Goal: Task Accomplishment & Management: Complete application form

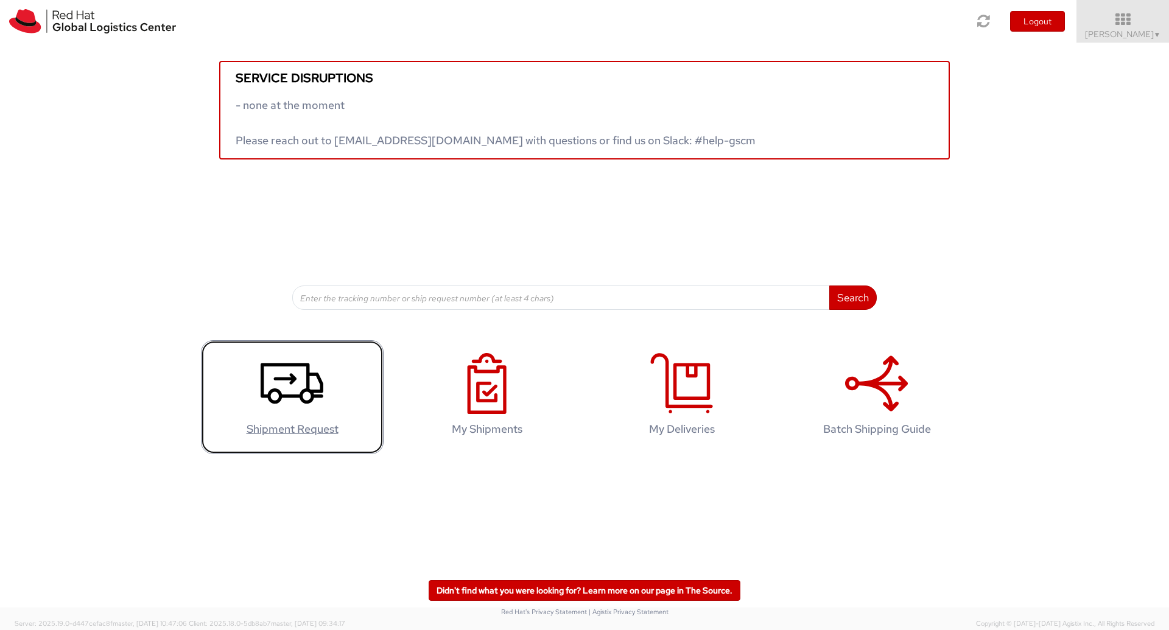
click at [293, 403] on icon at bounding box center [292, 383] width 63 height 61
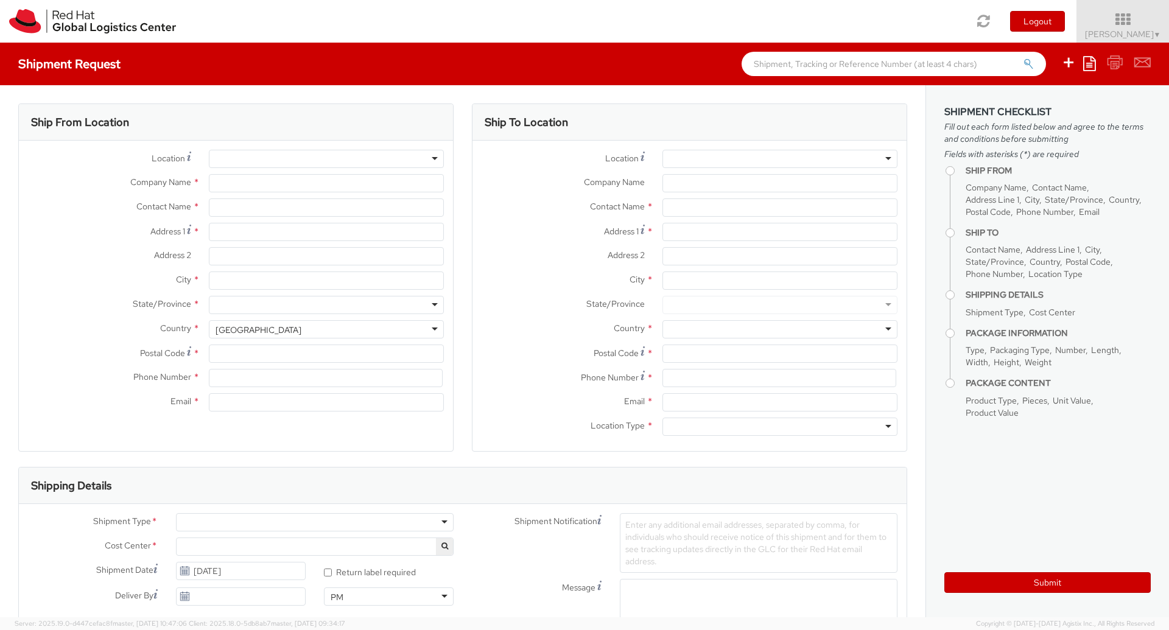
type input "Red Hat"
type input "[PERSON_NAME]"
type input "prthakur@redhat.com"
select select
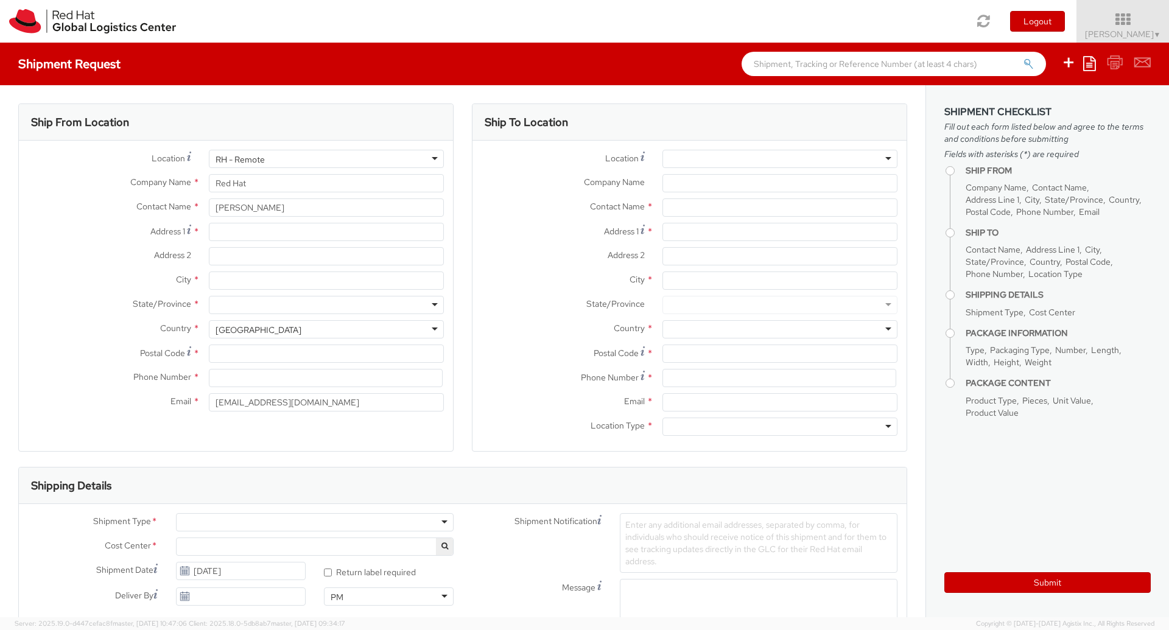
select select "413"
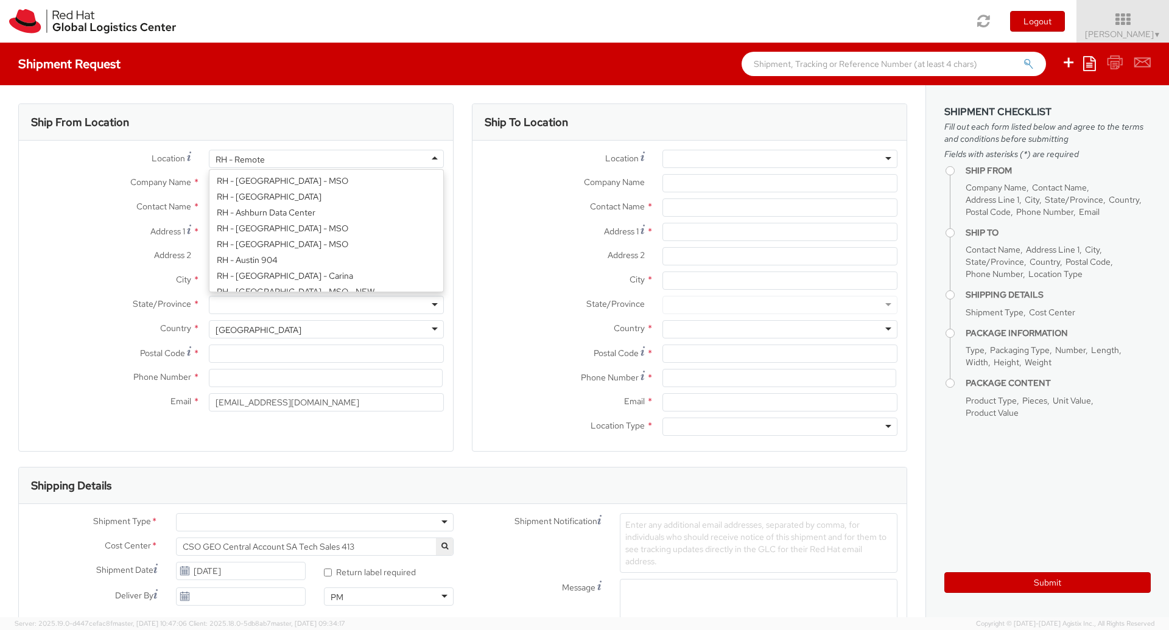
scroll to position [1565, 0]
click at [342, 160] on div "RH - Remote" at bounding box center [326, 159] width 235 height 18
click at [321, 160] on div "RH - Remote" at bounding box center [326, 159] width 235 height 18
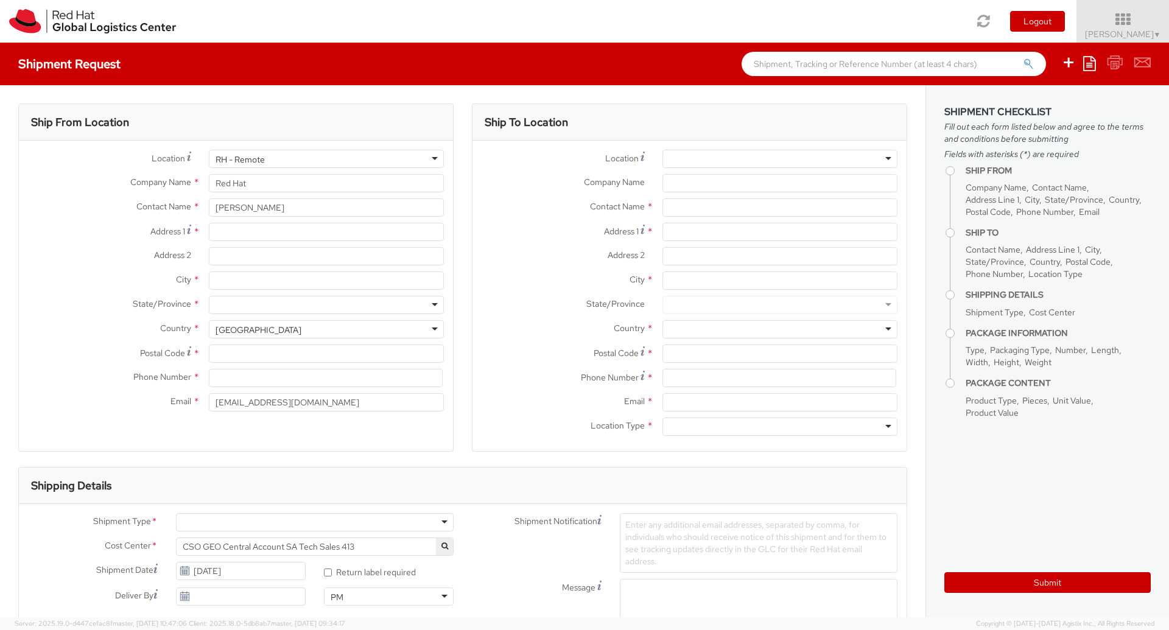
click at [58, 328] on label "Country *" at bounding box center [109, 328] width 181 height 16
click at [239, 236] on input "Address 1 *" at bounding box center [326, 232] width 235 height 18
type input "32, 8 The Crossing"
type input "Caroline Springs"
type input "vic"
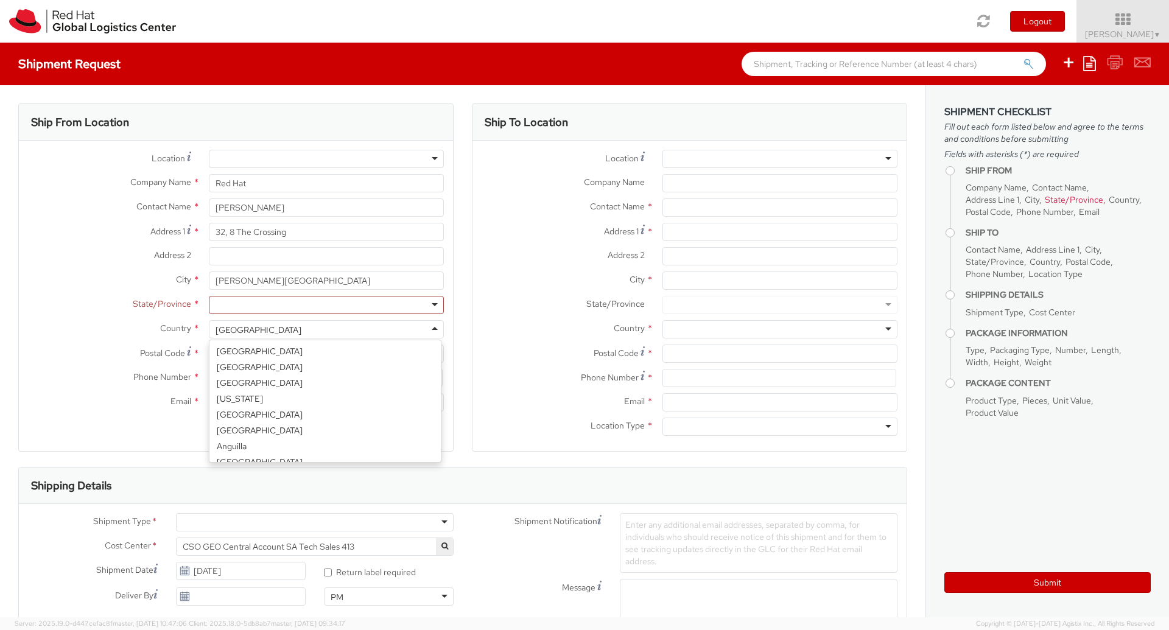
scroll to position [3069, 0]
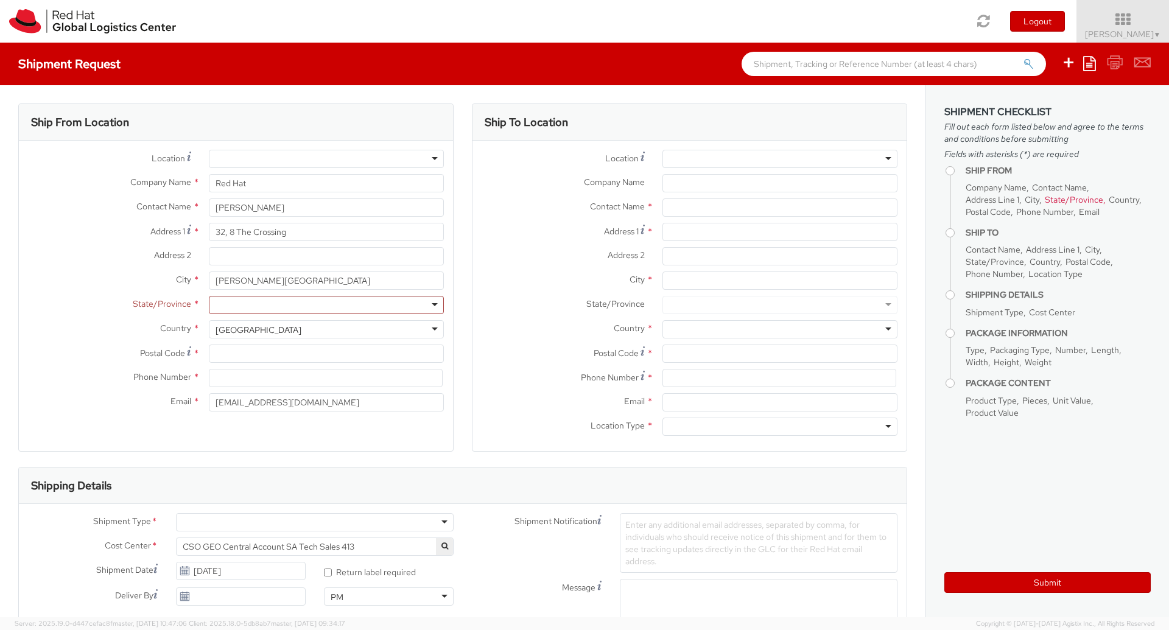
click at [89, 314] on div "State/Province *" at bounding box center [236, 305] width 434 height 18
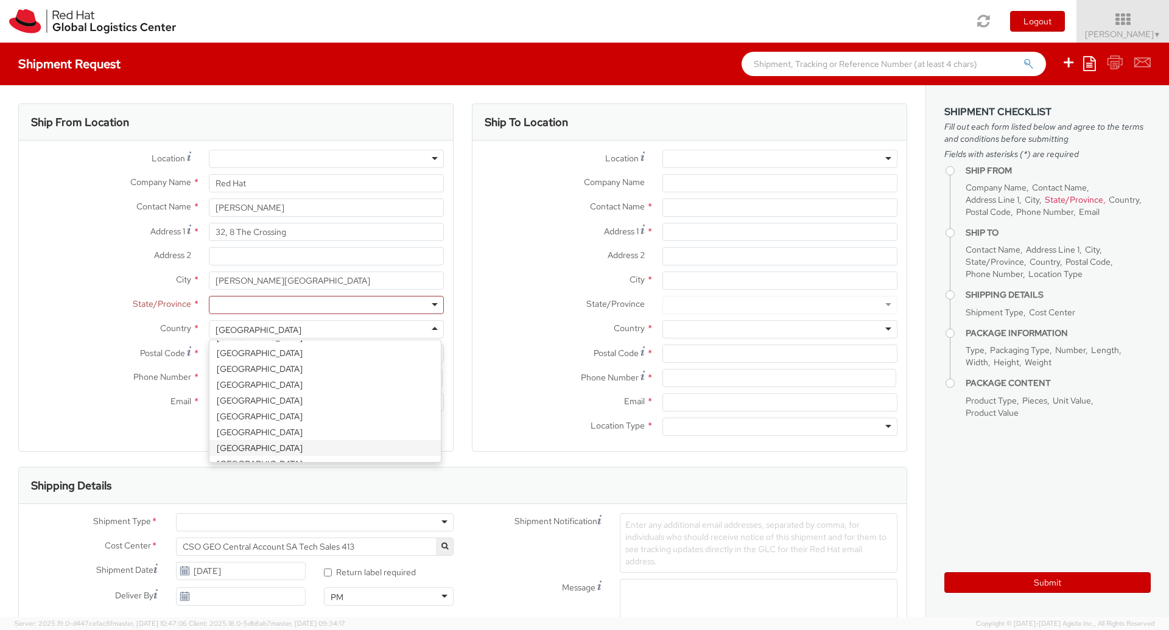
click at [269, 332] on div "United States" at bounding box center [326, 329] width 235 height 18
select select "CM"
select select "KGS"
click at [241, 300] on div at bounding box center [326, 305] width 235 height 18
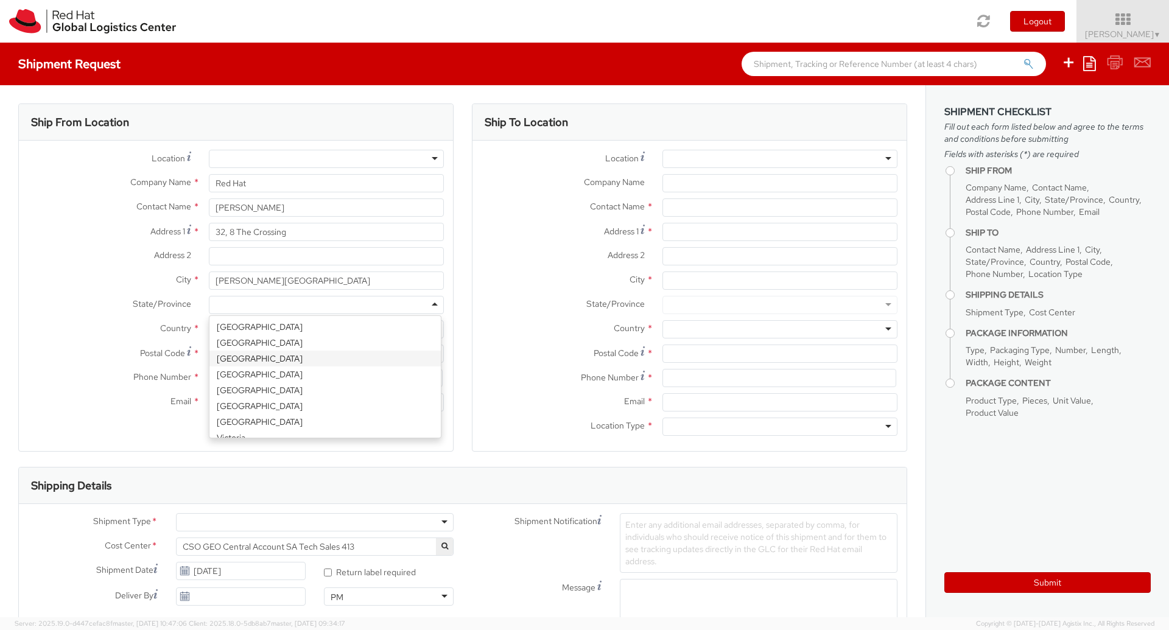
type input "v"
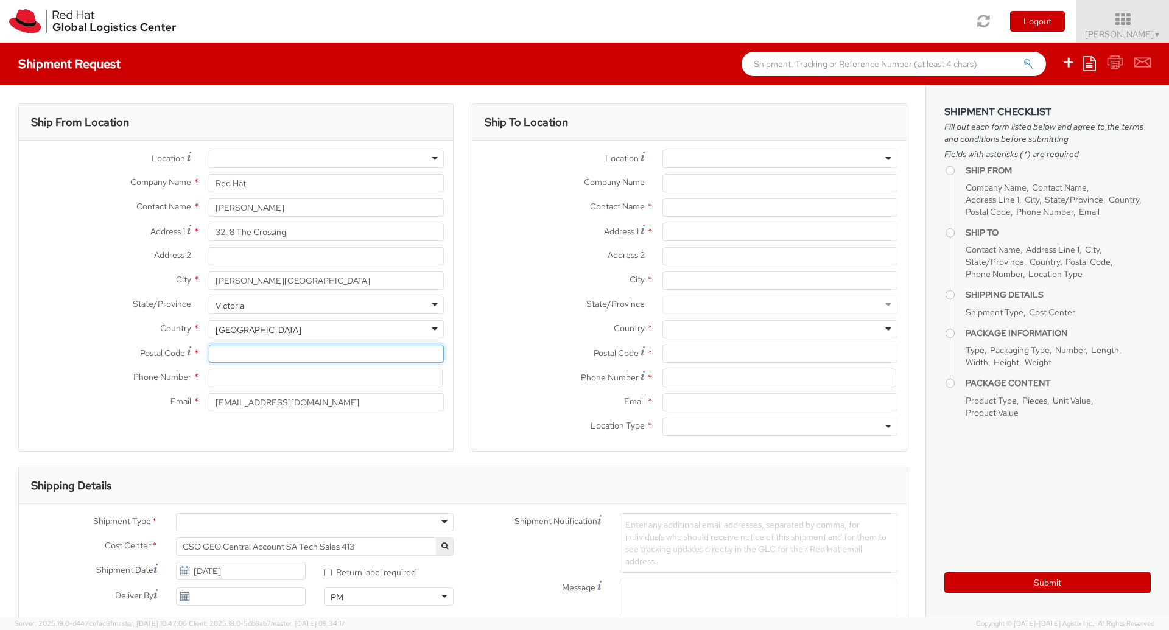
click at [231, 349] on input "Postal Code *" at bounding box center [326, 354] width 235 height 18
type input "3023"
click at [255, 373] on input at bounding box center [326, 378] width 234 height 18
type input "0466416702"
click at [284, 457] on div "Ship From Location Location * RH - Amsterdam - MSO RH - Amsterdam Data Center R…" at bounding box center [235, 285] width 435 height 363
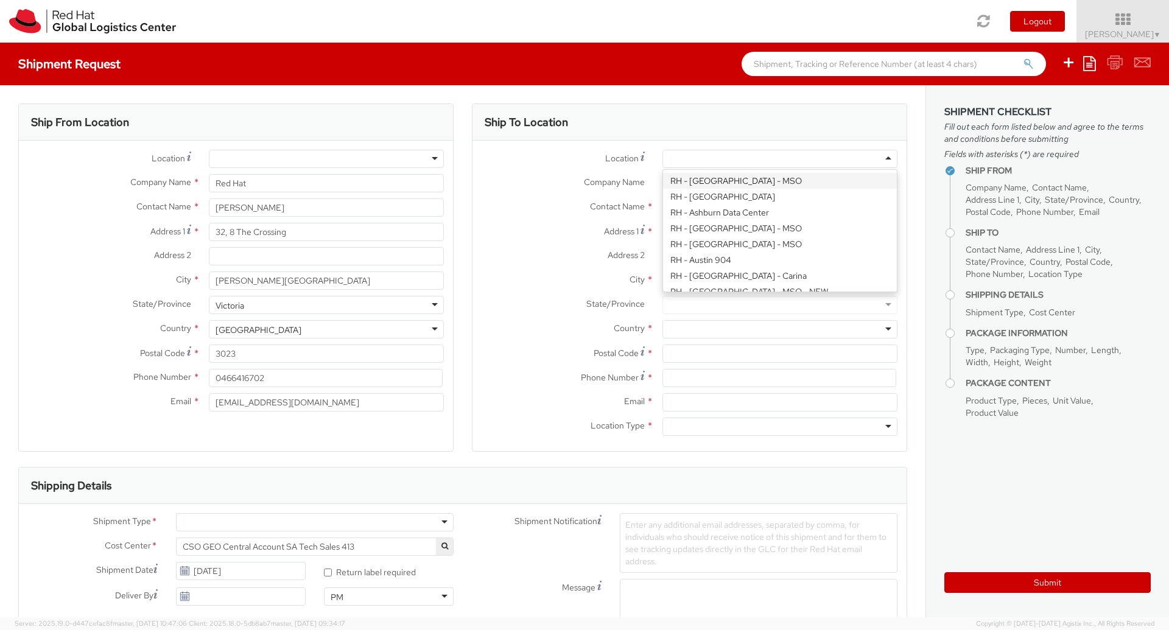
click at [692, 153] on div at bounding box center [779, 159] width 235 height 18
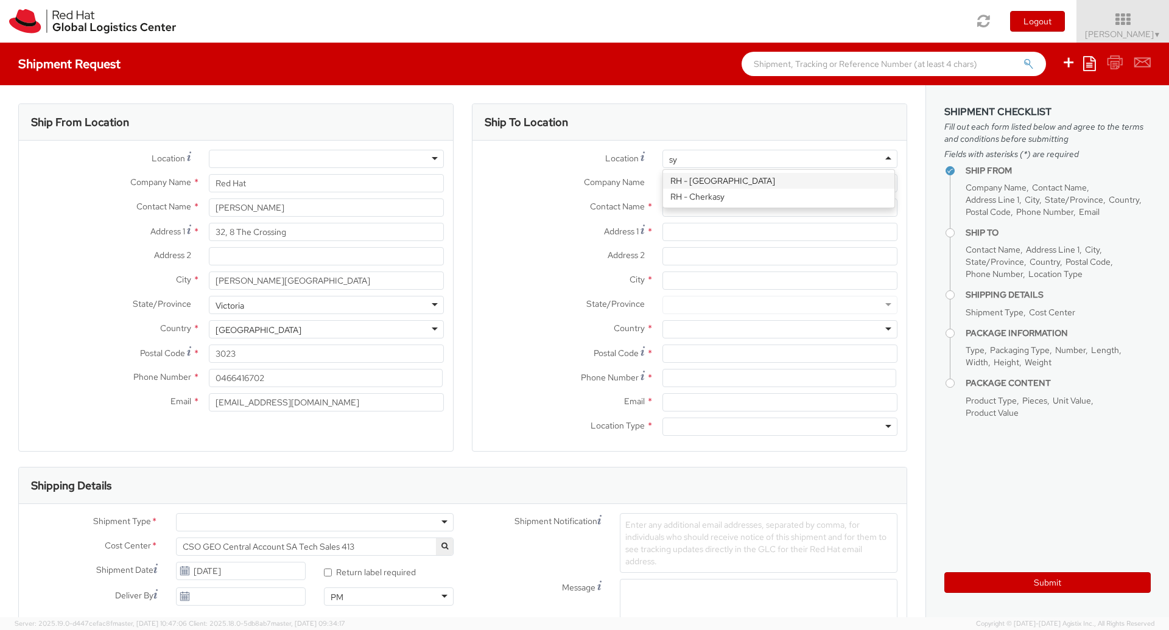
type input "syd"
type input "Red Hat Asia-Pacific Pty Ltd"
type input "Level 33, 1 Denison Street"
type input "NORTH SYDNEY"
type input "2060"
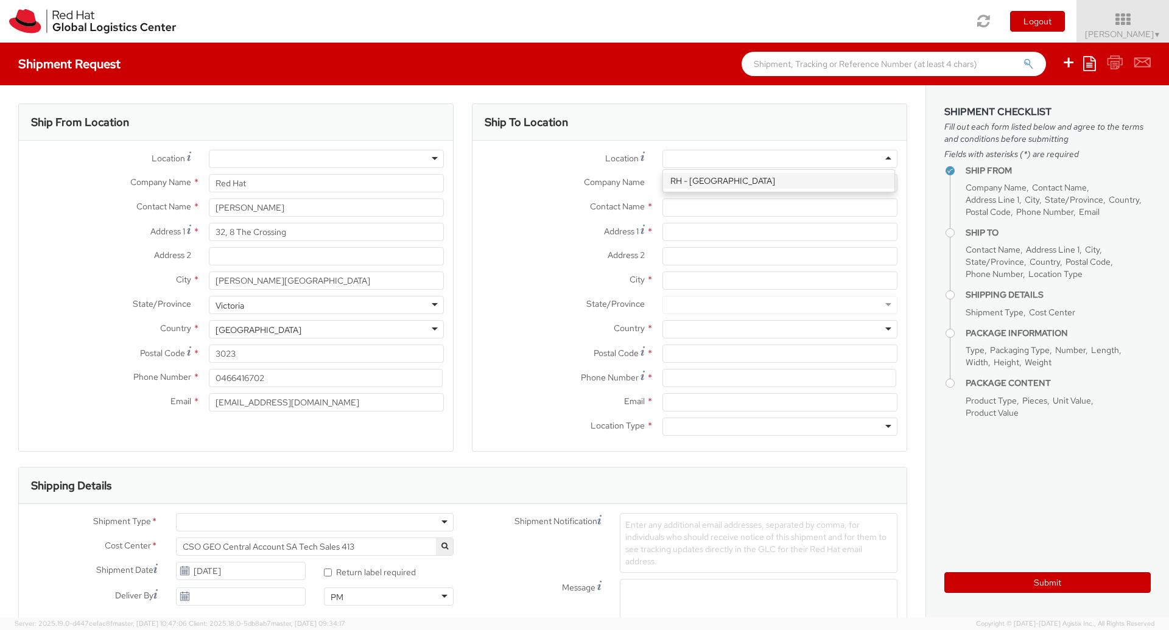
type input "+61 2 8923 2800"
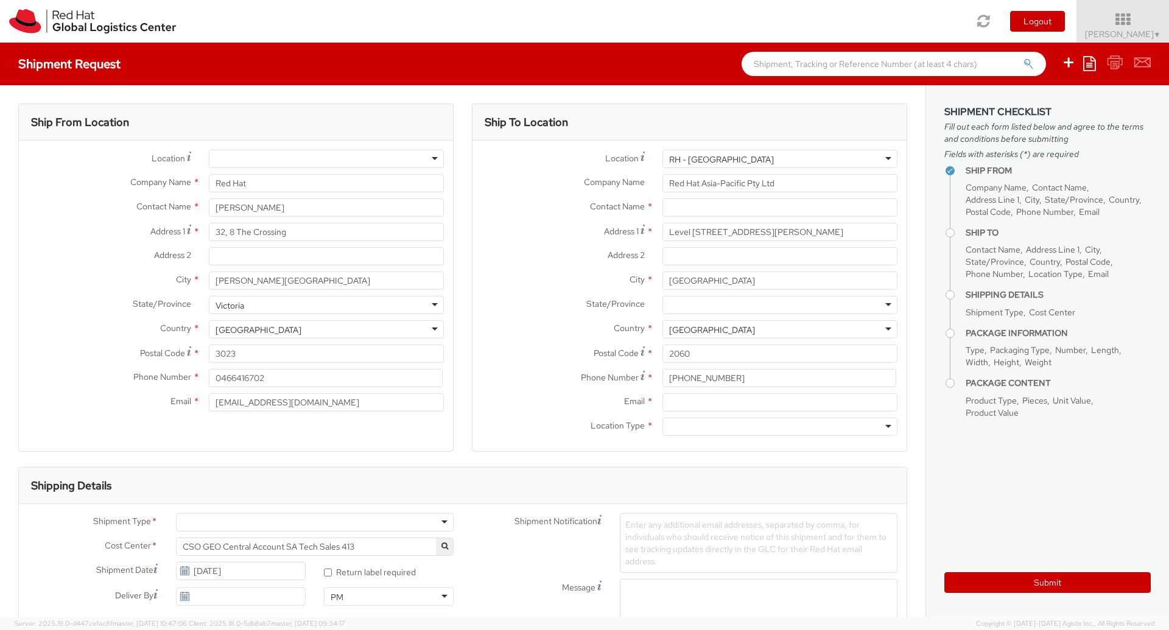
click at [562, 275] on label "City *" at bounding box center [562, 280] width 181 height 16
click at [662, 275] on input "NORTH SYDNEY" at bounding box center [779, 281] width 235 height 18
click at [683, 205] on input "text" at bounding box center [779, 207] width 235 height 18
paste input "Attn: Red Hat IT - Endpoint Systems/Snehal Kale"
type input "Attn: Red Hat IT - Endpoint Systems/Snehal Kale"
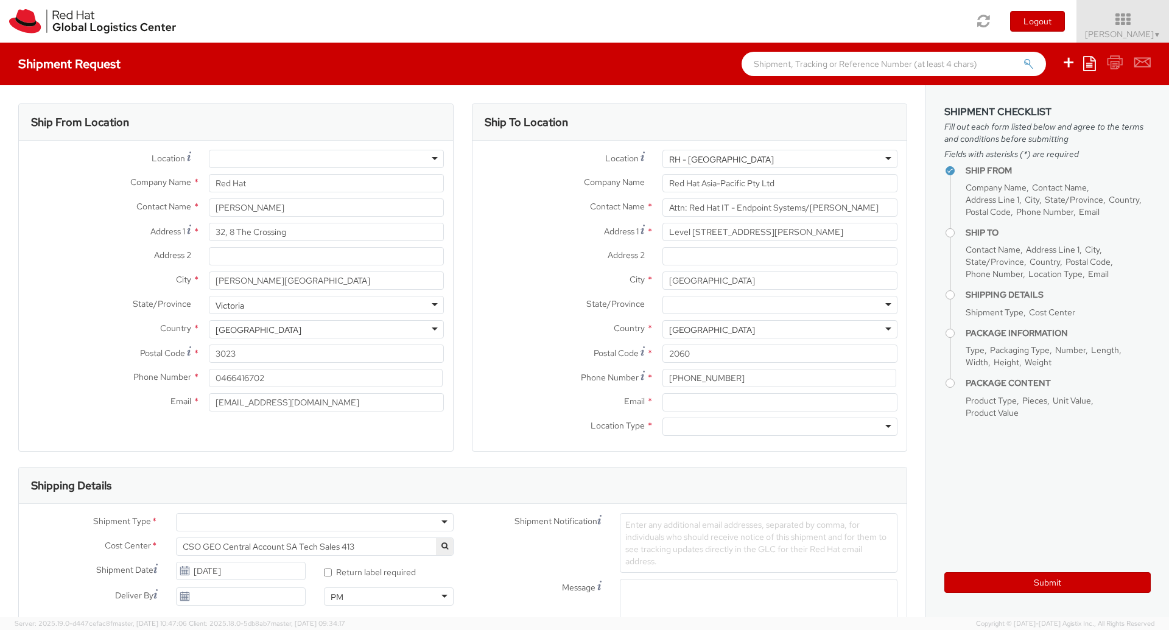
click at [560, 225] on label "Address 1 *" at bounding box center [562, 231] width 181 height 16
click at [662, 225] on input "Level 33, 1 Denison Street" at bounding box center [779, 232] width 235 height 18
click at [523, 283] on label "City *" at bounding box center [562, 280] width 181 height 16
click at [662, 283] on input "NORTH SYDNEY" at bounding box center [779, 281] width 235 height 18
click at [528, 326] on label "Country *" at bounding box center [562, 328] width 181 height 16
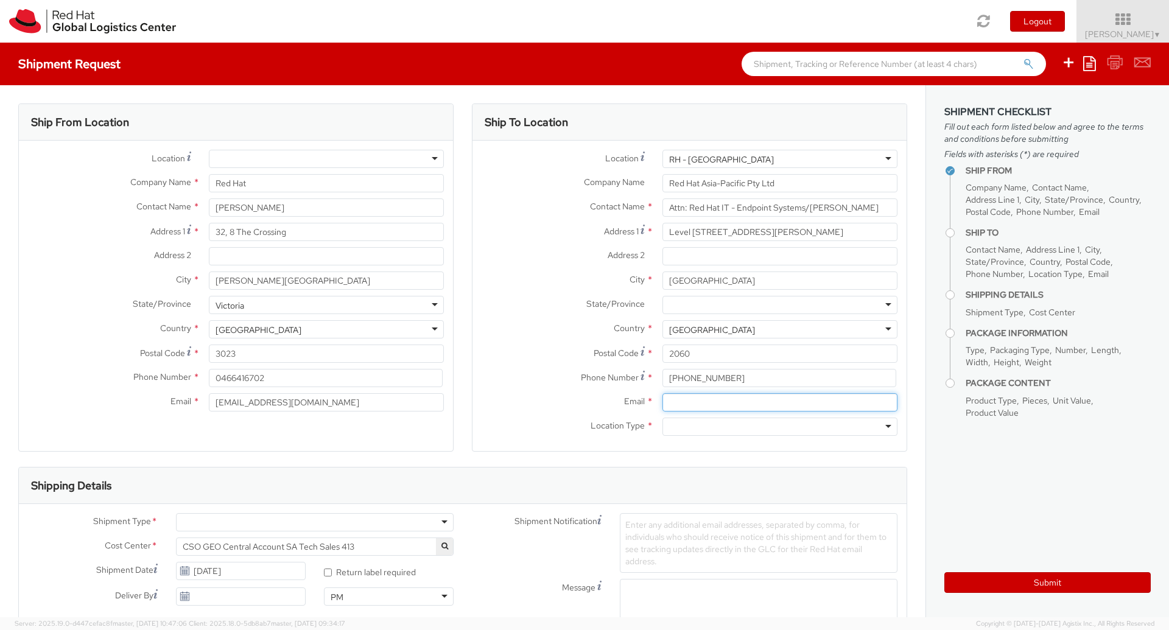
click at [682, 402] on input "Email *" at bounding box center [779, 402] width 235 height 18
paste input "aarthur@redhat.com"
type input "aarthur@redhat.com"
click at [544, 418] on label "Location Type *" at bounding box center [562, 426] width 181 height 16
click at [686, 427] on div at bounding box center [779, 427] width 235 height 18
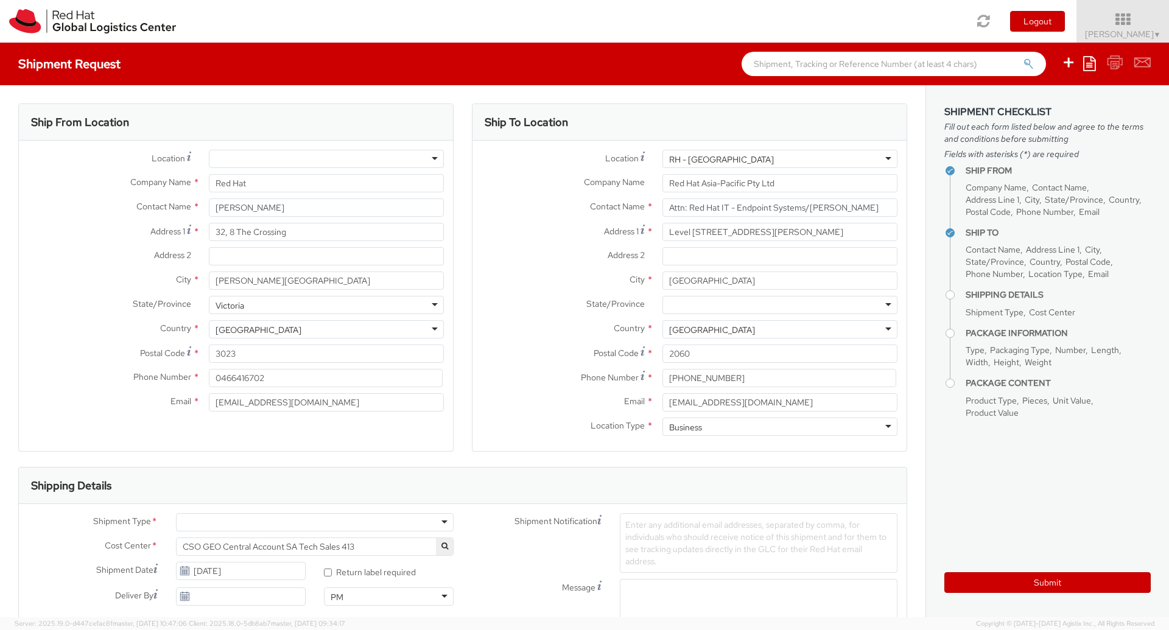
click at [525, 469] on div "Shipping Details" at bounding box center [463, 486] width 888 height 37
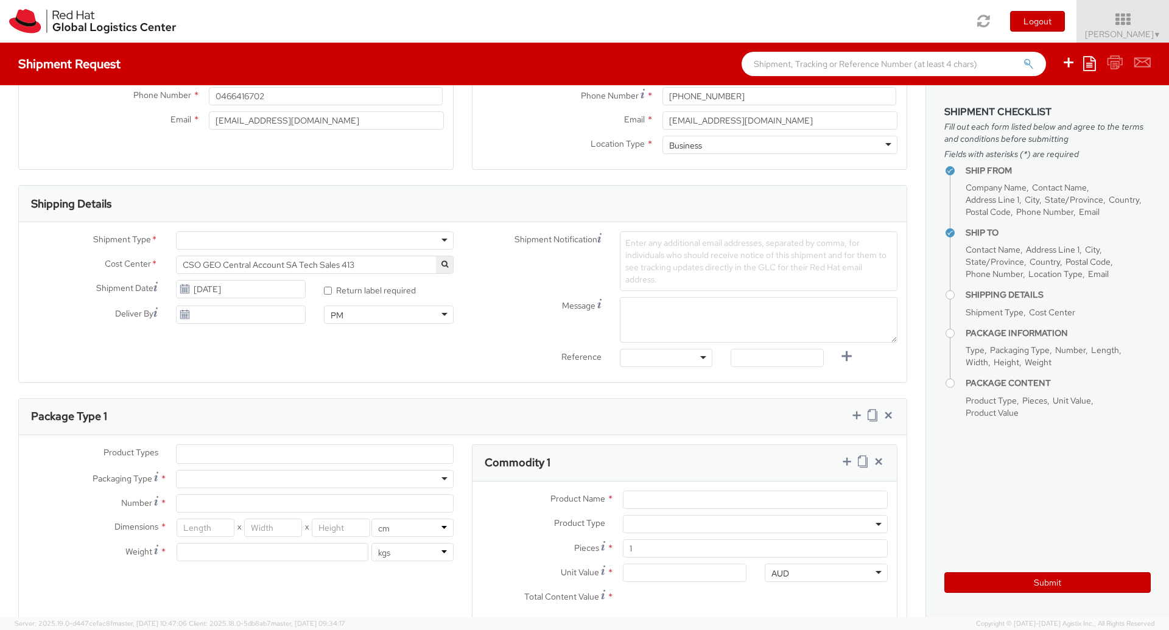
scroll to position [288, 0]
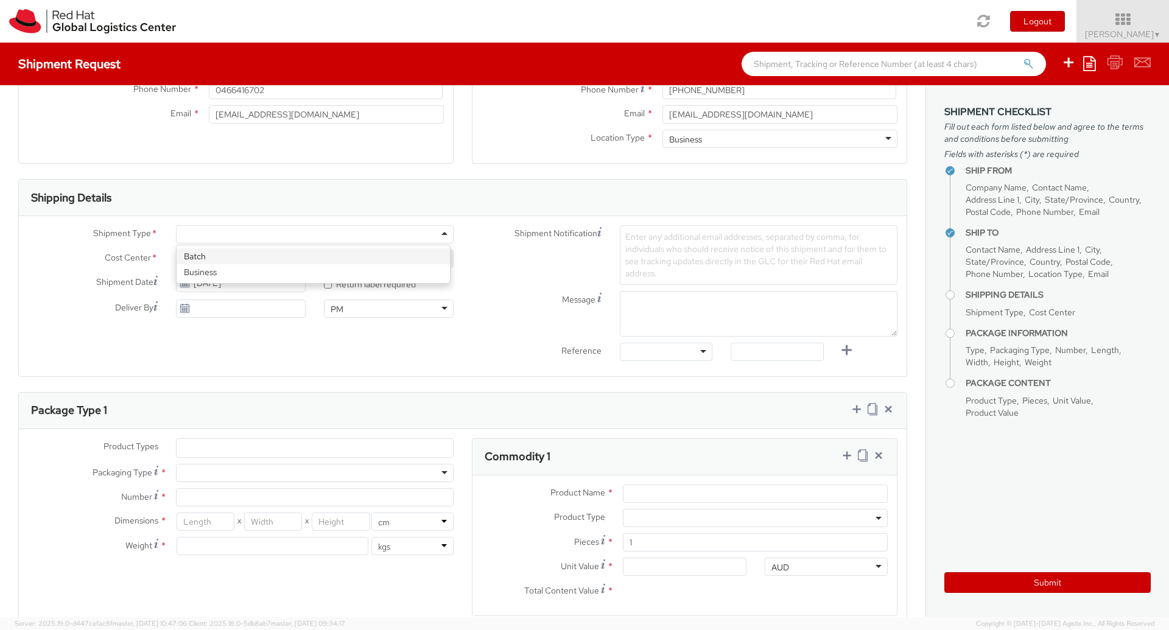
click at [317, 232] on div at bounding box center [315, 234] width 278 height 18
click at [248, 251] on span "CSO GEO Central Account SA Tech Sales 413" at bounding box center [315, 259] width 278 height 18
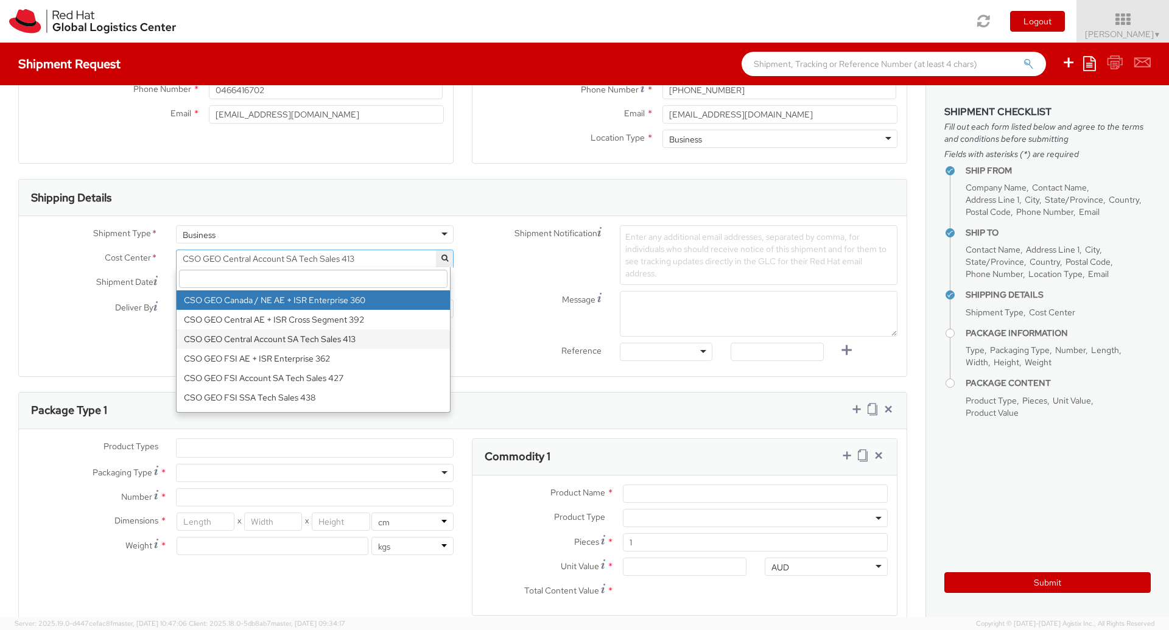
click at [261, 279] on input "search" at bounding box center [313, 279] width 269 height 18
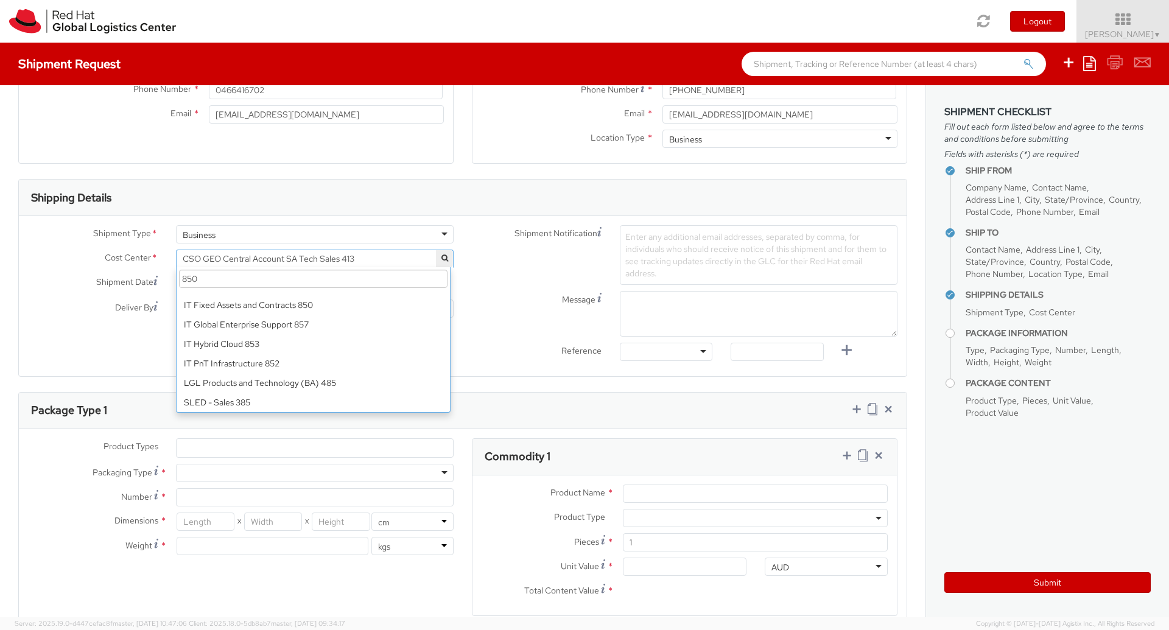
scroll to position [0, 0]
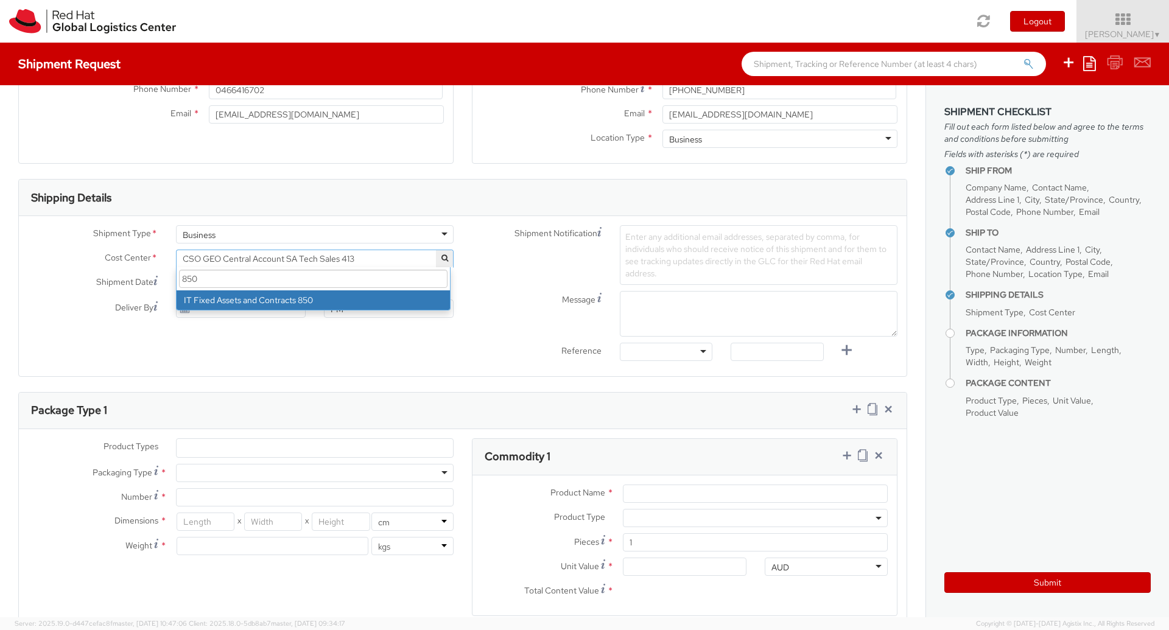
type input "850"
select select "850"
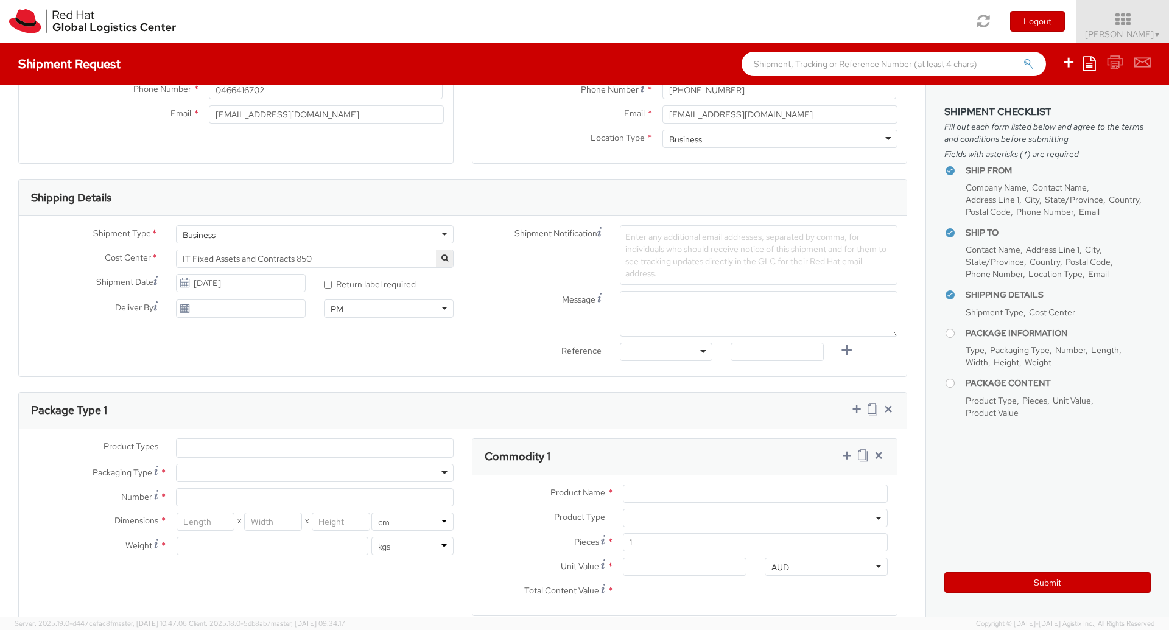
click at [399, 352] on div "Shipment Type * Business Business Batch Business Cost Center * CSO GEO Central …" at bounding box center [463, 296] width 888 height 142
click at [324, 284] on input "* Return label required" at bounding box center [328, 285] width 8 height 8
checkbox input "true"
click at [651, 353] on div at bounding box center [666, 352] width 93 height 18
click at [536, 354] on label "Reference" at bounding box center [537, 350] width 148 height 14
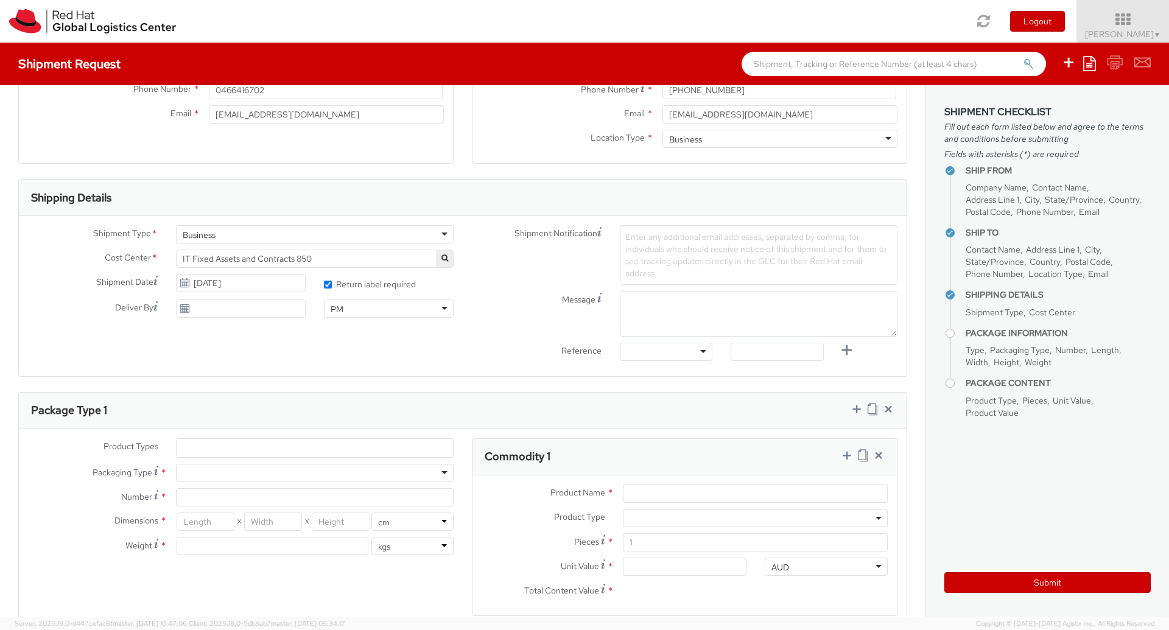
click at [642, 263] on span "Enter any additional email addresses, separated by comma, for individuals who s…" at bounding box center [755, 254] width 261 height 47
click at [675, 245] on span "Enter any additional email addresses, separated by comma, for individuals who s…" at bounding box center [755, 254] width 261 height 47
click at [527, 253] on div "Shipment Notification Enter any additional email addresses, separated by comma,…" at bounding box center [685, 255] width 444 height 60
click at [625, 237] on span "Enter any additional email addresses, separated by comma, for individuals who s…" at bounding box center [755, 254] width 261 height 47
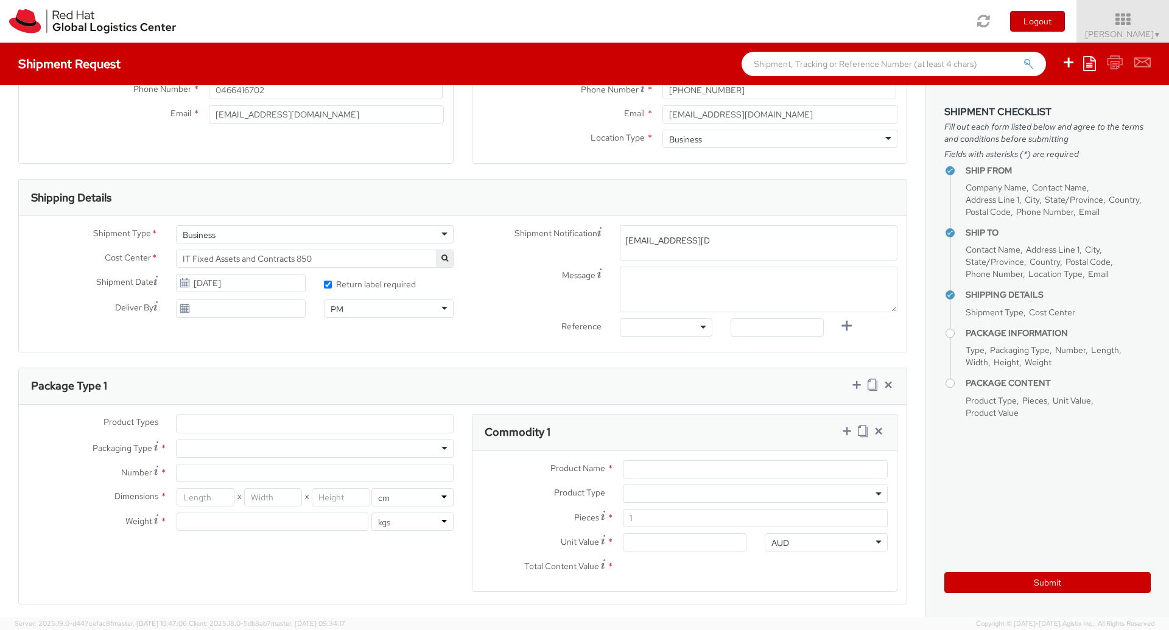
type input "v2pkthakur@gmail.com"
paste input "psengupt@redhat.com>"
type input "psengupt@redhat.com"
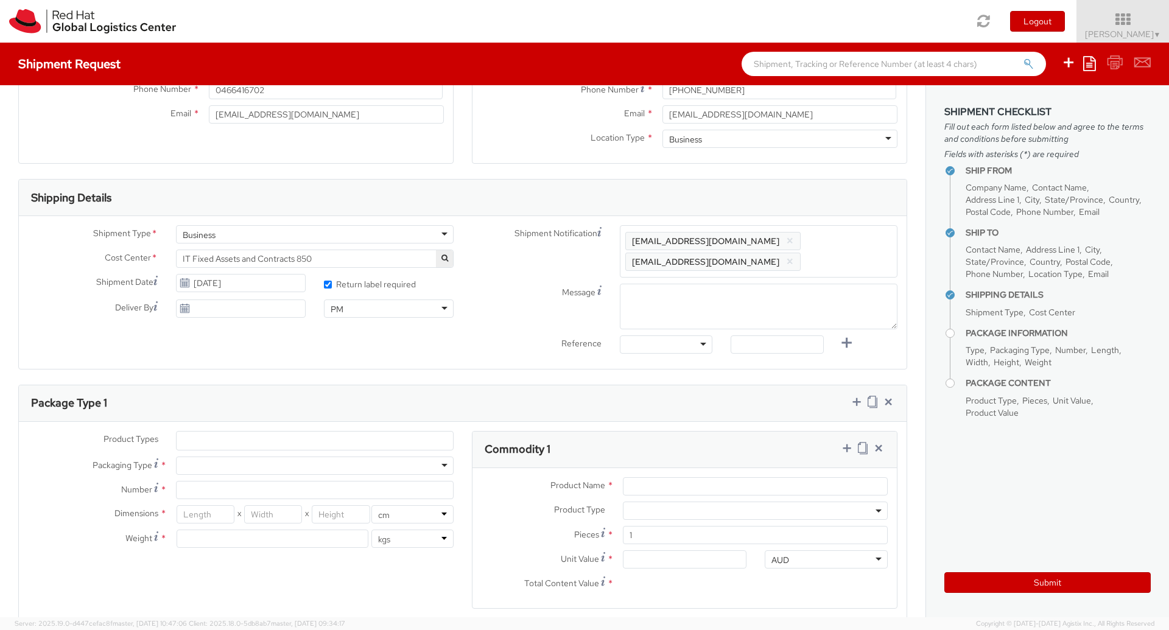
click at [537, 302] on div "Message" at bounding box center [685, 307] width 444 height 46
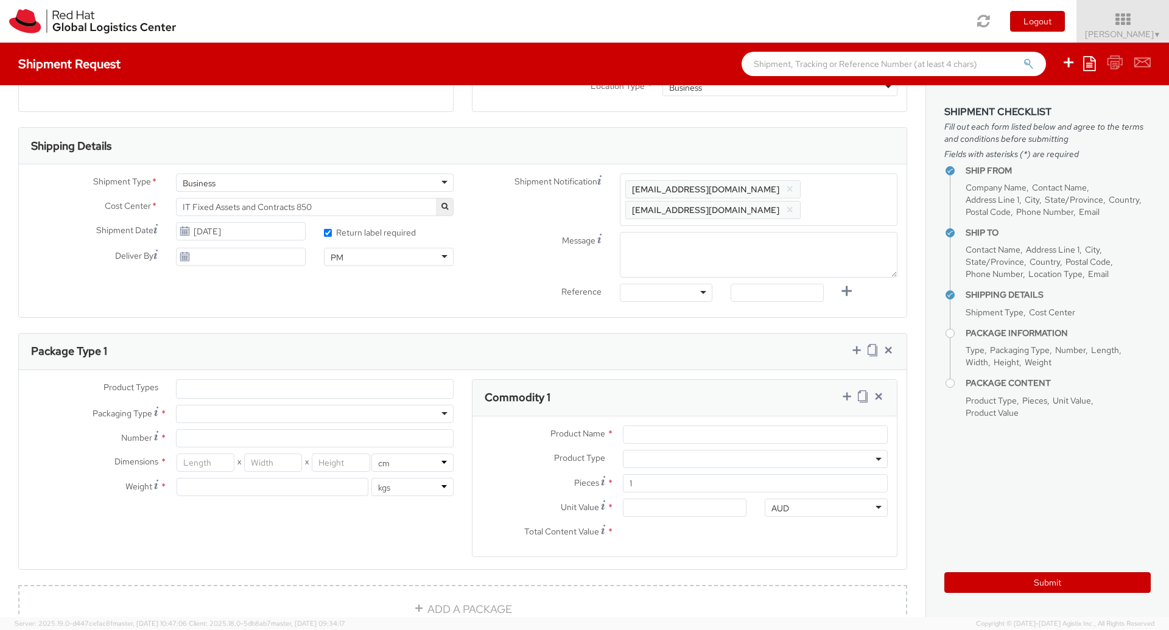
scroll to position [366, 0]
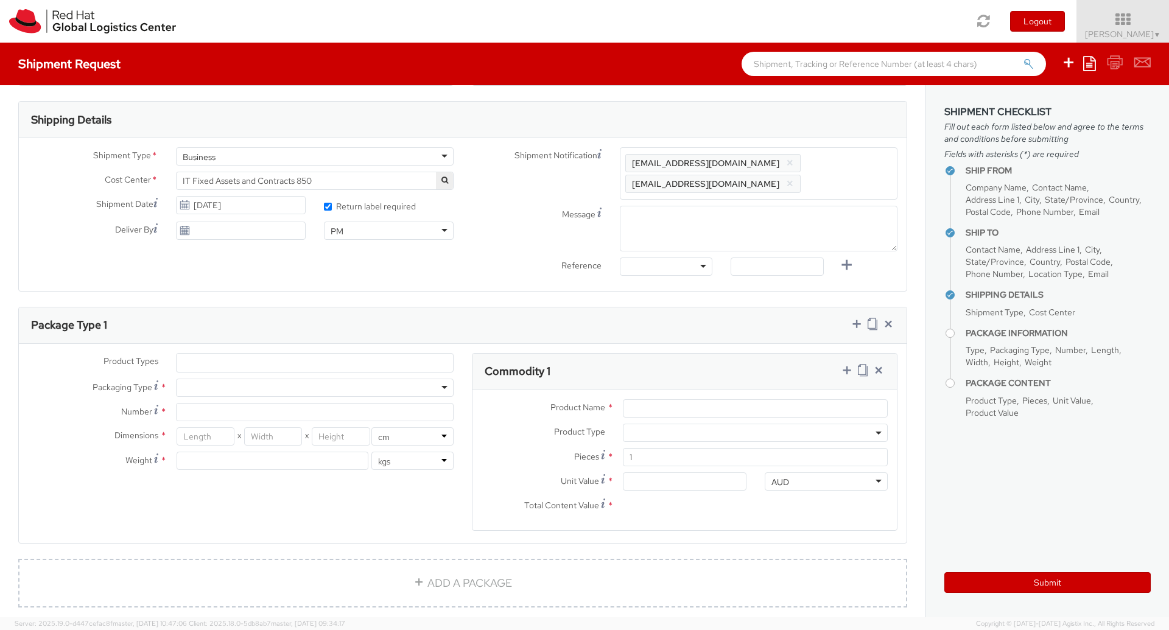
click at [181, 208] on icon at bounding box center [185, 205] width 10 height 10
click at [186, 202] on icon at bounding box center [185, 205] width 10 height 10
click at [220, 205] on input "09/22/2025" at bounding box center [241, 205] width 130 height 18
click at [233, 326] on td "23" at bounding box center [236, 319] width 22 height 18
type input "09/23/2025"
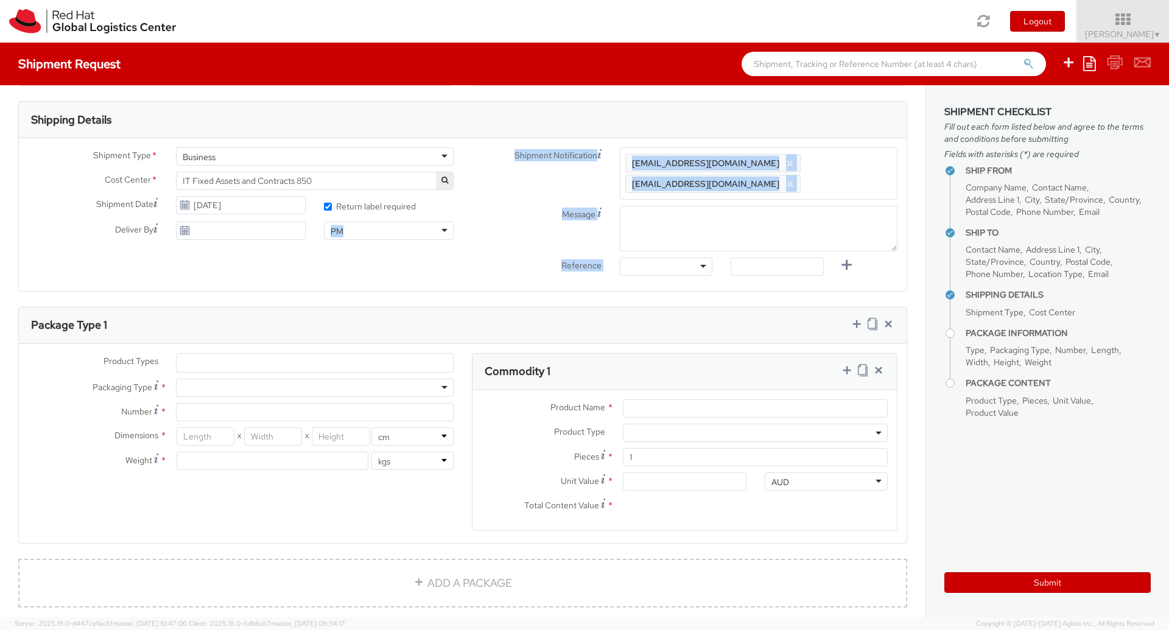
drag, startPoint x: 273, startPoint y: 279, endPoint x: 202, endPoint y: 232, distance: 85.3
click at [202, 232] on div "Ship From Location Location * RH - Amsterdam - MSO RH - Amsterdam Data Center R…" at bounding box center [462, 255] width 925 height 1073
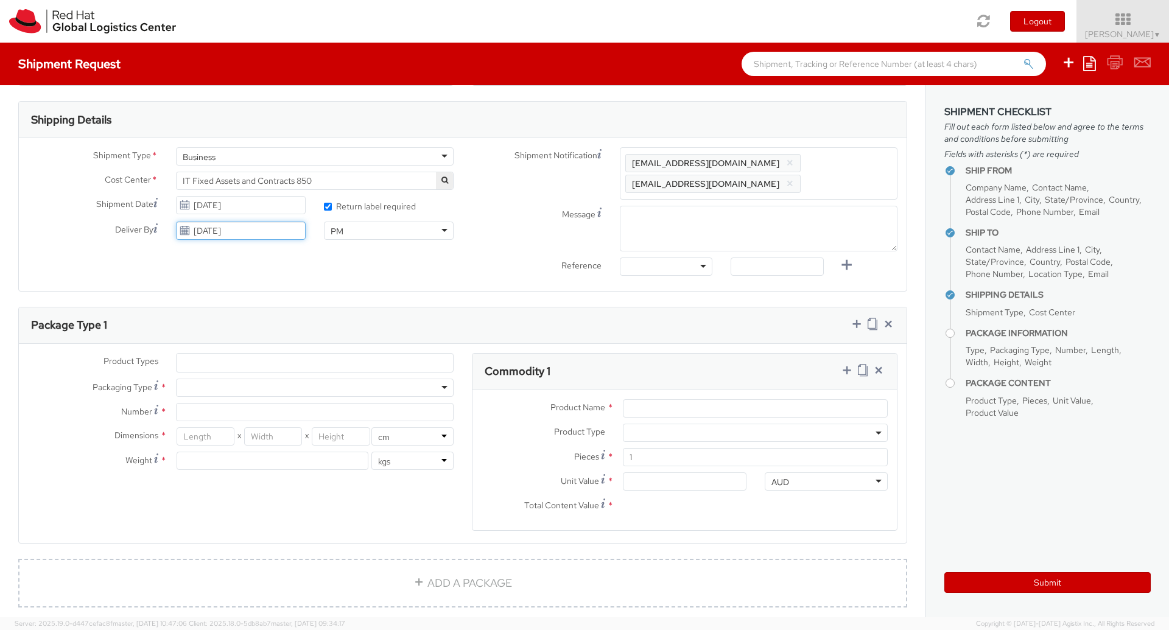
click at [202, 232] on input "09/22/2025" at bounding box center [241, 231] width 130 height 18
click at [272, 349] on td "25" at bounding box center [282, 344] width 22 height 18
type input "09/25/2025"
click at [325, 268] on div "Shipment Type * Business Business Batch Business Cost Center * CSO GEO Central …" at bounding box center [463, 214] width 888 height 153
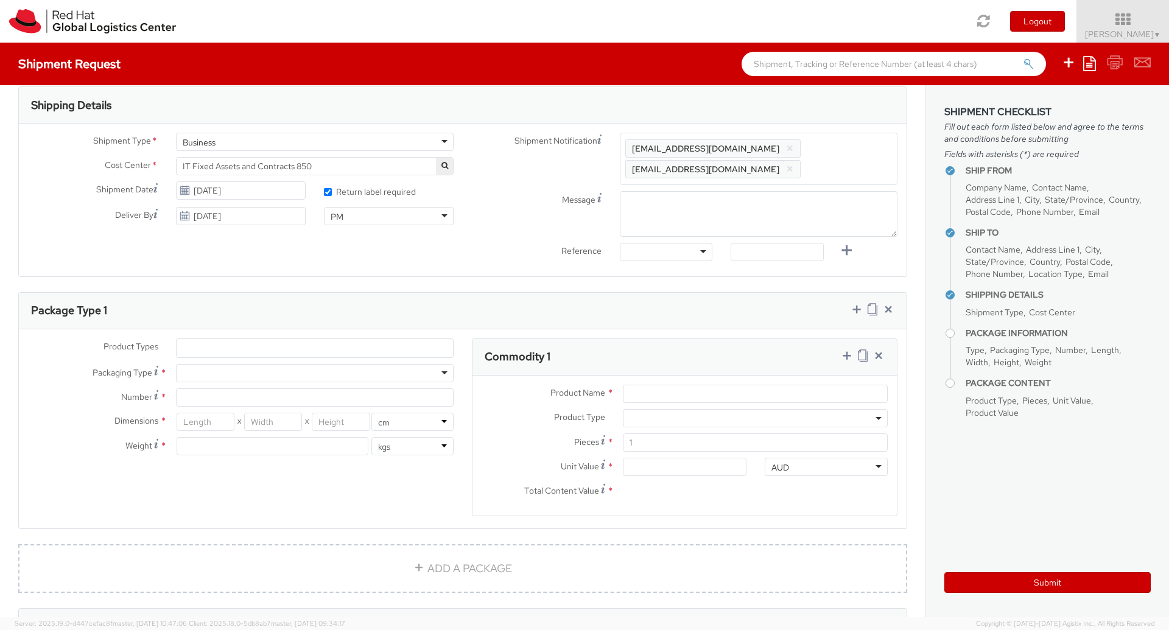
scroll to position [390, 0]
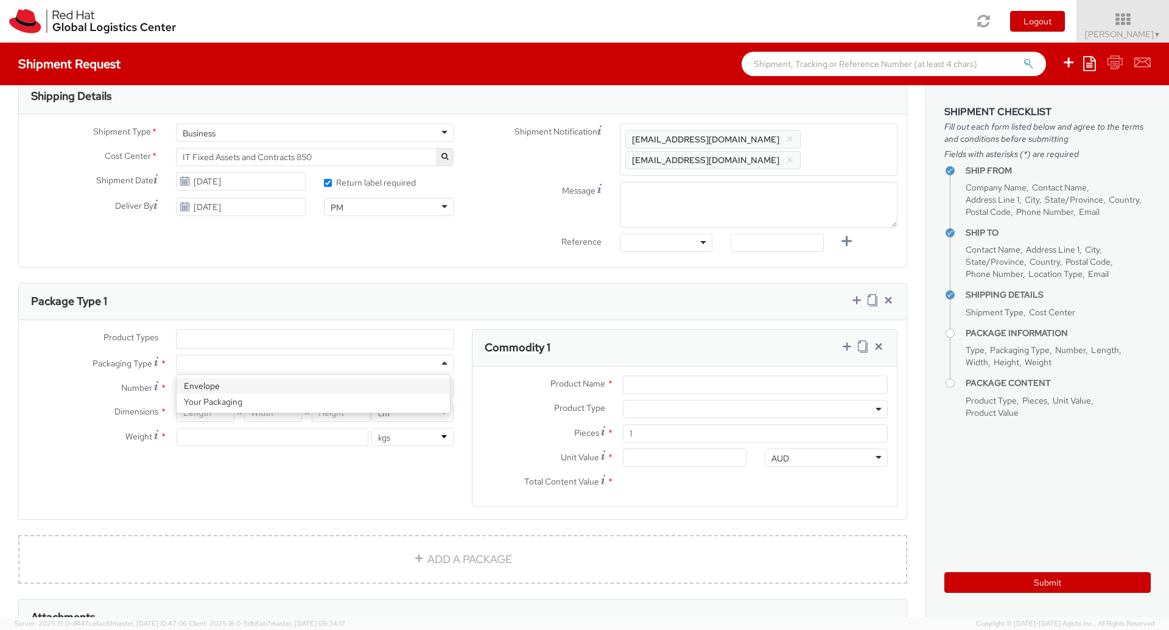
click at [417, 355] on div at bounding box center [315, 364] width 278 height 18
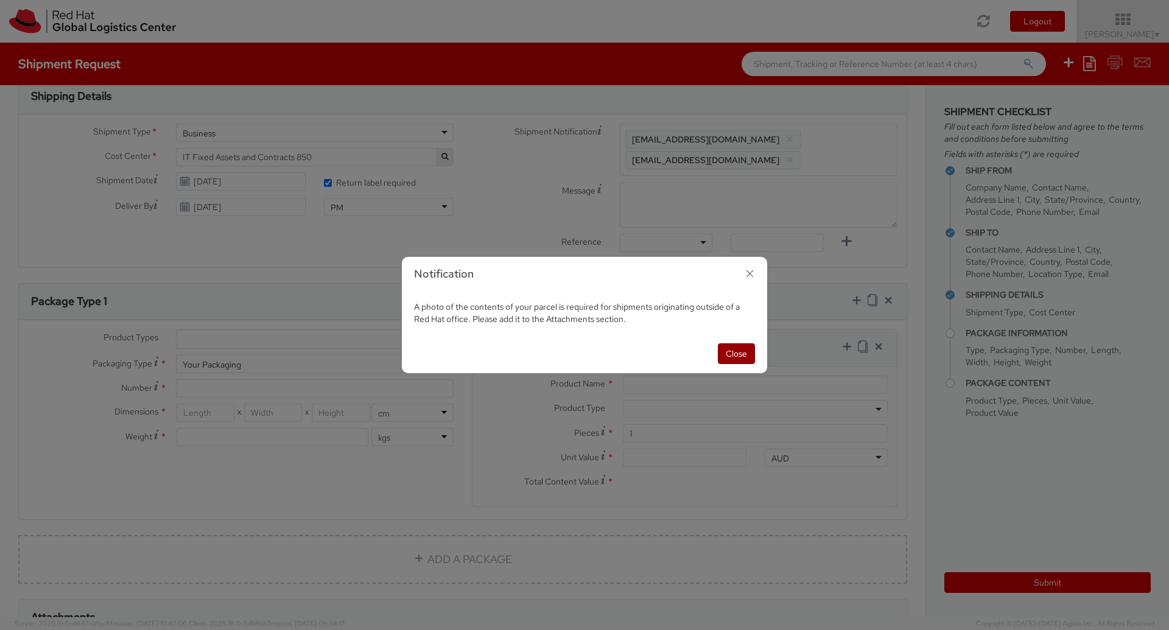
click at [752, 351] on button "Close" at bounding box center [736, 353] width 37 height 21
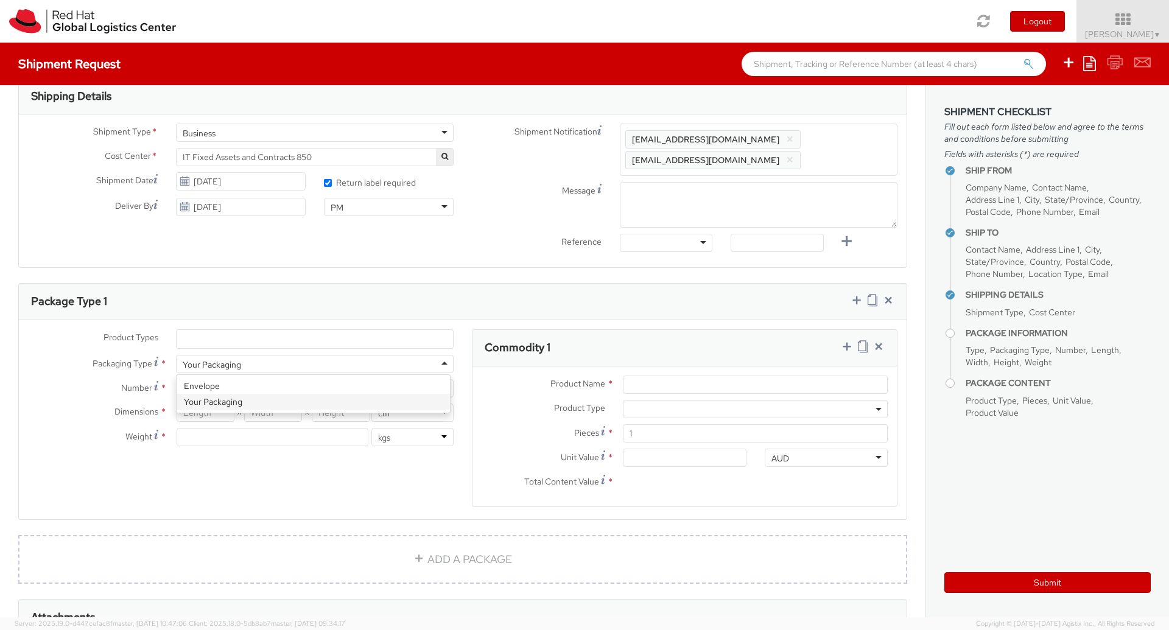
click at [443, 355] on div "Your Packaging" at bounding box center [315, 364] width 278 height 18
click at [463, 329] on agx-form-section "Commodity 1 Product Name * Product Type * Documents Docking Station Laptop Moni…" at bounding box center [685, 425] width 444 height 193
click at [362, 379] on input "Number *" at bounding box center [315, 388] width 278 height 18
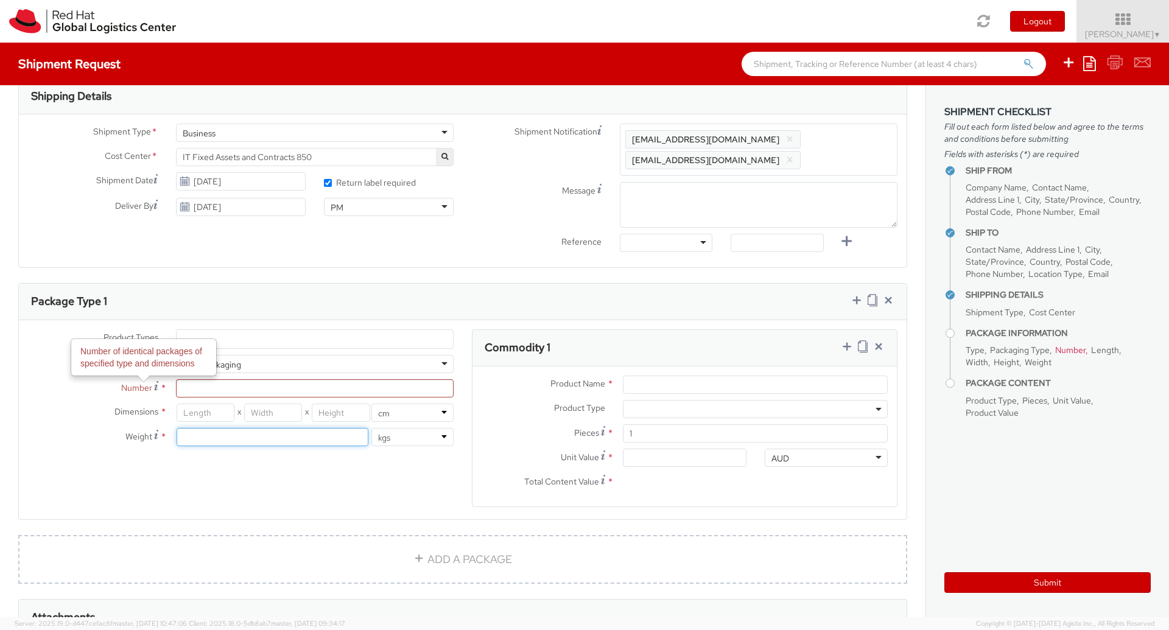
click at [212, 428] on input "number" at bounding box center [273, 437] width 192 height 18
type input "3.5"
click at [227, 443] on div "Product Types * Documents Docking Station Laptop Monitor Other Hardware Server …" at bounding box center [463, 425] width 888 height 193
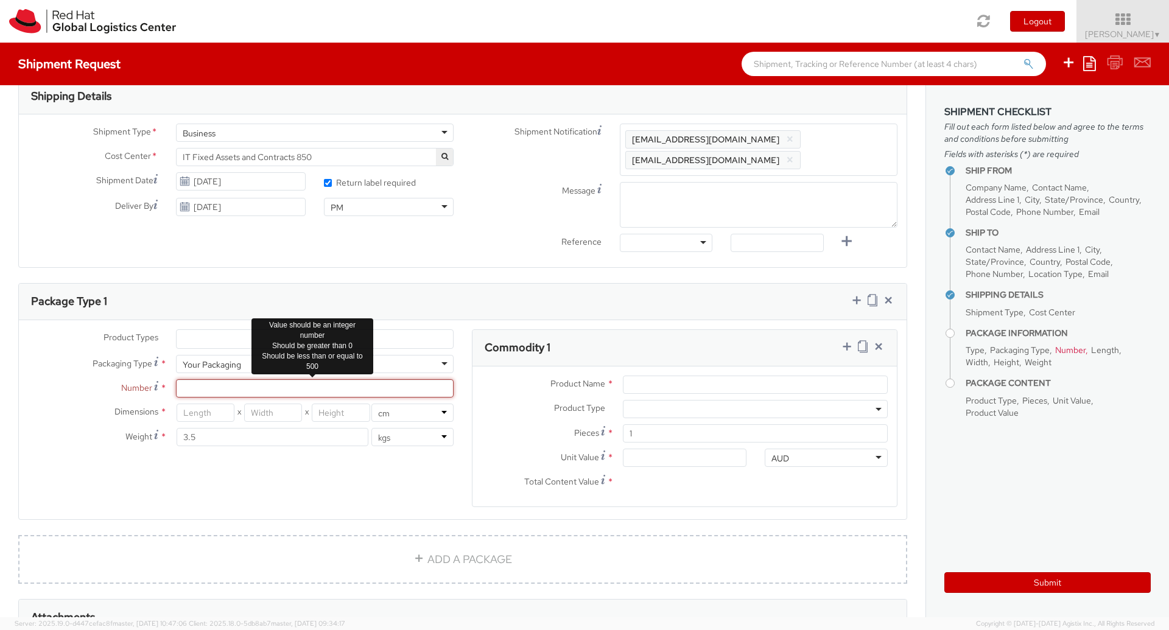
click at [217, 379] on input "Number *" at bounding box center [315, 388] width 278 height 18
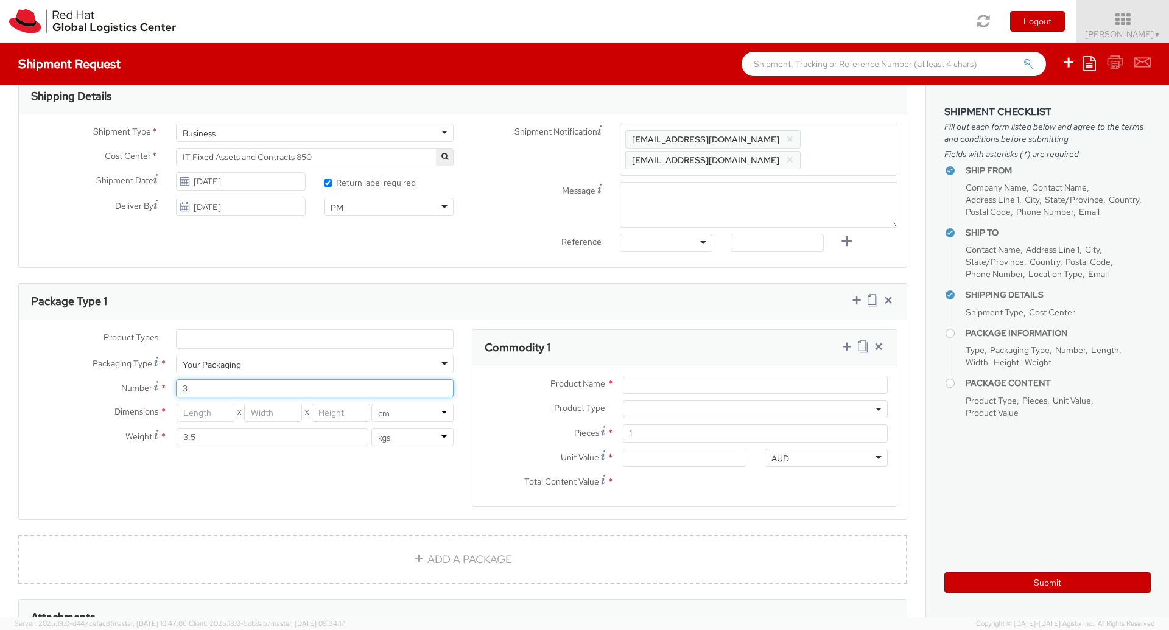
type input "3"
click at [278, 465] on div "Product Types * Documents Docking Station Laptop Monitor Other Hardware Server …" at bounding box center [463, 425] width 888 height 193
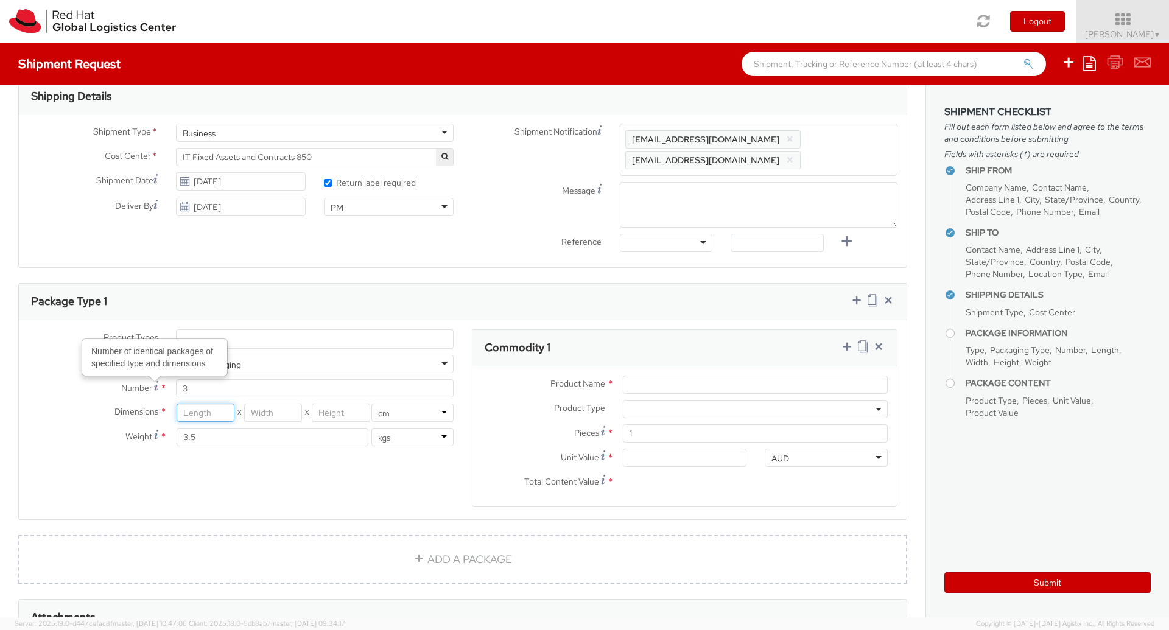
click at [196, 404] on input "number" at bounding box center [206, 413] width 58 height 18
type input "44"
type input "32"
type input "10"
click at [427, 477] on div "Product Types * Documents Docking Station Laptop Monitor Other Hardware Server …" at bounding box center [463, 425] width 888 height 193
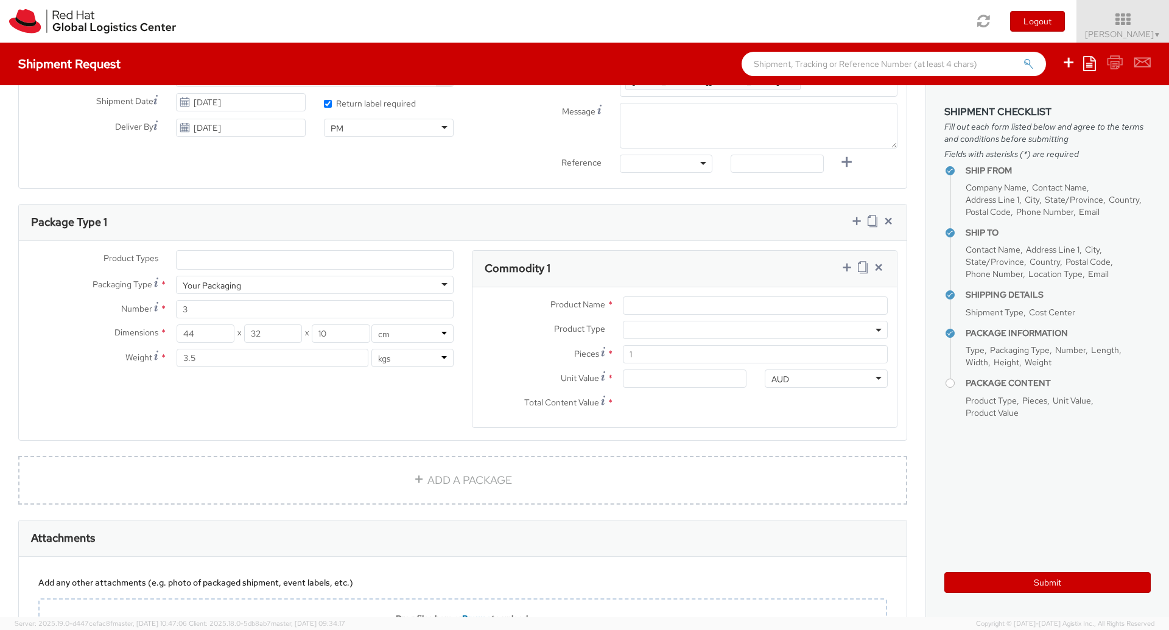
scroll to position [496, 0]
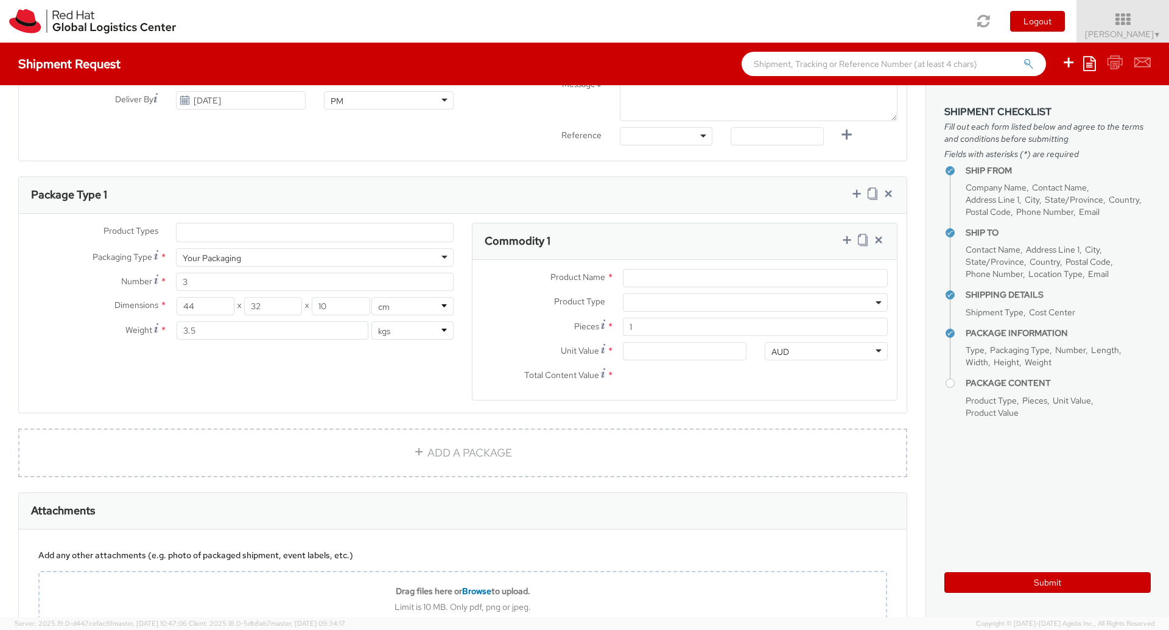
click at [444, 392] on div "Product Types * Documents Docking Station Laptop Monitor Other Hardware Server …" at bounding box center [463, 319] width 888 height 193
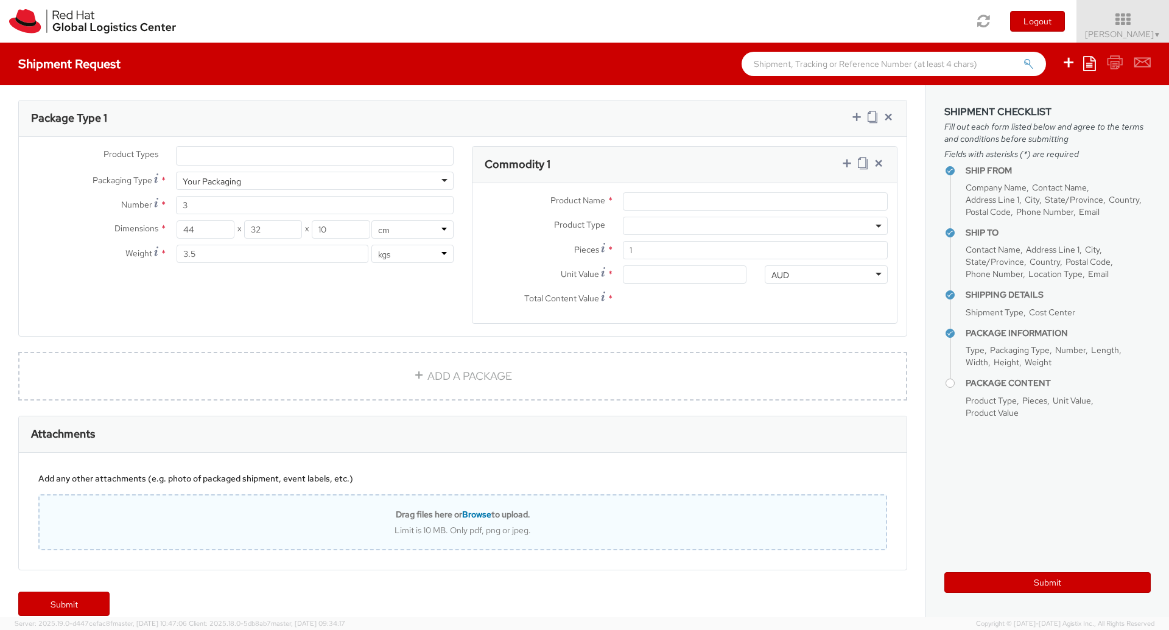
click at [475, 509] on span "Browse" at bounding box center [476, 514] width 29 height 11
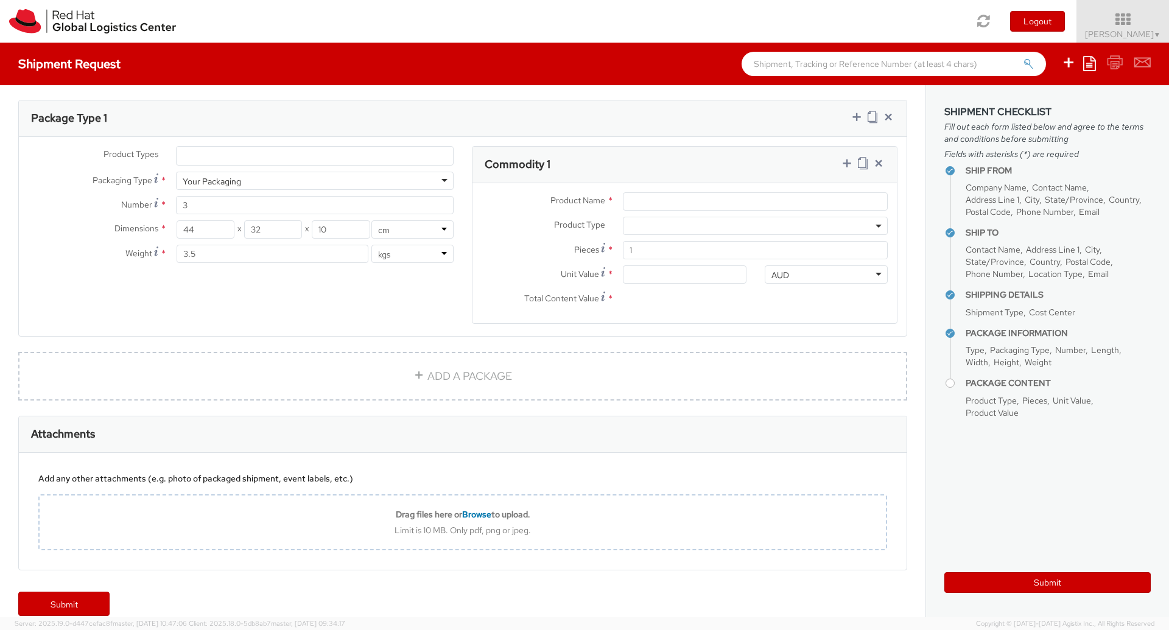
click at [371, 303] on div "Product Types * Documents Docking Station Laptop Monitor Other Hardware Server …" at bounding box center [463, 242] width 888 height 193
click at [519, 158] on h3 "Commodity 1" at bounding box center [518, 164] width 66 height 12
click at [651, 192] on input "Product Name *" at bounding box center [755, 201] width 265 height 18
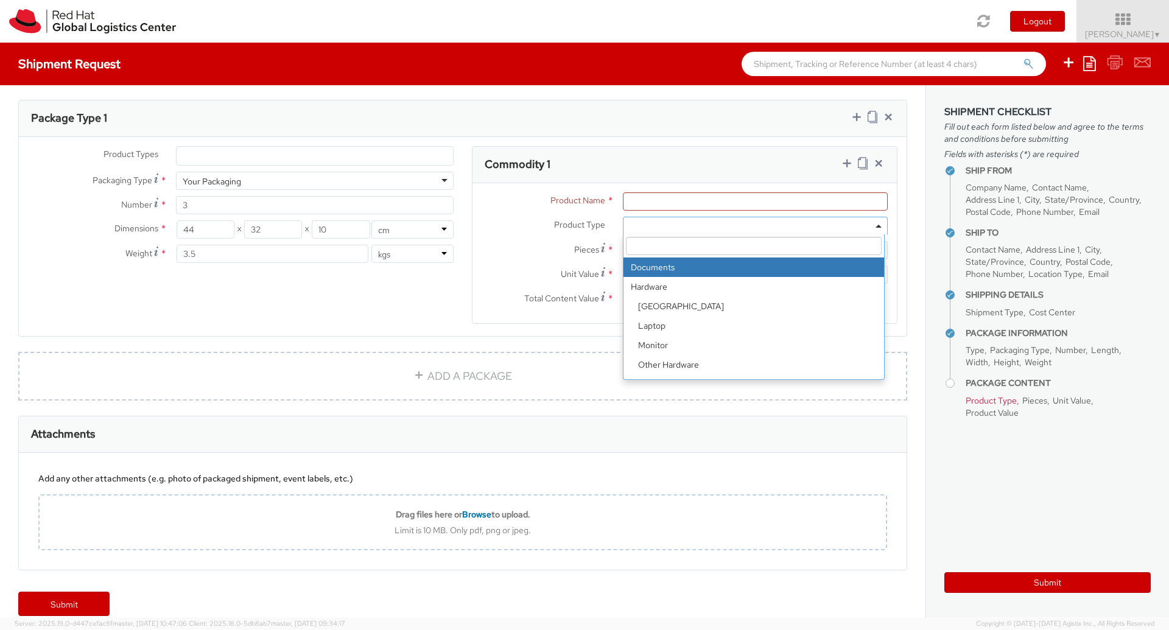
click at [666, 217] on span at bounding box center [755, 226] width 265 height 18
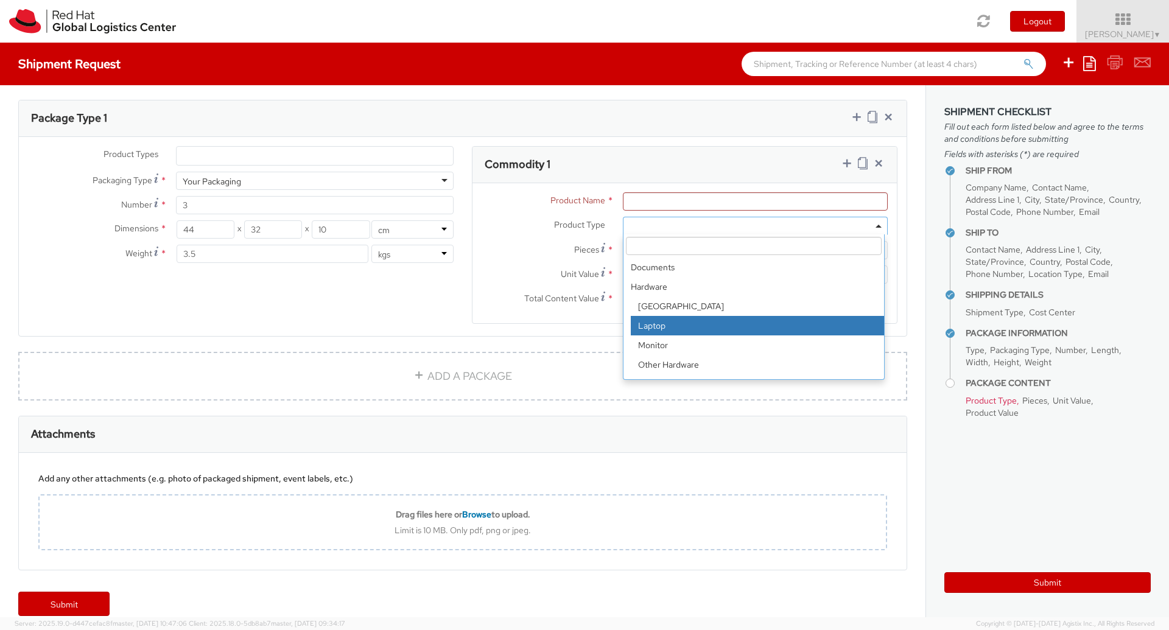
select select "LAPTOP"
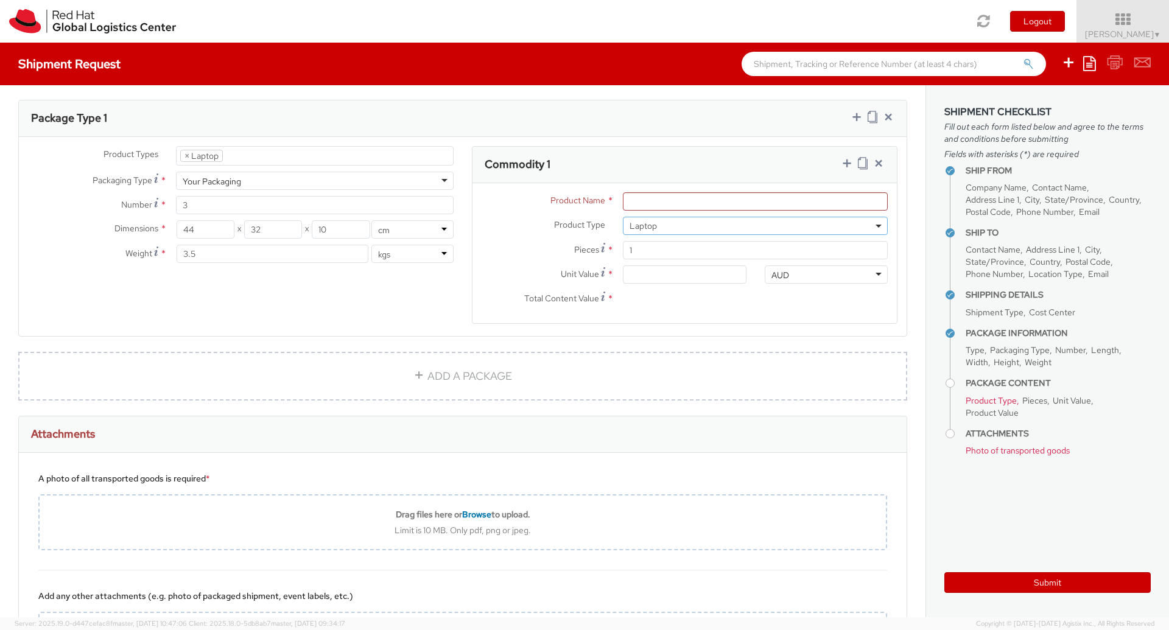
scroll to position [690, 0]
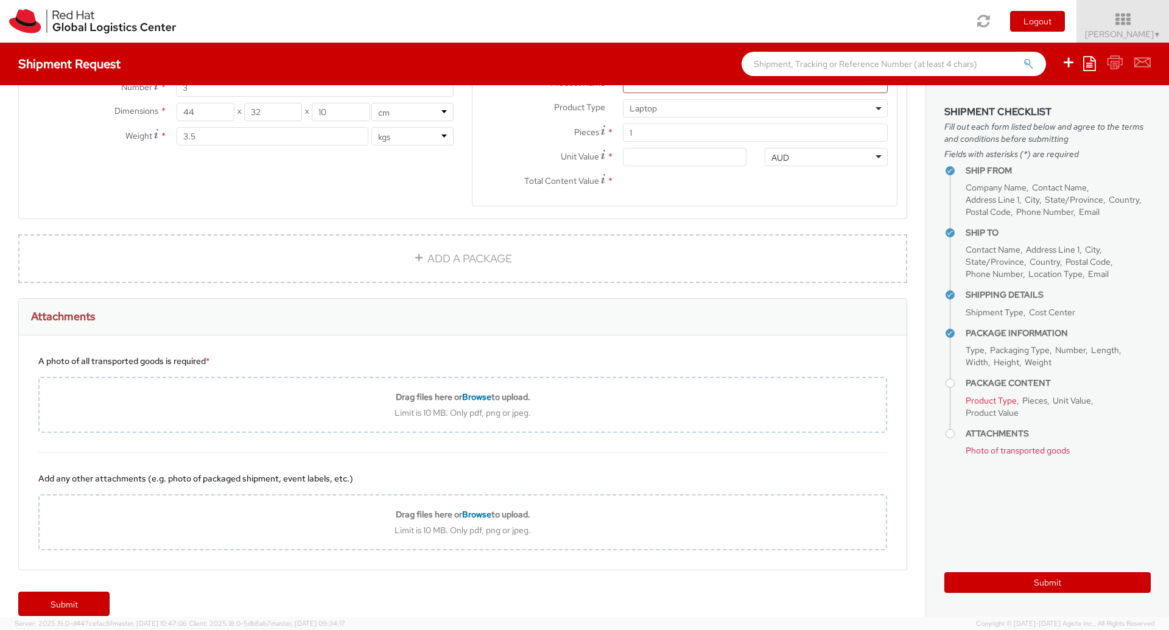
click at [415, 317] on div "Attachments" at bounding box center [463, 317] width 888 height 37
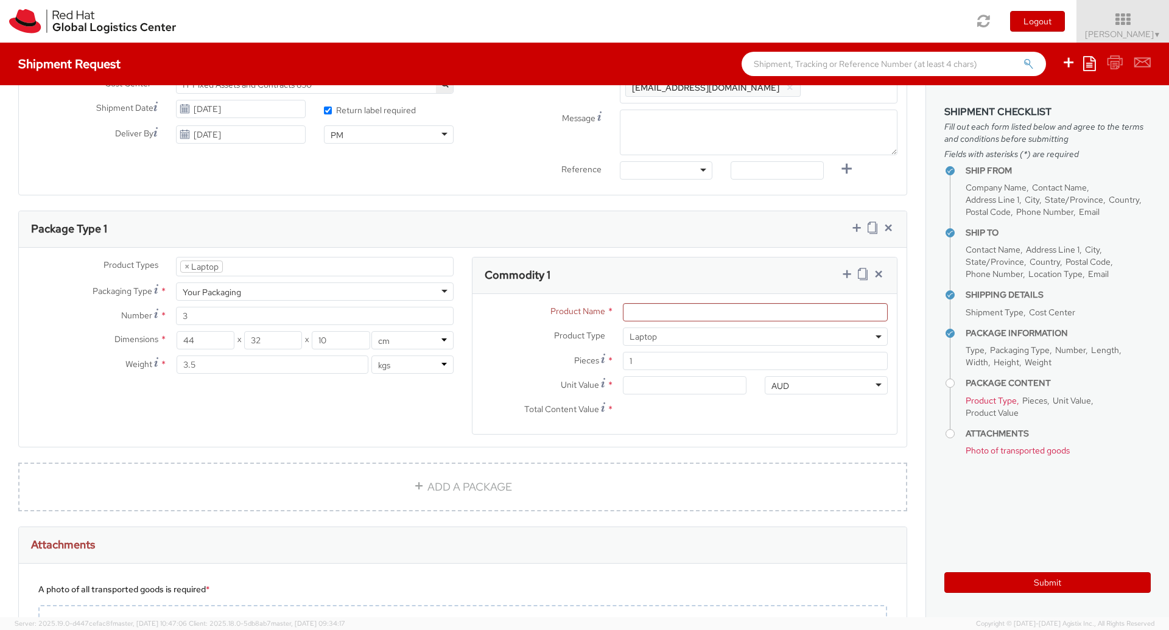
scroll to position [458, 0]
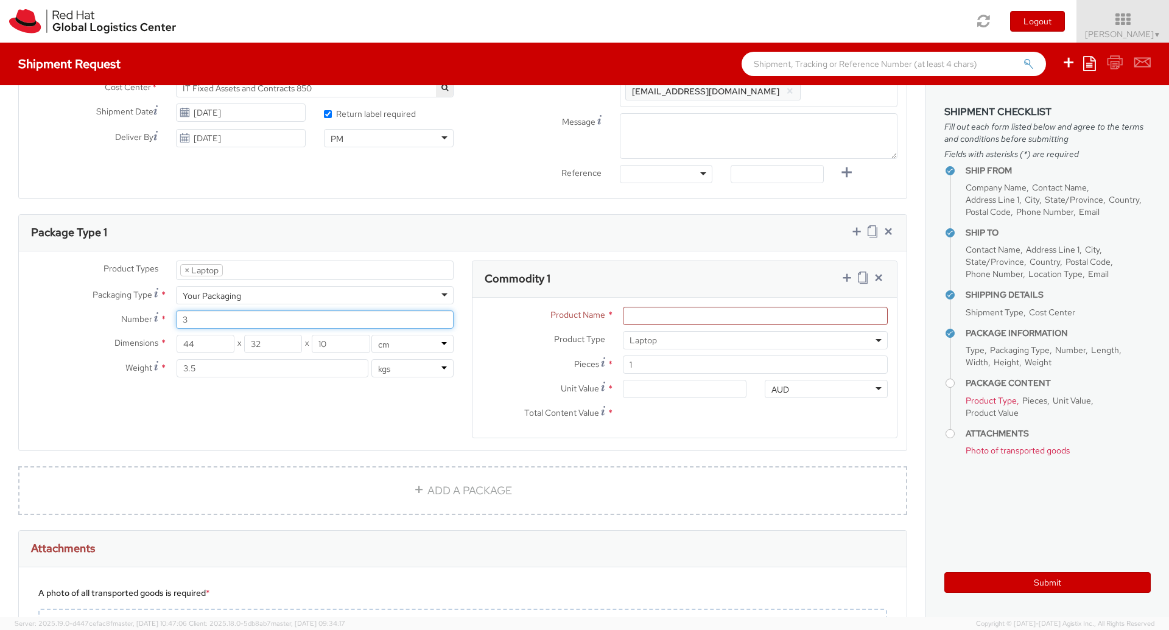
click at [225, 311] on input "3" at bounding box center [315, 320] width 278 height 18
type input "1"
click at [256, 402] on div "Product Types * Documents Docking Station Laptop Monitor Other Hardware Server …" at bounding box center [463, 357] width 888 height 193
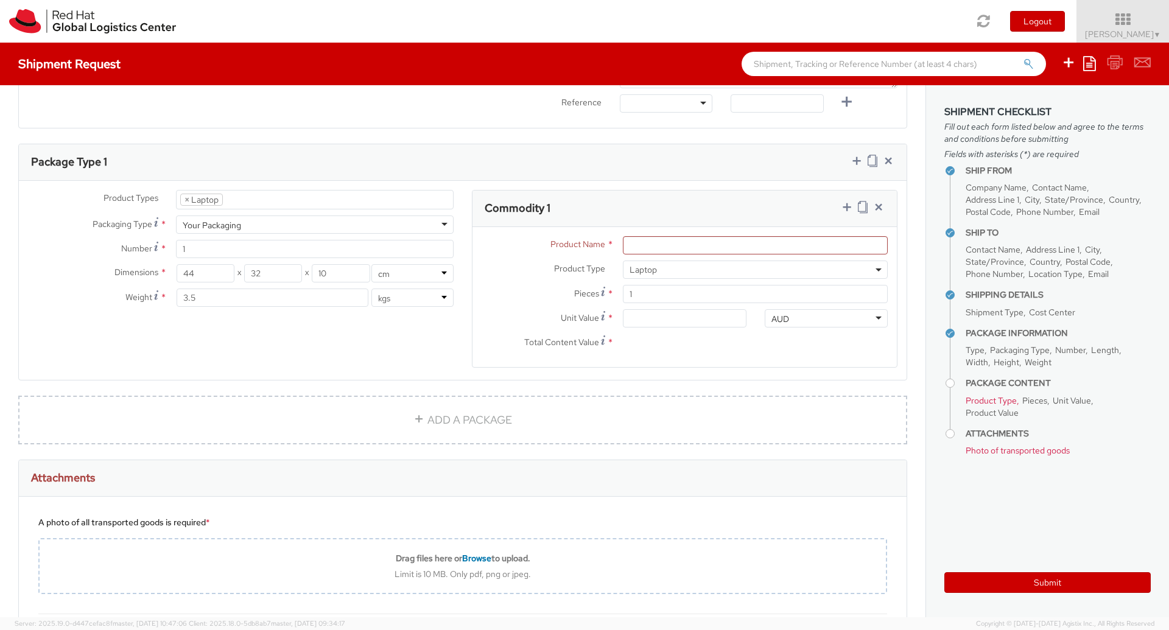
scroll to position [525, 0]
click at [648, 241] on input "Product Name *" at bounding box center [755, 250] width 265 height 18
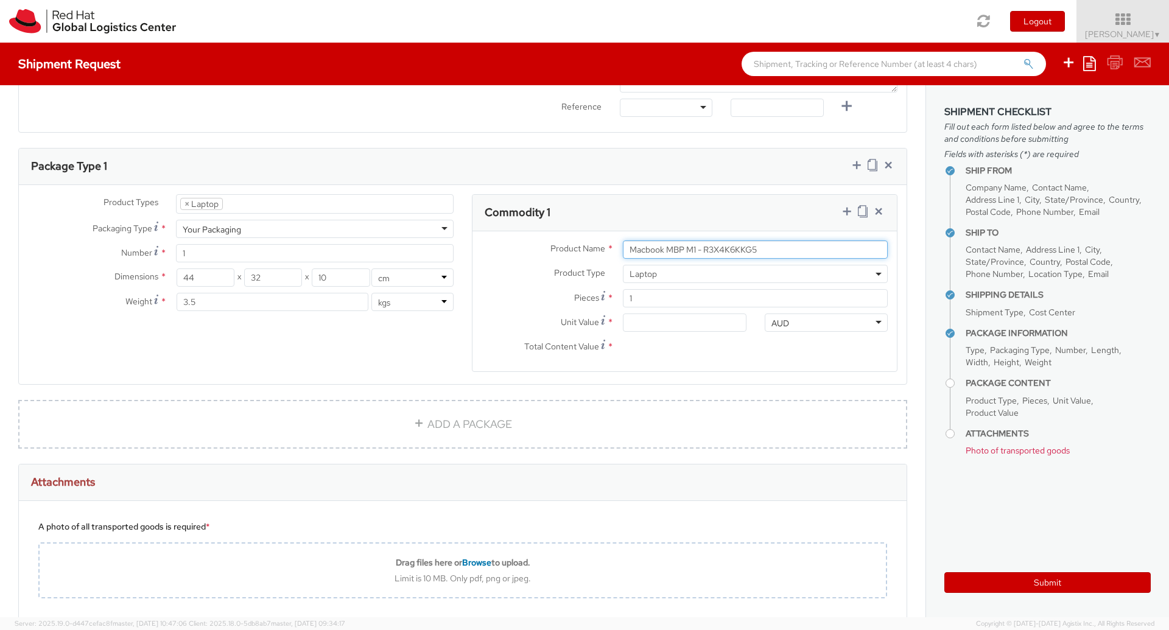
type input "Macbook MBP M1 - R3X4K6KKG5"
click at [676, 350] on div "Product Name * Macbook MBP M1 - R3X4K6KKG5 Product Type * Documents Docking Sta…" at bounding box center [684, 301] width 424 height 140
click at [669, 314] on input "Unit Value *" at bounding box center [684, 323] width 123 height 18
click at [683, 344] on div "Total Content Value *" at bounding box center [613, 350] width 283 height 24
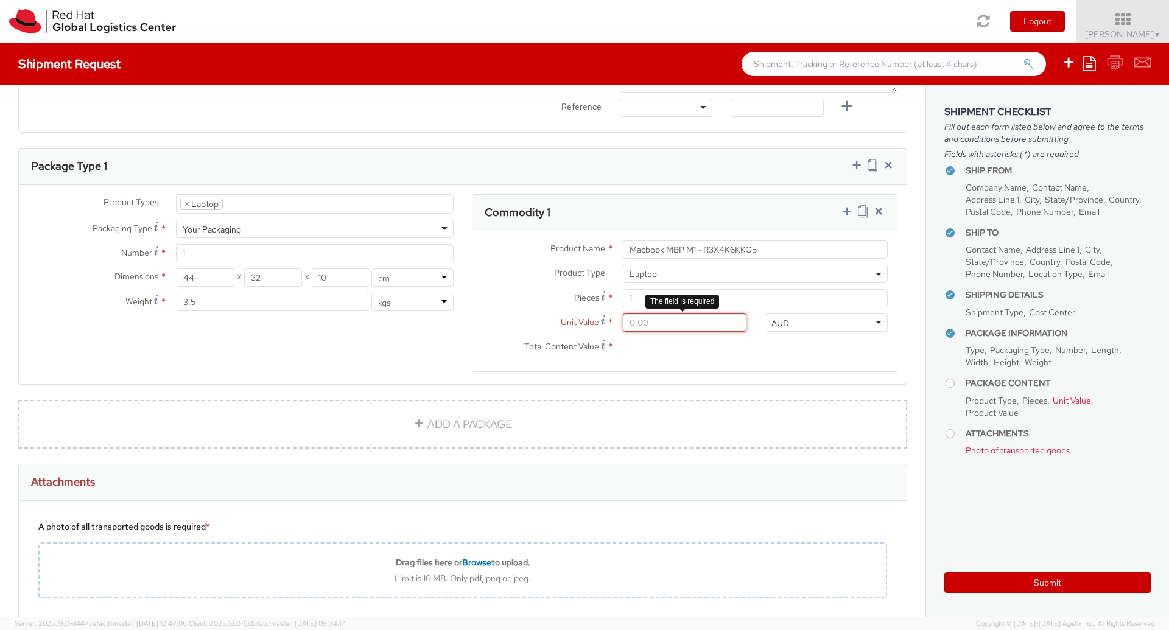
click at [665, 314] on input "Unit Value *" at bounding box center [684, 323] width 123 height 18
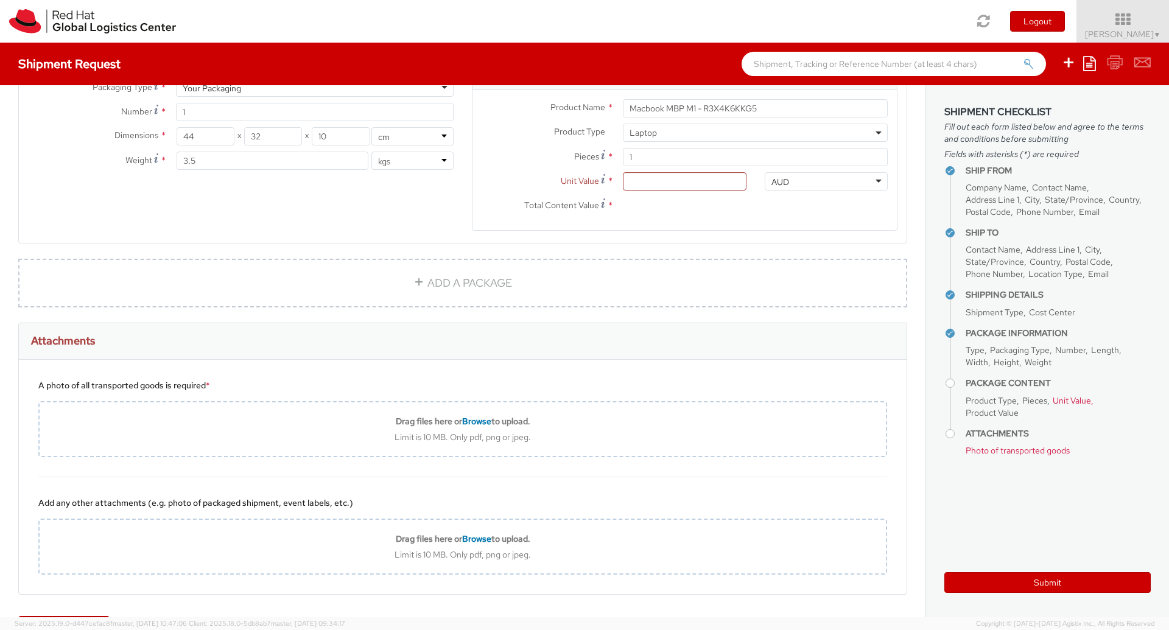
click at [549, 323] on div "Attachments" at bounding box center [463, 341] width 888 height 37
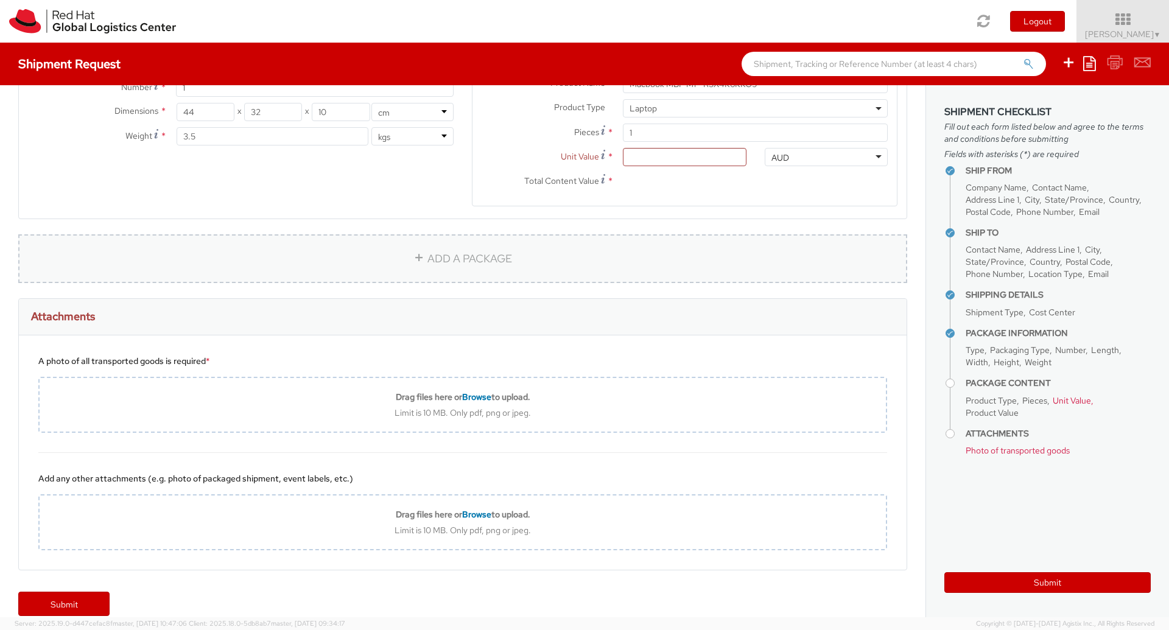
click at [367, 241] on link "ADD A PACKAGE" at bounding box center [462, 258] width 889 height 49
select select
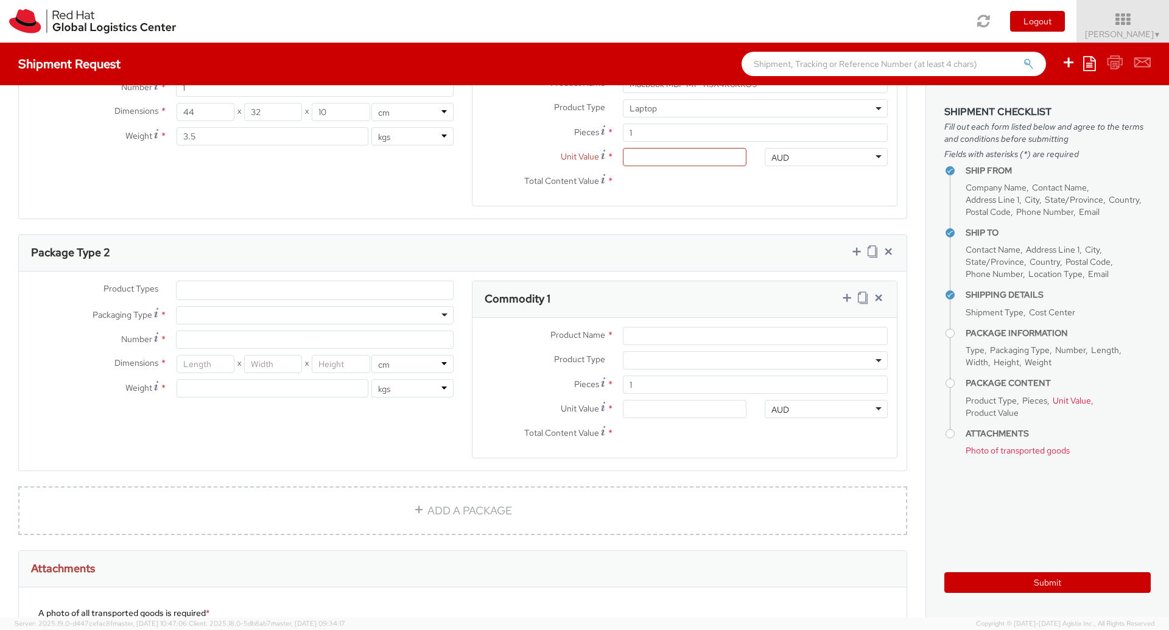
click at [647, 351] on span at bounding box center [755, 360] width 265 height 18
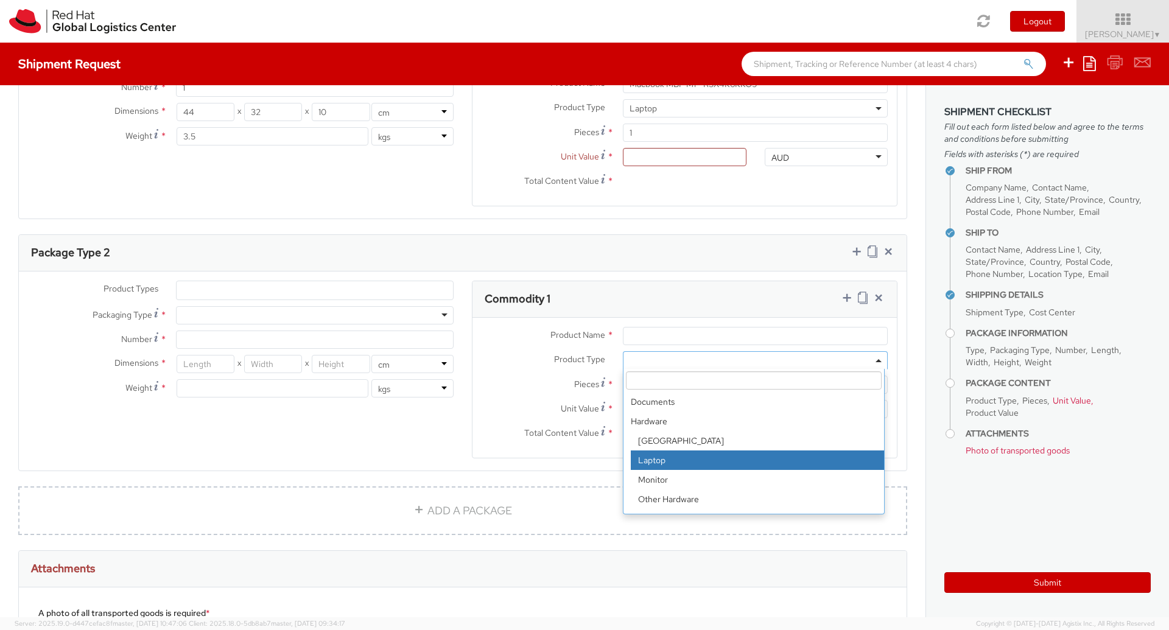
select select "LAPTOP"
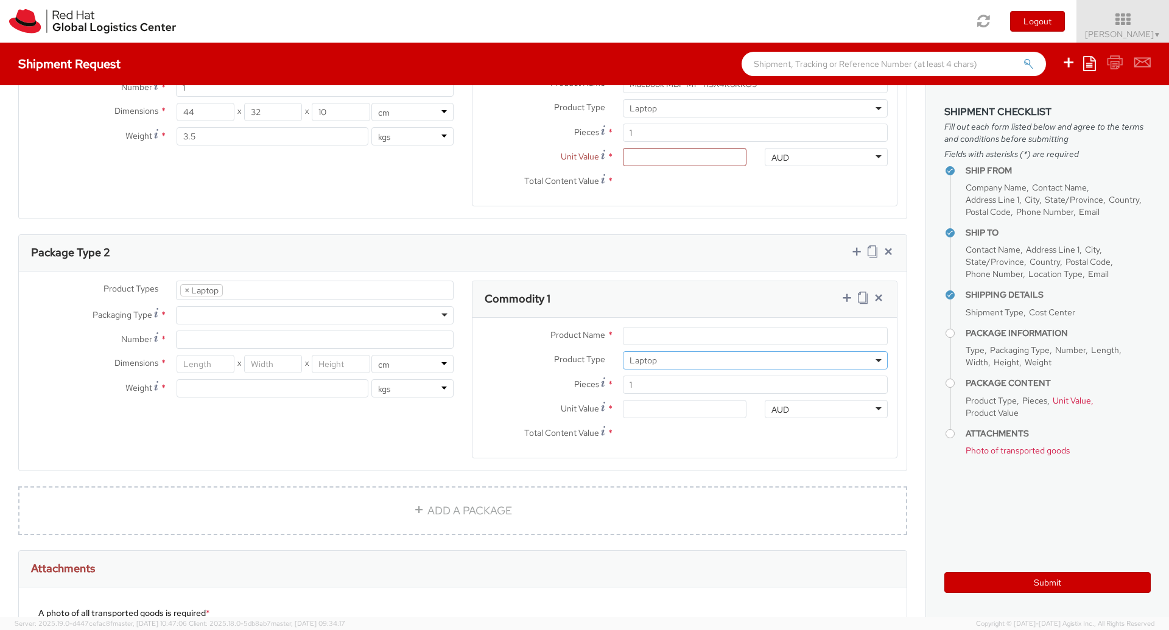
scroll to position [35, 0]
click at [684, 318] on div "Product Name * Product Type * Documents Docking Station Laptop Monitor Other Ha…" at bounding box center [684, 388] width 424 height 140
click at [667, 327] on input "Product Name *" at bounding box center [755, 336] width 265 height 18
type input "Lenevo P53 - PF1ZFPJ9"
click at [665, 376] on input "1" at bounding box center [755, 385] width 265 height 18
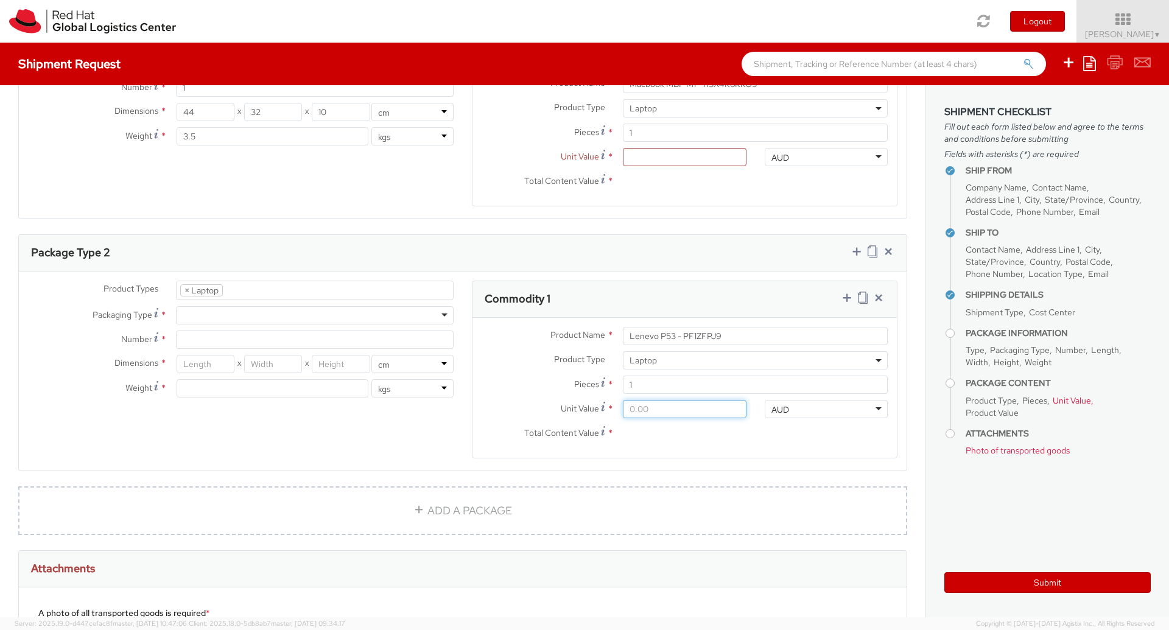
click at [665, 400] on input "Unit Value *" at bounding box center [684, 409] width 123 height 18
click at [665, 424] on input "Total Content Value *" at bounding box center [684, 433] width 123 height 18
click at [488, 400] on label "Unit Value *" at bounding box center [542, 408] width 141 height 16
click at [623, 400] on input "Unit Value *" at bounding box center [684, 409] width 123 height 18
click at [223, 306] on div at bounding box center [315, 315] width 278 height 18
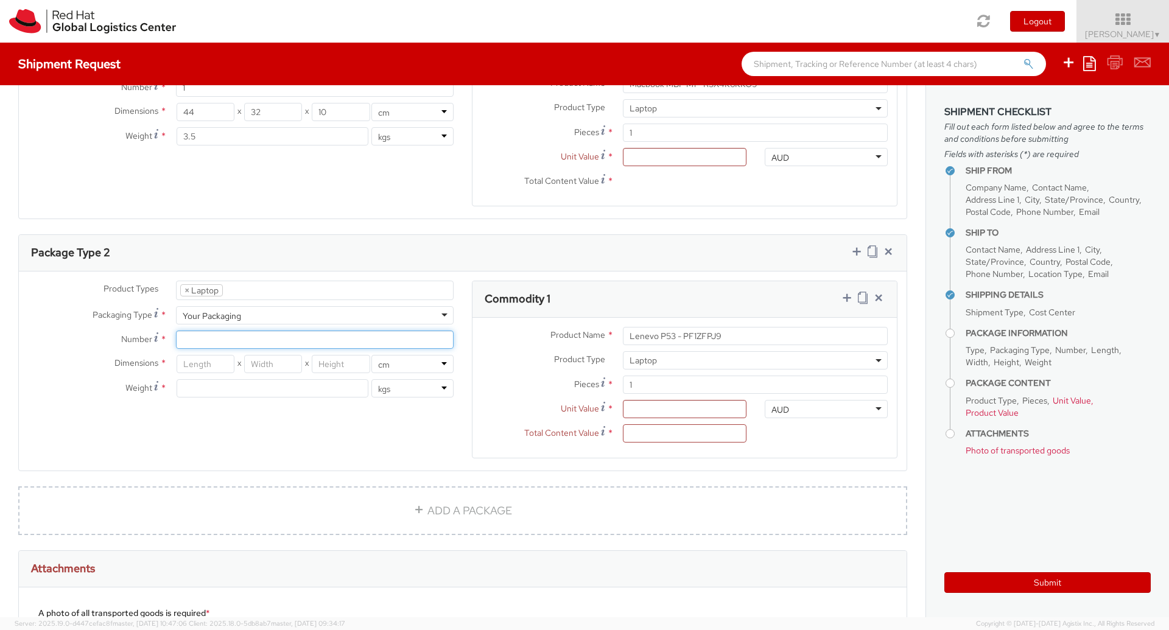
click at [248, 331] on input "Number *" at bounding box center [315, 340] width 278 height 18
type input "1"
click at [203, 355] on input "number" at bounding box center [206, 364] width 58 height 18
type input "44"
click at [267, 355] on input "number" at bounding box center [273, 364] width 58 height 18
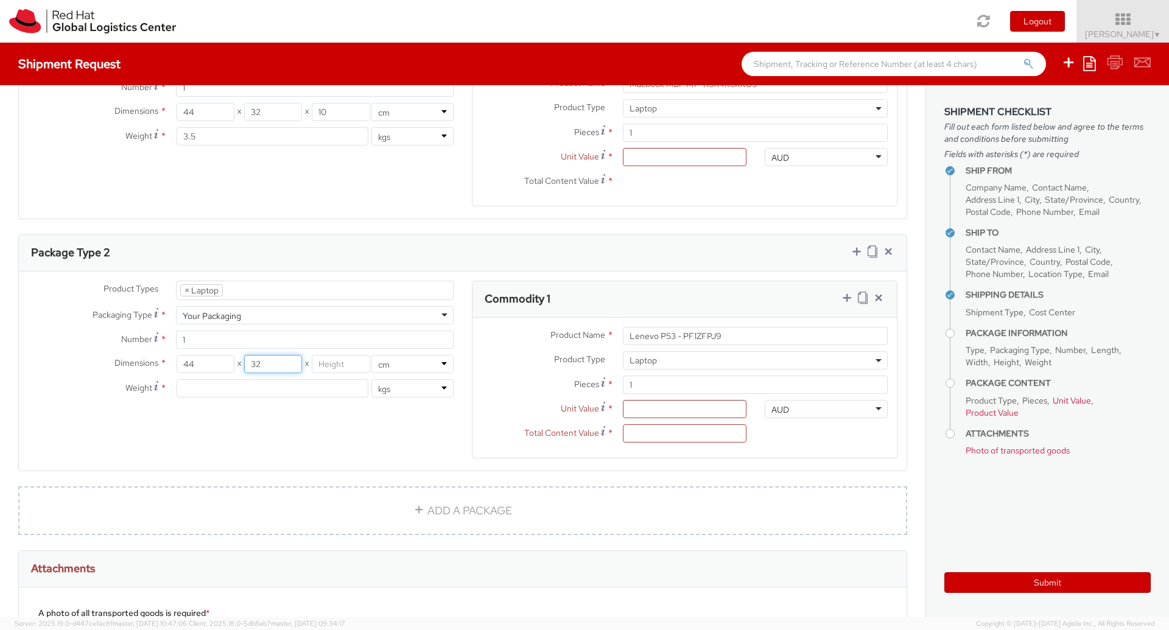
type input "32"
click at [328, 355] on input "number" at bounding box center [341, 364] width 58 height 18
type input "10"
drag, startPoint x: 262, startPoint y: 385, endPoint x: 242, endPoint y: 374, distance: 22.6
click at [242, 374] on div "Dimensions * 44 X 32 X 10 in cm Weight * lbs kgs" at bounding box center [241, 379] width 444 height 49
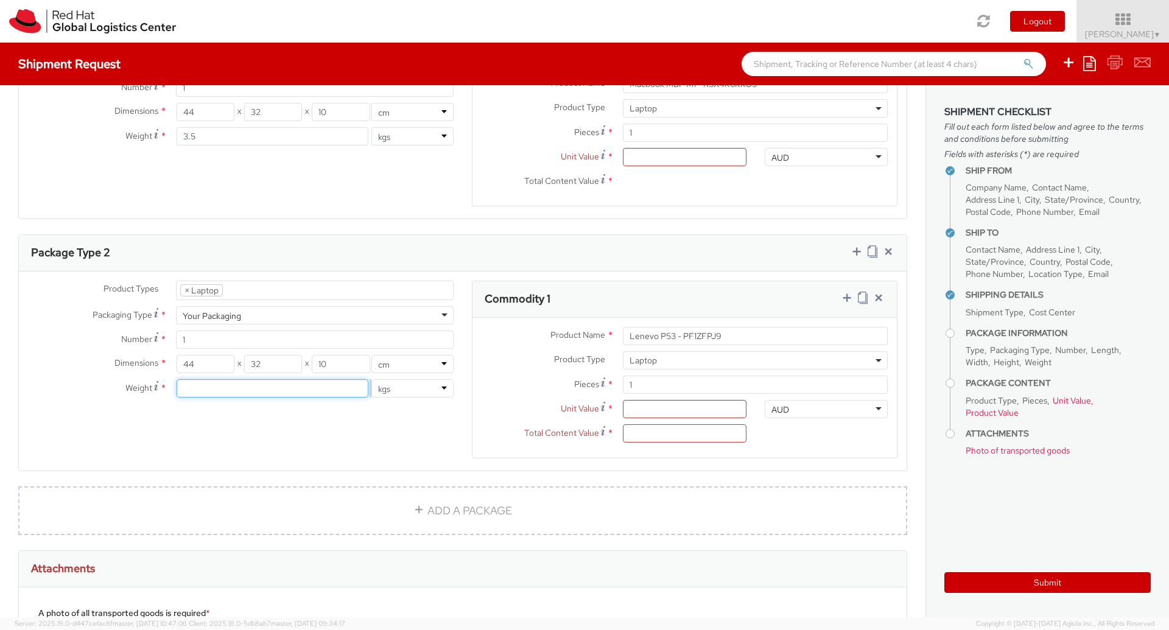
click at [242, 379] on input "number" at bounding box center [273, 388] width 192 height 18
type input "3.5"
drag, startPoint x: 335, startPoint y: 413, endPoint x: 416, endPoint y: 445, distance: 87.2
click at [416, 445] on div "Product Types * Documents Docking Station Laptop Monitor Other Hardware Server …" at bounding box center [463, 377] width 888 height 193
click at [642, 400] on input "Unit Value *" at bounding box center [684, 409] width 123 height 18
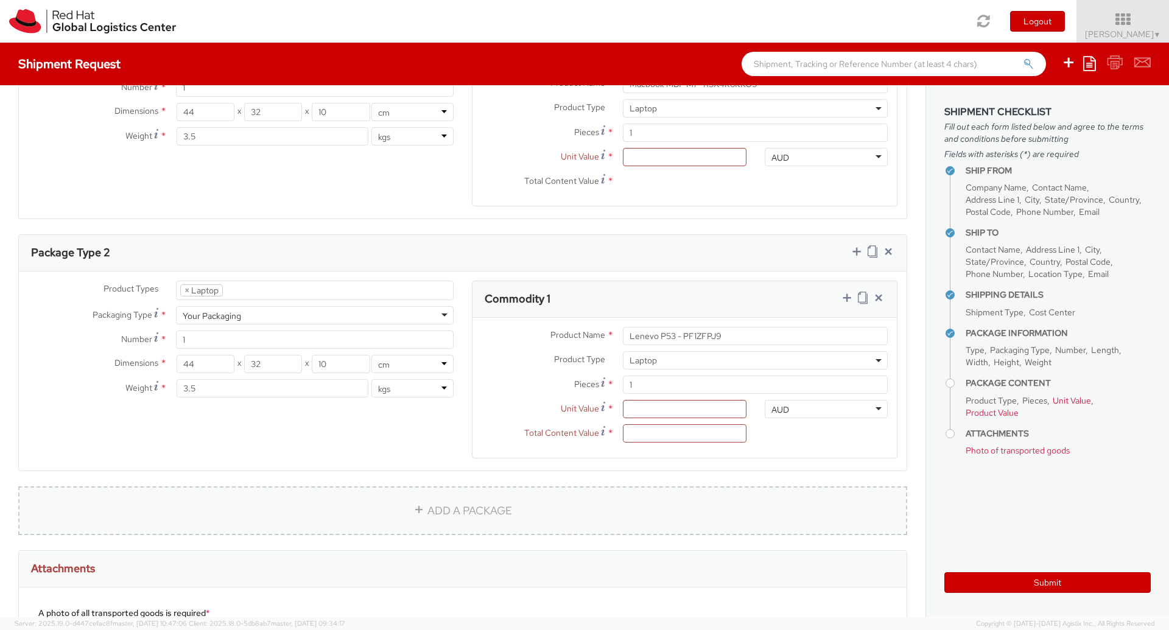
click at [477, 486] on link "ADD A PACKAGE" at bounding box center [462, 510] width 889 height 49
select select
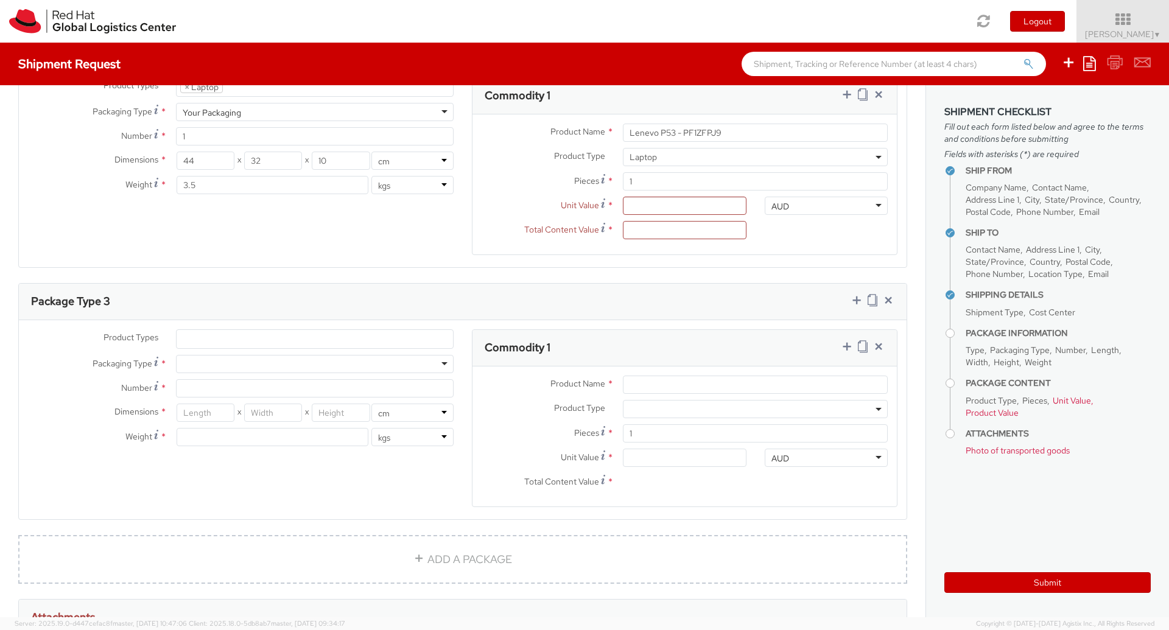
scroll to position [930, 0]
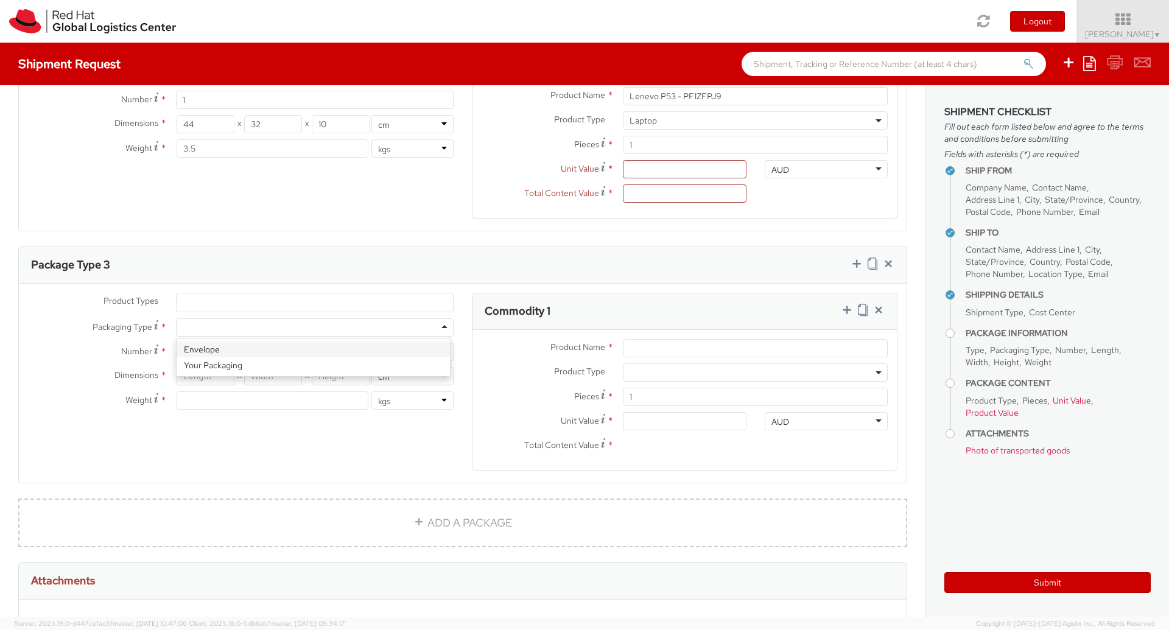
click at [294, 318] on div at bounding box center [315, 327] width 278 height 18
click at [247, 343] on input "Number *" at bounding box center [315, 352] width 278 height 18
type input "1"
click at [209, 367] on input "number" at bounding box center [206, 376] width 58 height 18
type input "44"
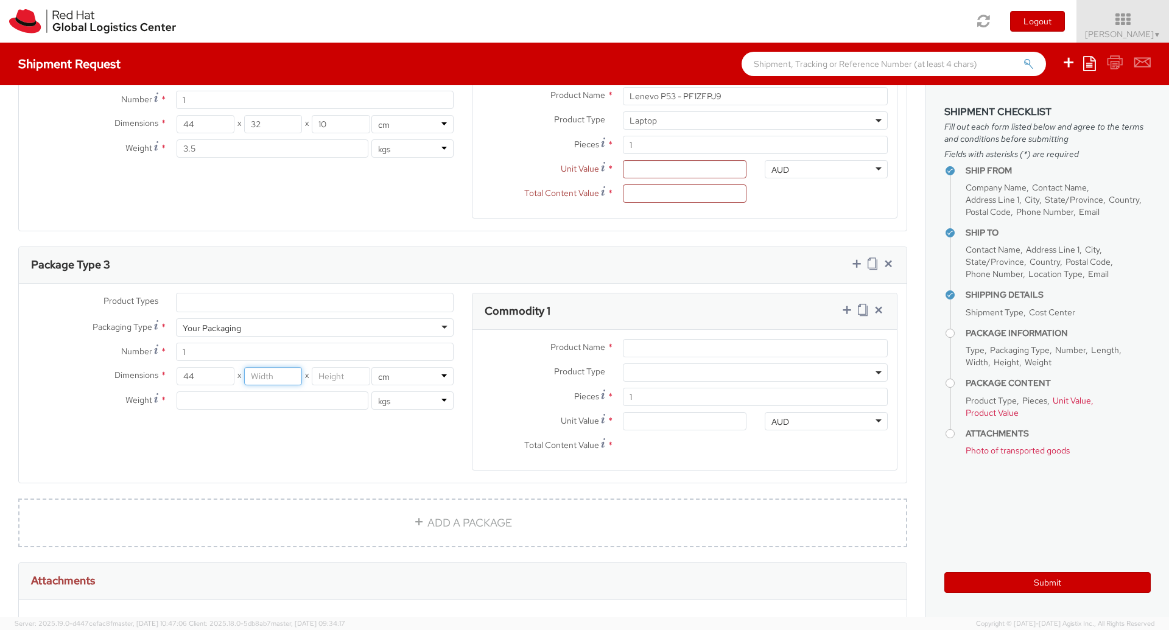
click at [262, 367] on input "number" at bounding box center [273, 376] width 58 height 18
type input "32"
click at [335, 367] on input "number" at bounding box center [341, 376] width 58 height 18
type input "10"
click at [244, 392] on div at bounding box center [273, 401] width 193 height 18
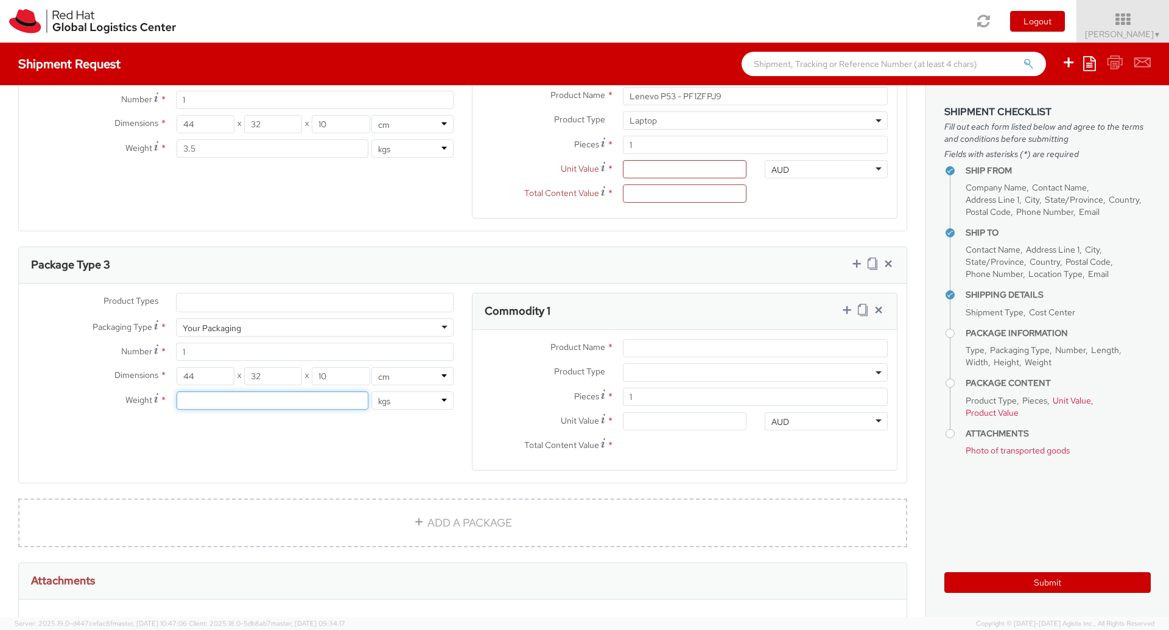
click at [224, 392] on input "number" at bounding box center [273, 401] width 192 height 18
type input "3.5"
click at [443, 440] on div "Product Types * Documents Docking Station Laptop Monitor Other Hardware Server …" at bounding box center [463, 389] width 888 height 193
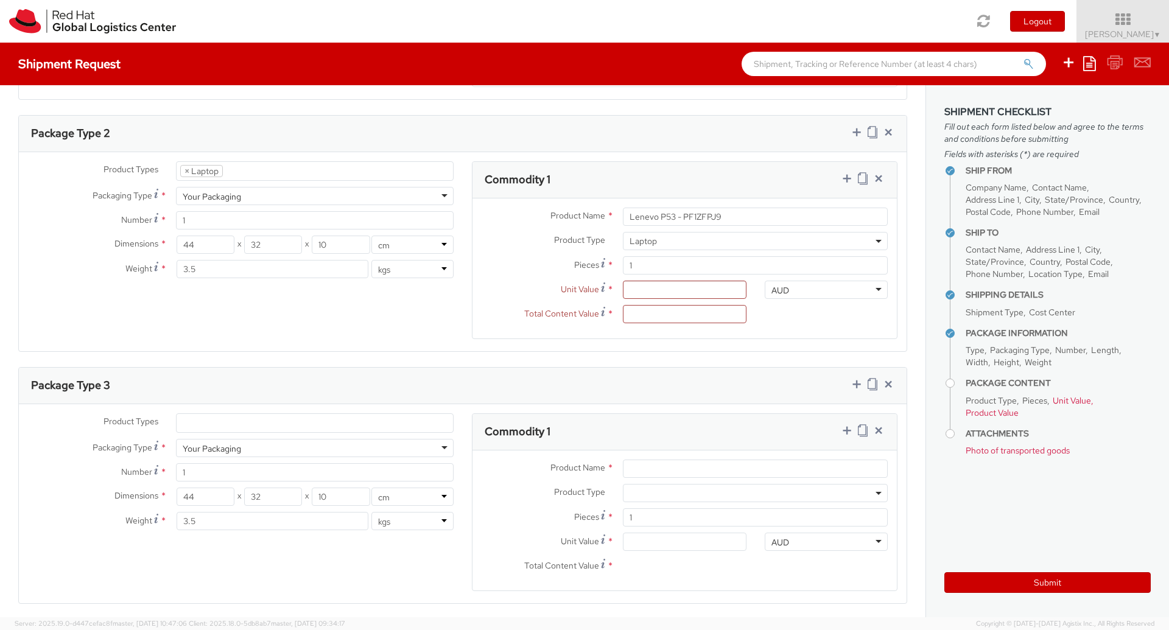
scroll to position [812, 0]
click at [648, 457] on input "Product Name *" at bounding box center [755, 466] width 265 height 18
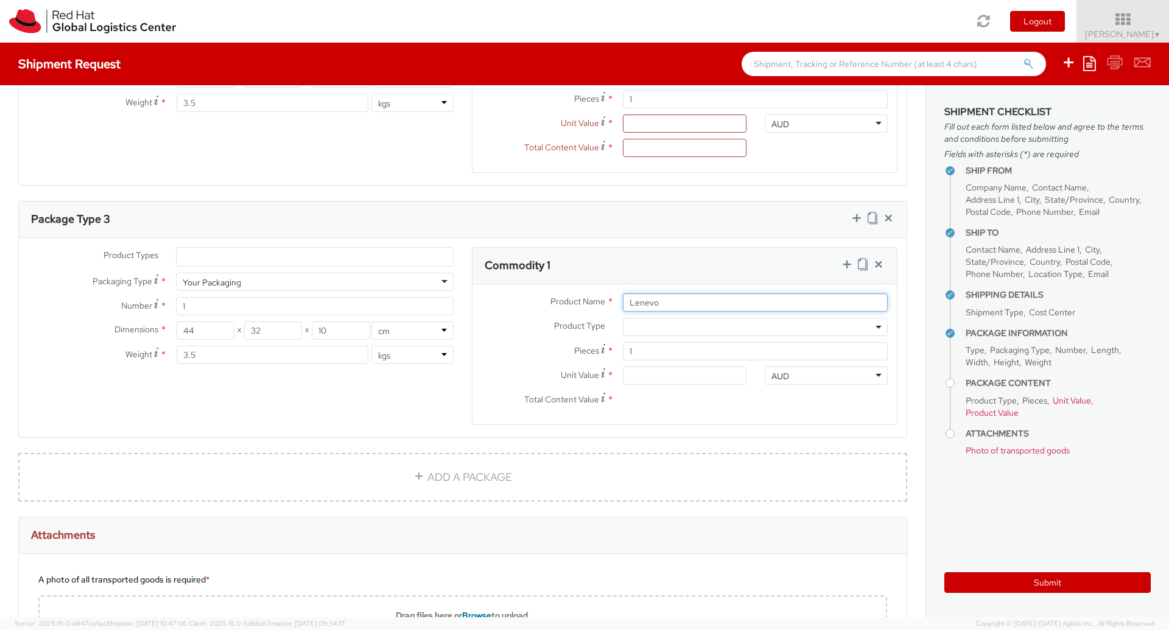
scroll to position [978, 0]
type input "Lenevo P16 -"
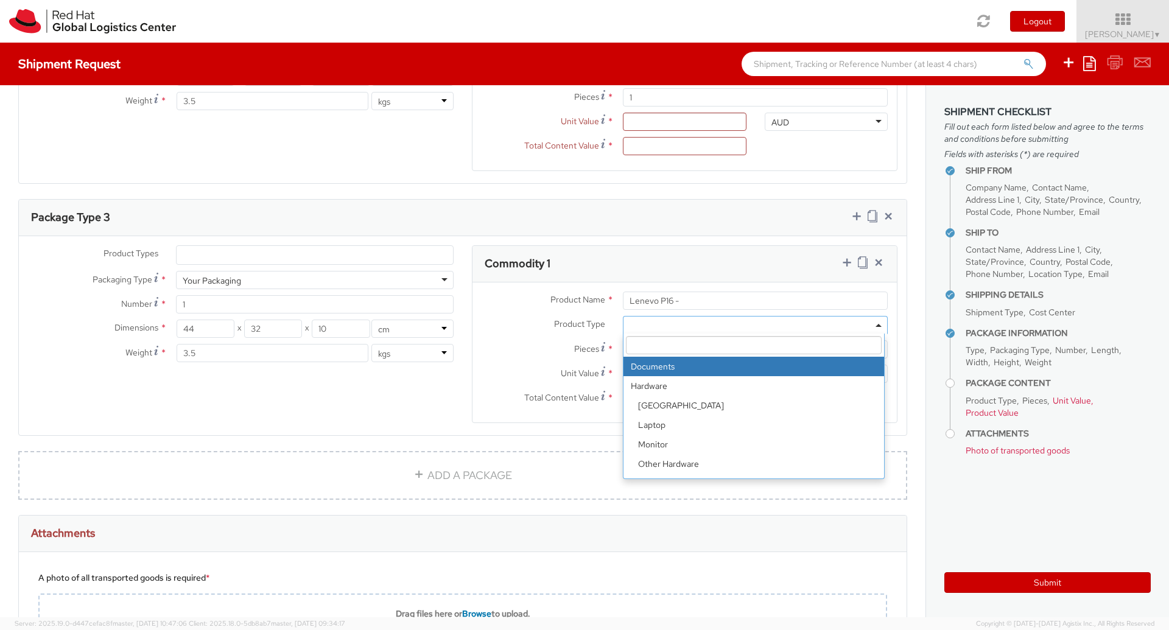
click at [651, 318] on agx-select2 "Documents Docking Station Laptop Monitor Other Hardware Server Telecom Equipmen…" at bounding box center [755, 323] width 265 height 11
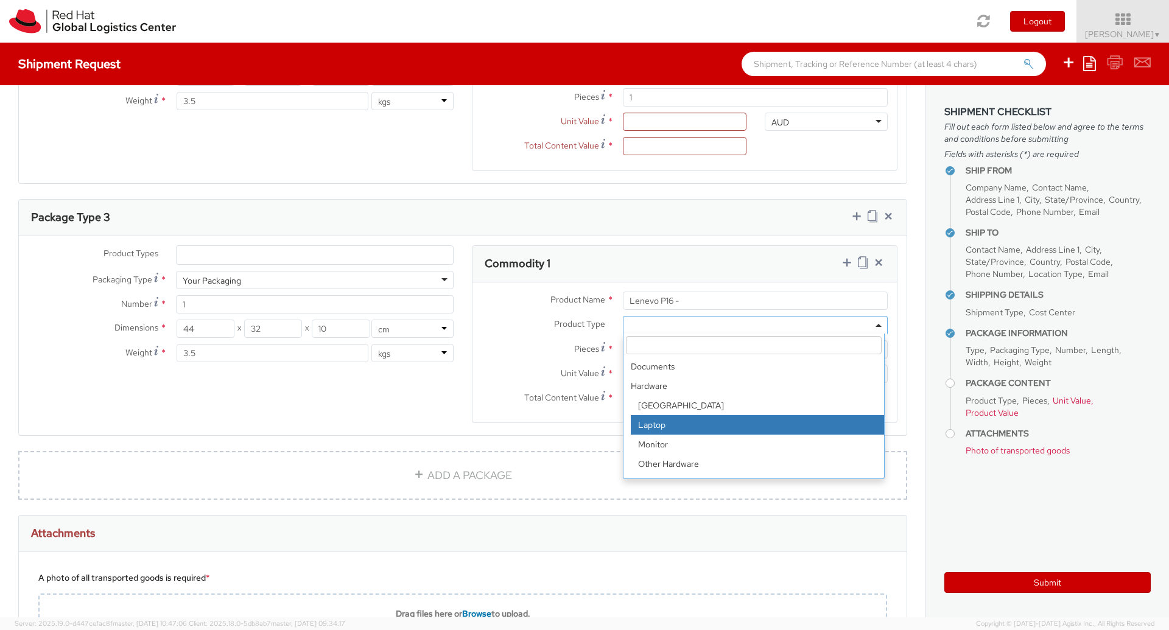
select select "LAPTOP"
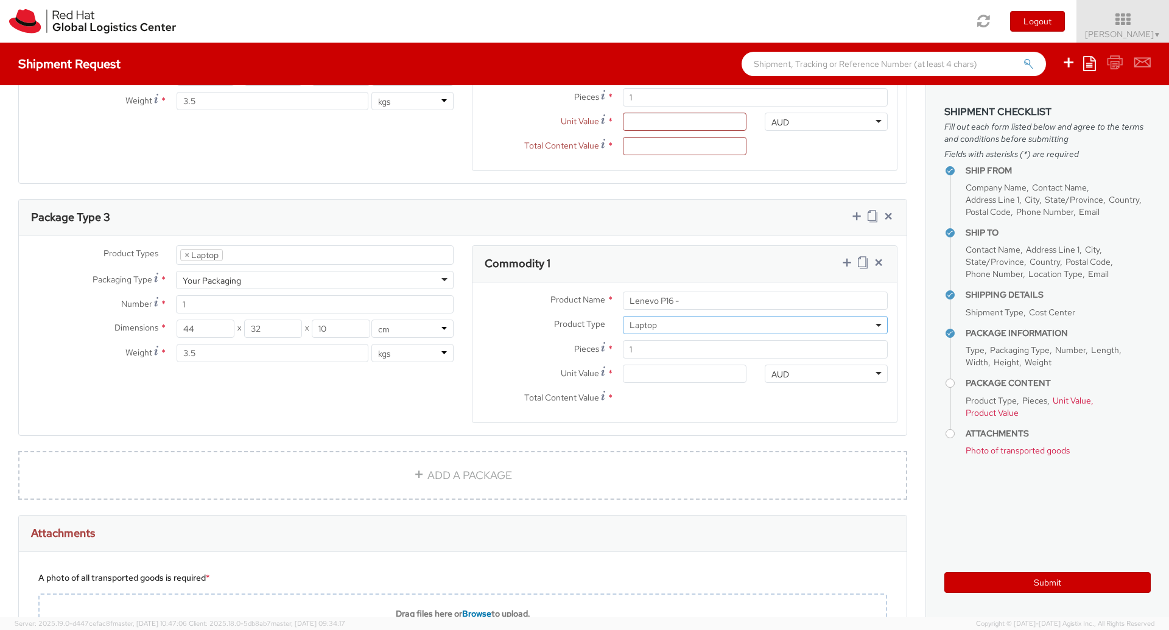
scroll to position [35, 0]
click at [507, 340] on label "Pieces *" at bounding box center [542, 348] width 141 height 16
click at [623, 340] on input "1" at bounding box center [755, 349] width 265 height 18
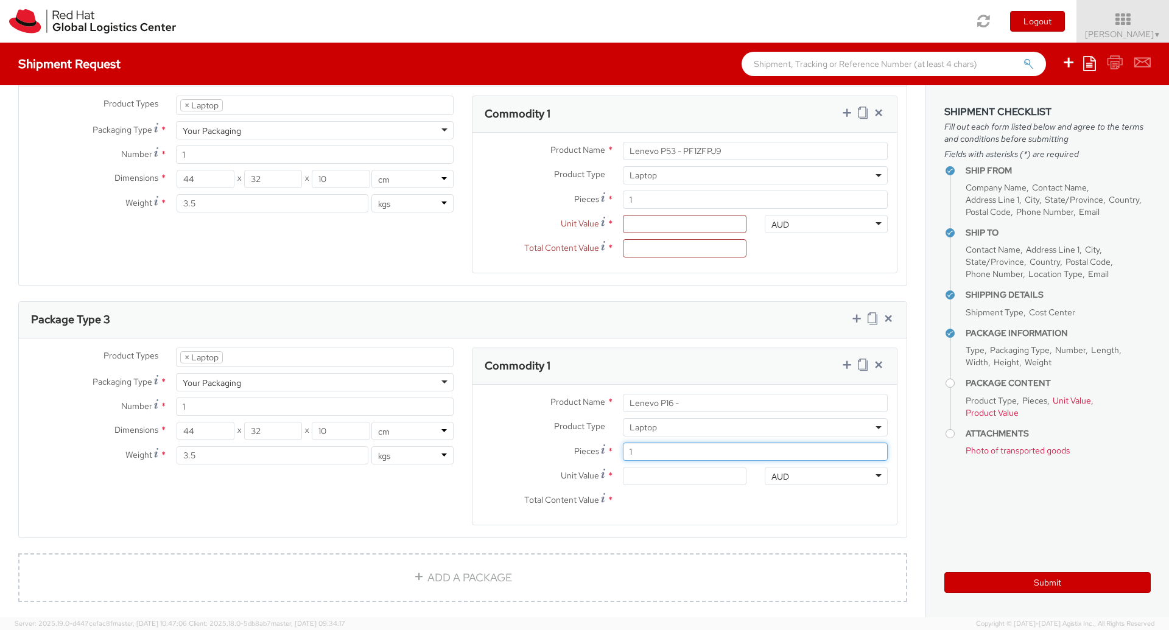
scroll to position [882, 0]
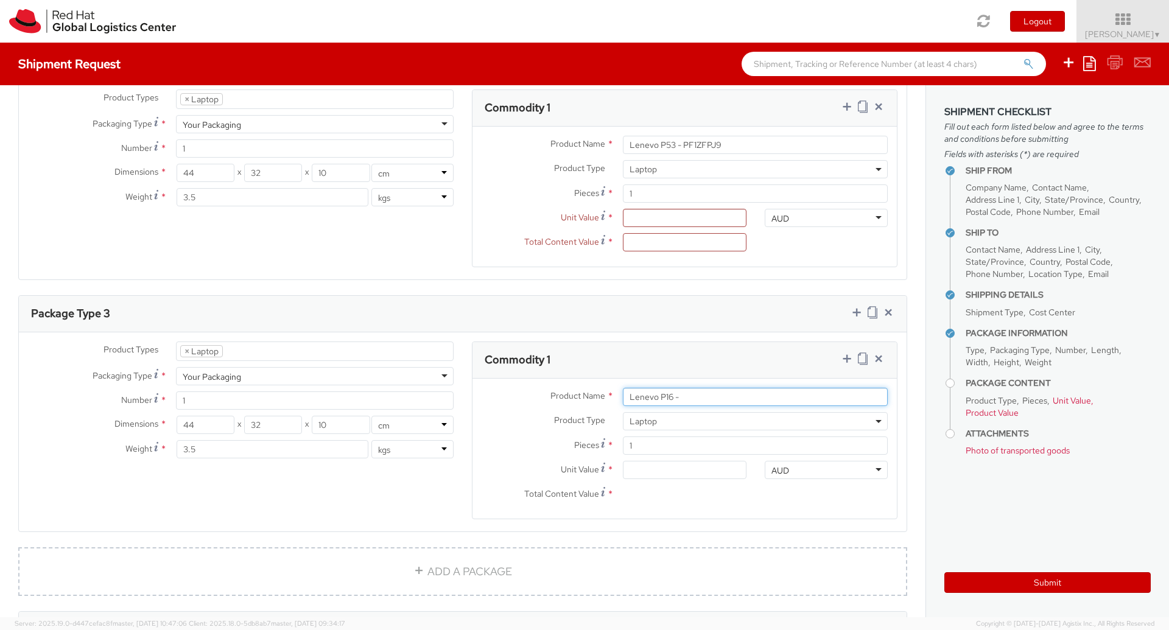
click at [695, 388] on input "Lenevo P16 -" at bounding box center [755, 397] width 265 height 18
type input "Lenevo P16 - PF5PDPM7"
click at [495, 461] on label "Unit Value *" at bounding box center [542, 469] width 141 height 16
click at [623, 461] on input "Unit Value *" at bounding box center [684, 470] width 123 height 18
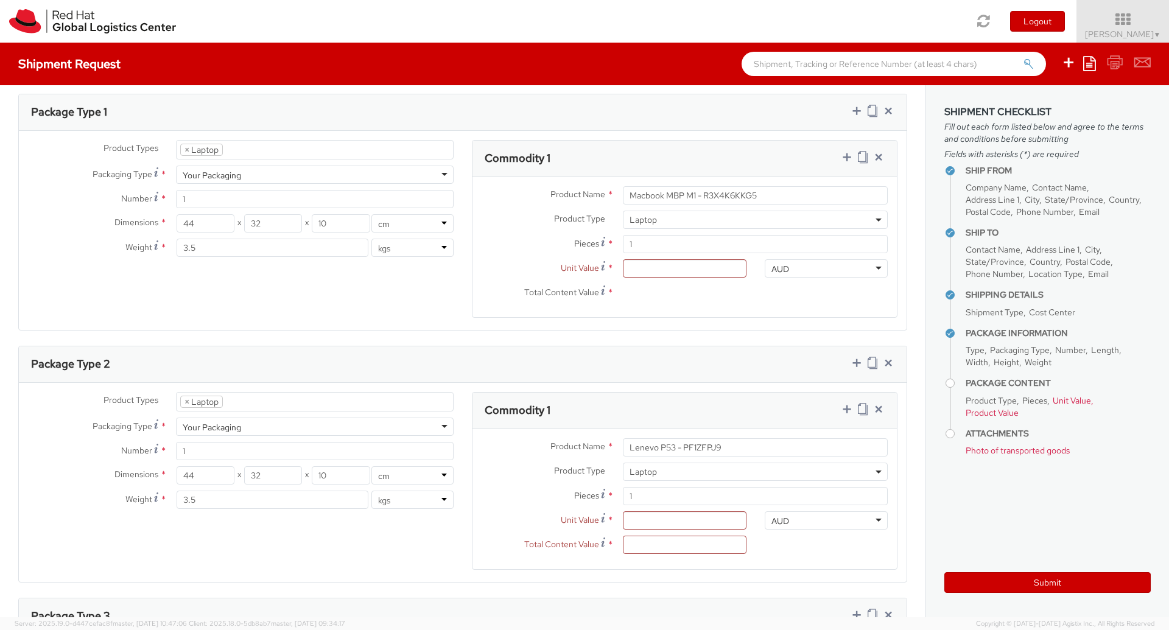
scroll to position [575, 0]
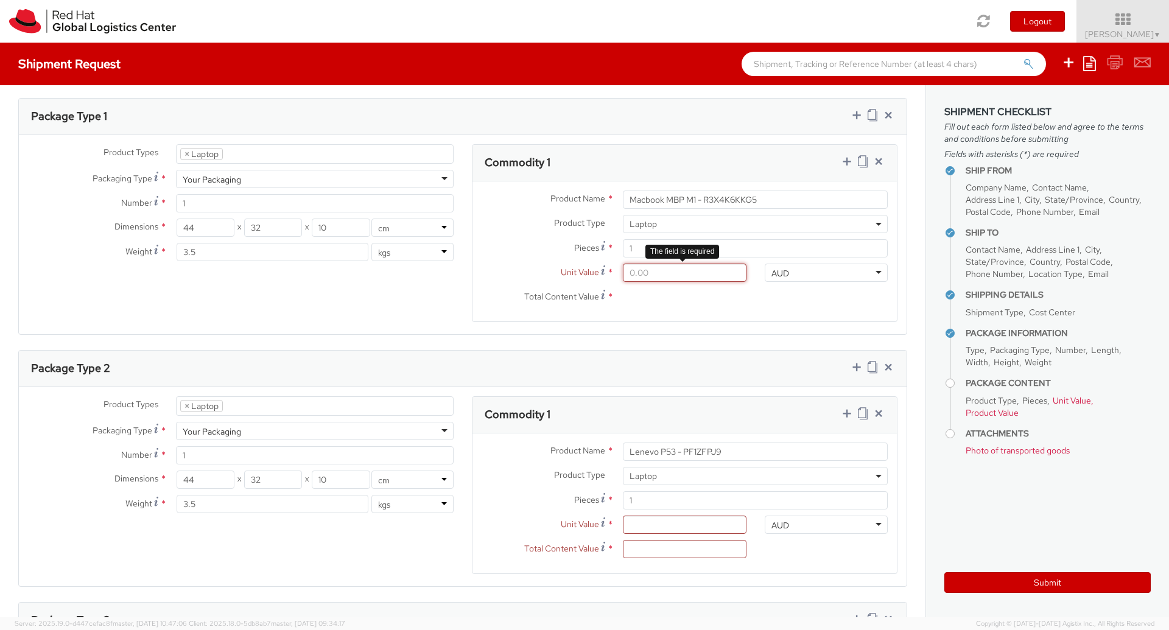
click at [647, 264] on input "Unit Value *" at bounding box center [684, 273] width 123 height 18
type input "8.00"
type input "80.00"
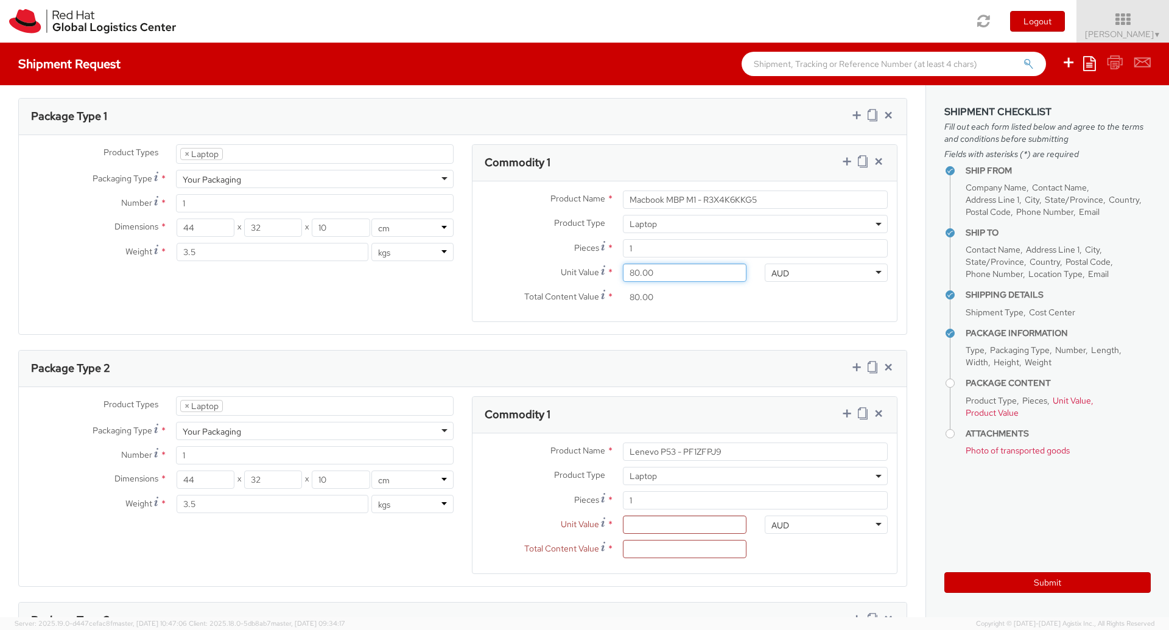
type input "800.00"
click at [502, 320] on agx-form-section "Package Type 1 Product Types * Documents Docking Station Laptop Monitor Other H…" at bounding box center [462, 224] width 907 height 252
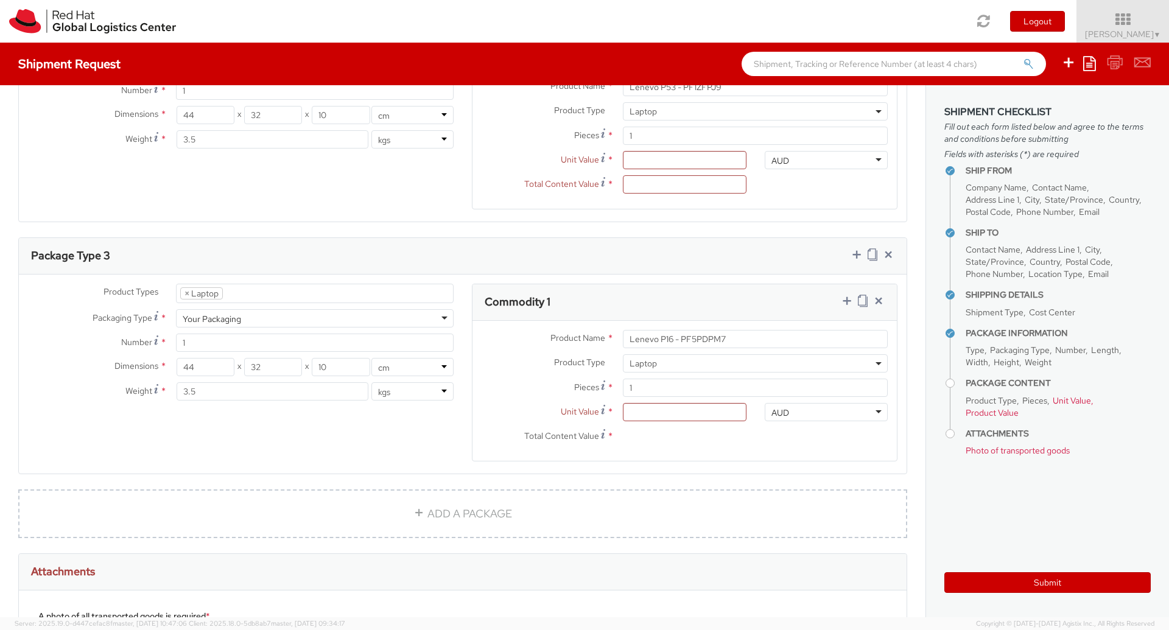
scroll to position [1195, 0]
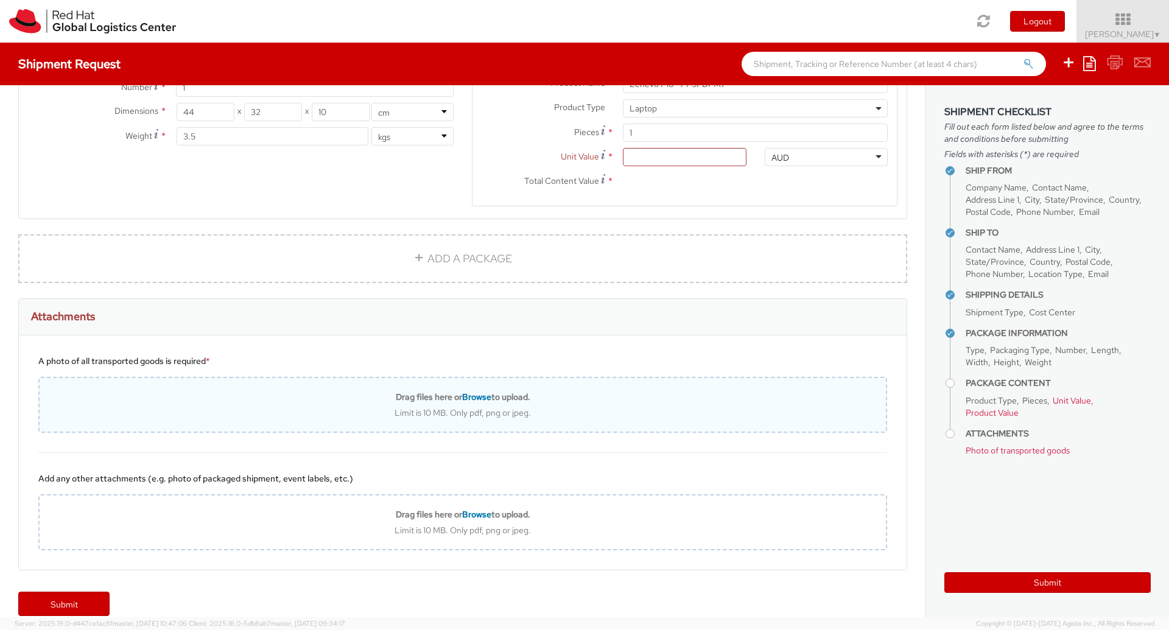
click at [470, 392] on span "Browse" at bounding box center [476, 397] width 29 height 11
type input "C:\fakepath\PF1Z.jpeg"
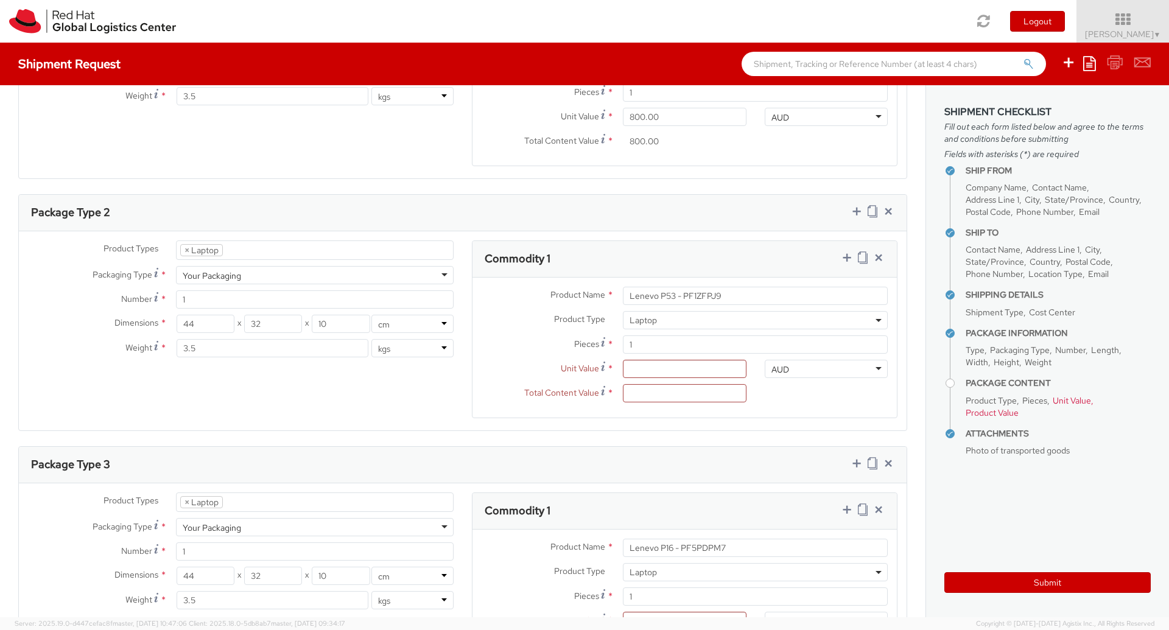
scroll to position [743, 0]
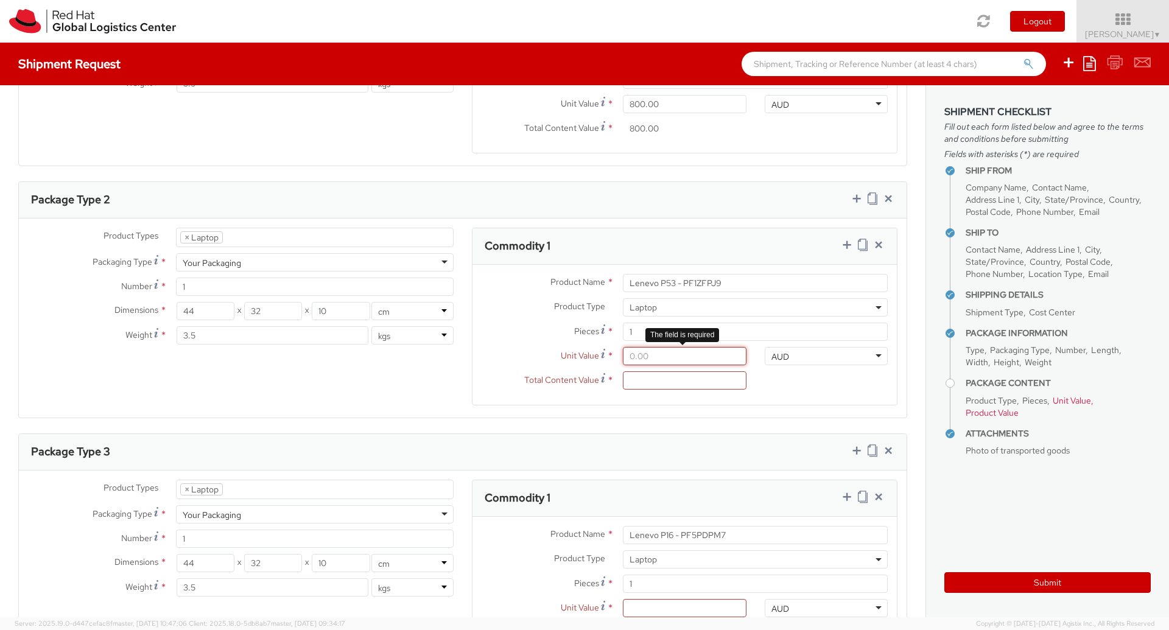
click at [658, 347] on input "Unit Value *" at bounding box center [684, 356] width 123 height 18
type input "8.00"
type input "80.00"
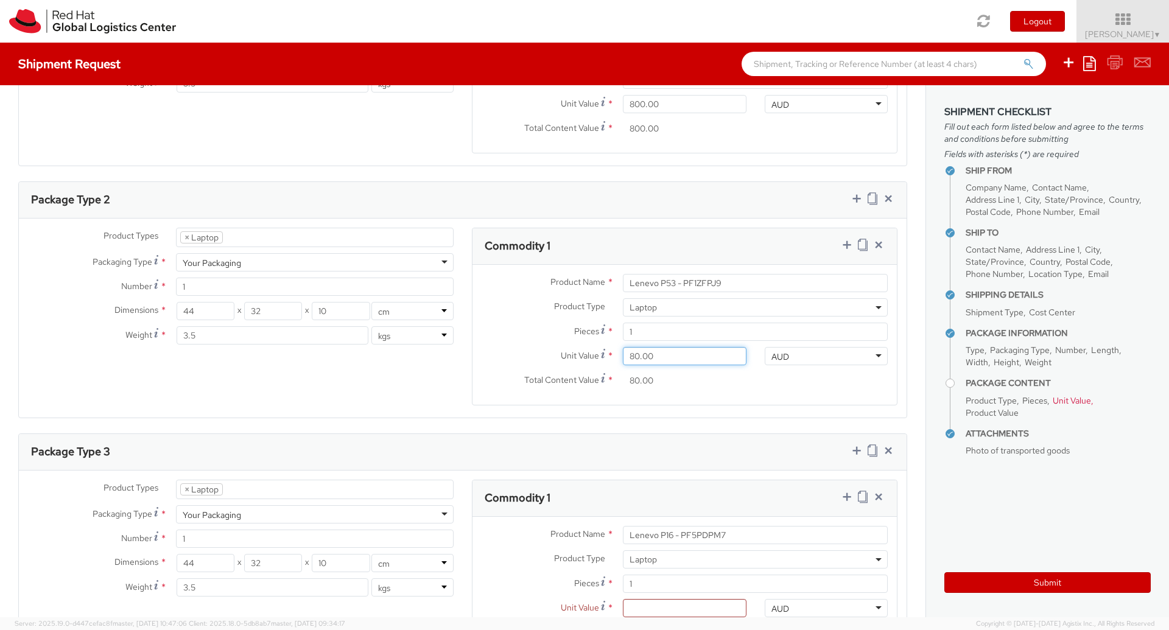
type input "800.00"
click at [572, 393] on agx-form-section "Commodity 1 Product Name * Lenevo P53 - PF1ZFPJ9 Product Type * Documents Docki…" at bounding box center [685, 324] width 444 height 193
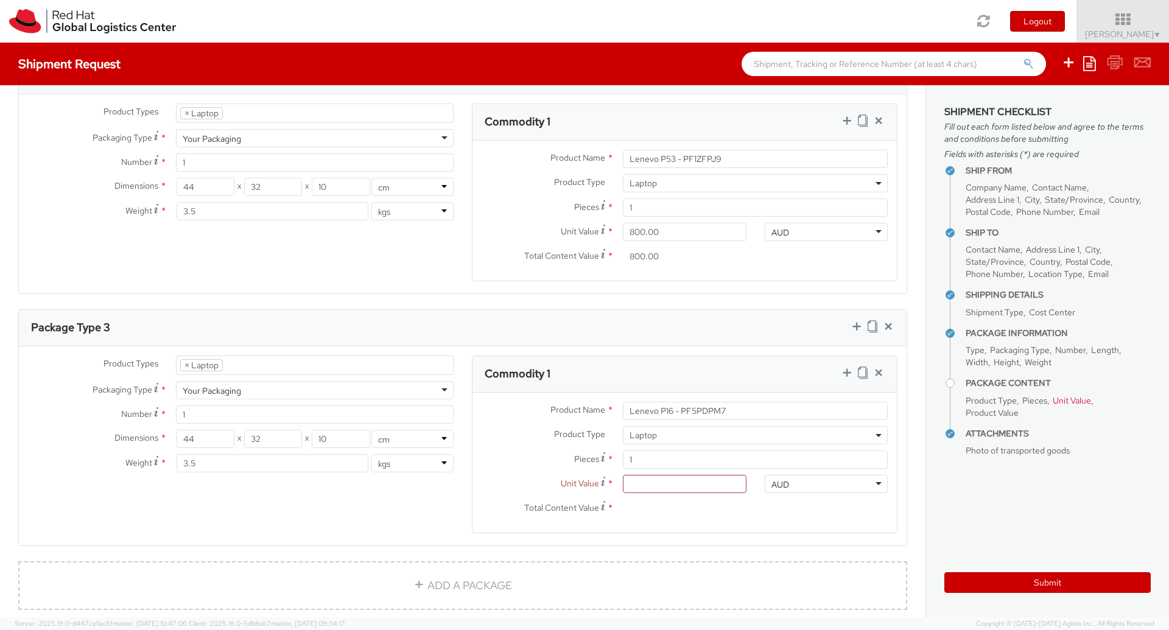
scroll to position [877, 0]
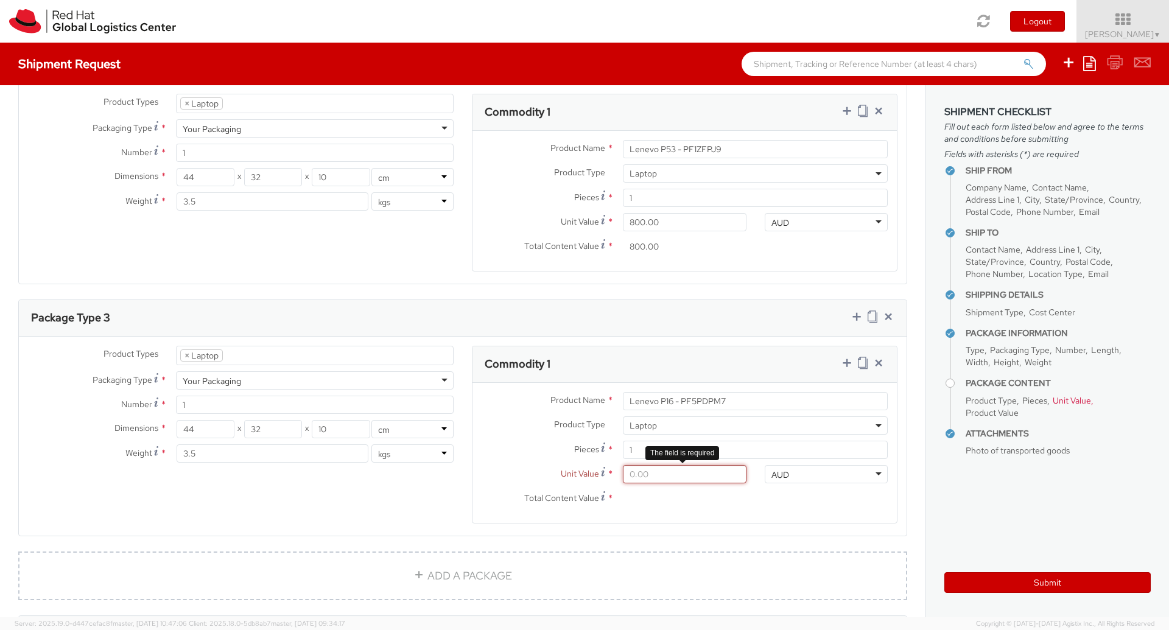
click at [656, 465] on input "Unit Value *" at bounding box center [684, 474] width 123 height 18
type input "1.00"
type input "15.00"
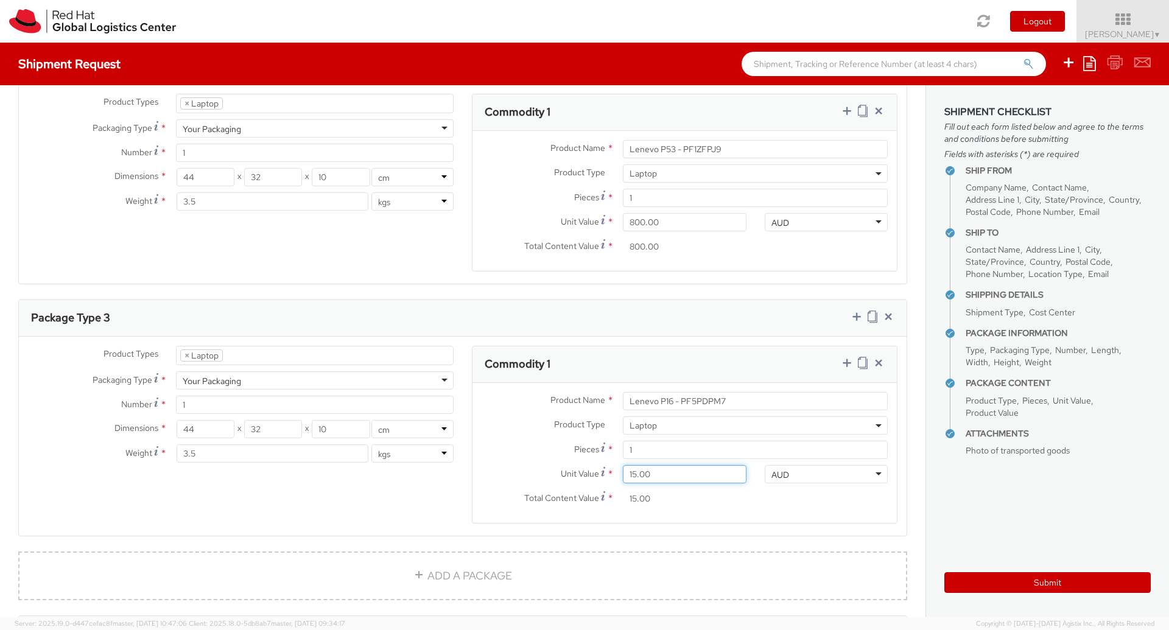
type input "150.00"
type input "1,500.00"
click at [492, 514] on agx-form-section "Commodity 1 Product Name * Lenevo P16 - PF5PDPM7 Product Type * Documents Docki…" at bounding box center [685, 442] width 444 height 193
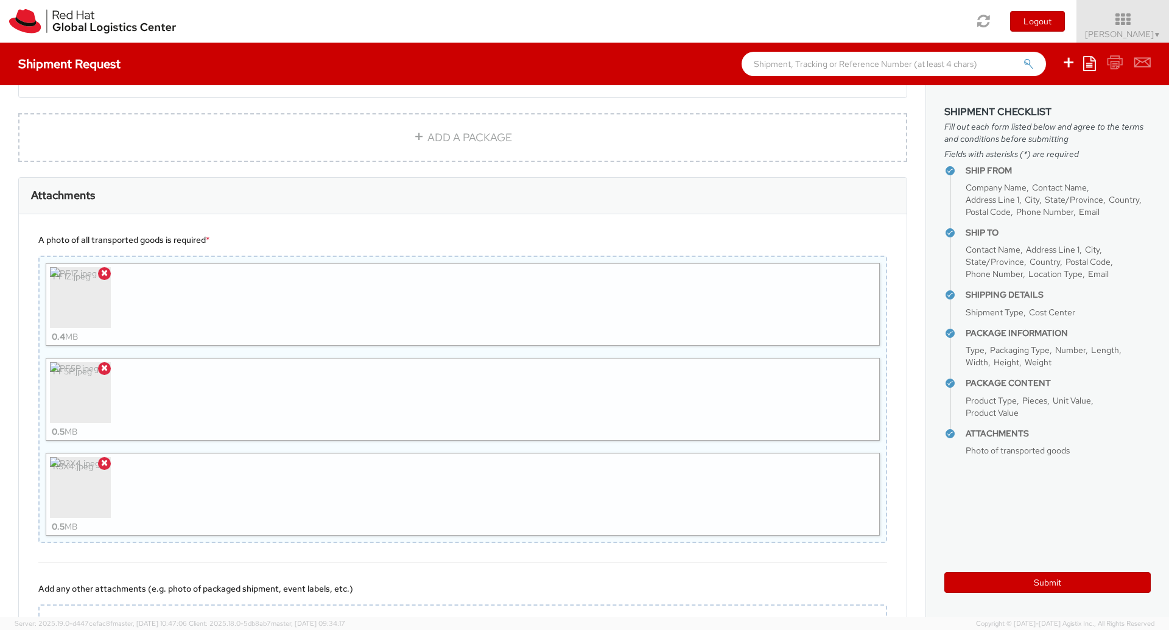
scroll to position [1308, 0]
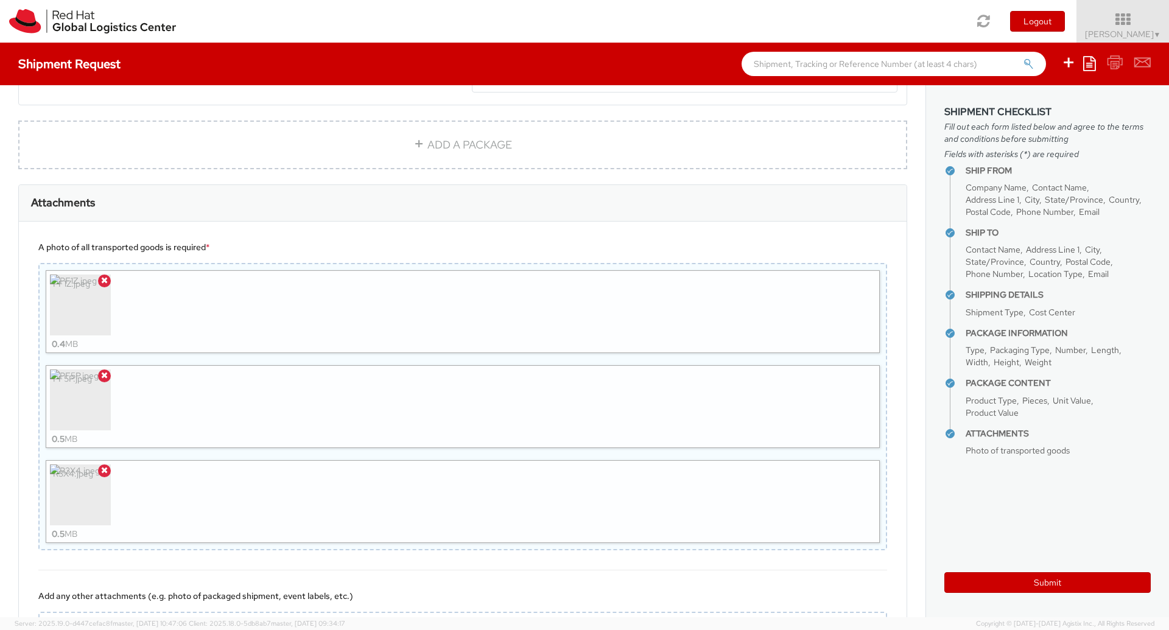
click at [284, 241] on div "A photo of all transported goods is required *" at bounding box center [462, 247] width 849 height 12
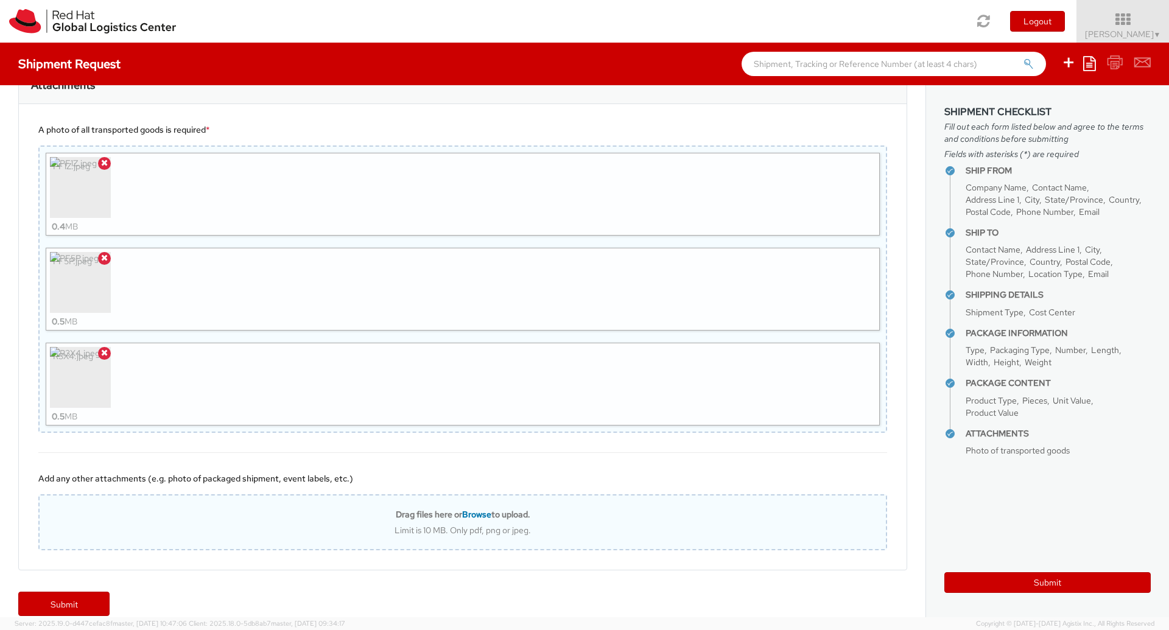
click at [471, 509] on span "Browse" at bounding box center [476, 514] width 29 height 11
type input "C:\fakepath\MacBook-Pro.jpeg"
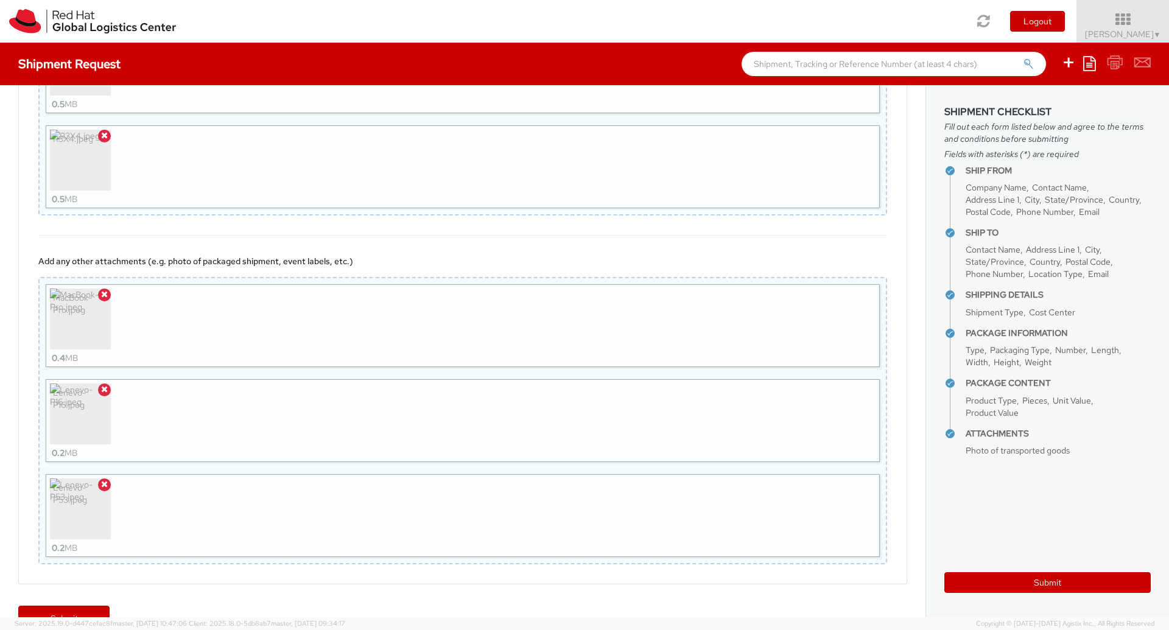
scroll to position [1657, 0]
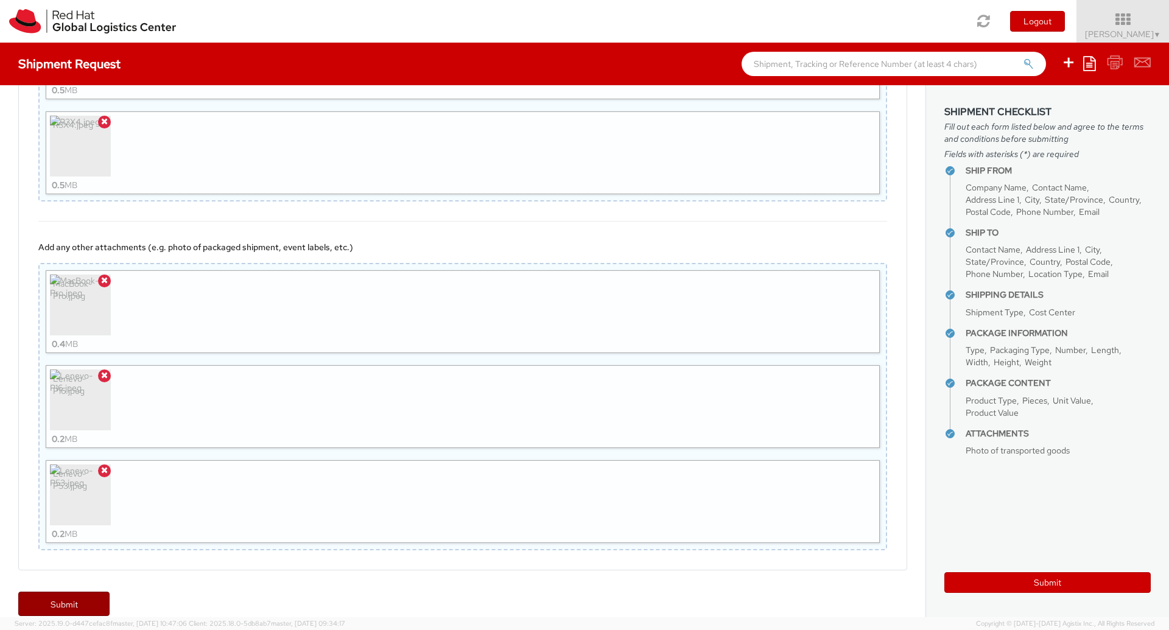
click at [71, 592] on link "Submit" at bounding box center [63, 604] width 91 height 24
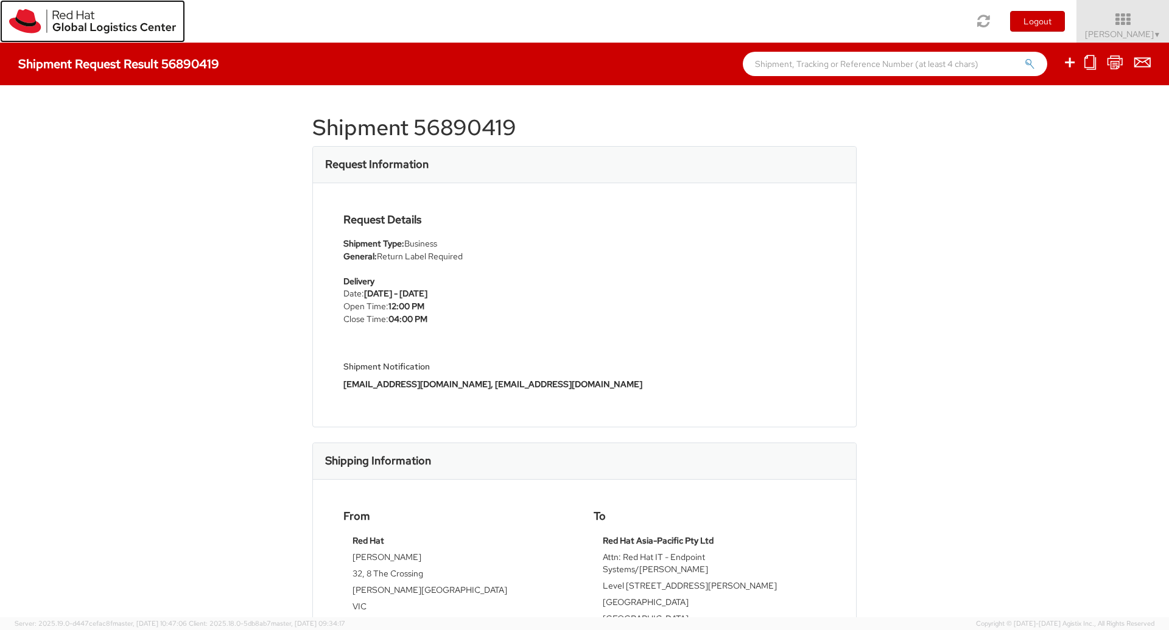
click at [34, 21] on img at bounding box center [92, 21] width 167 height 24
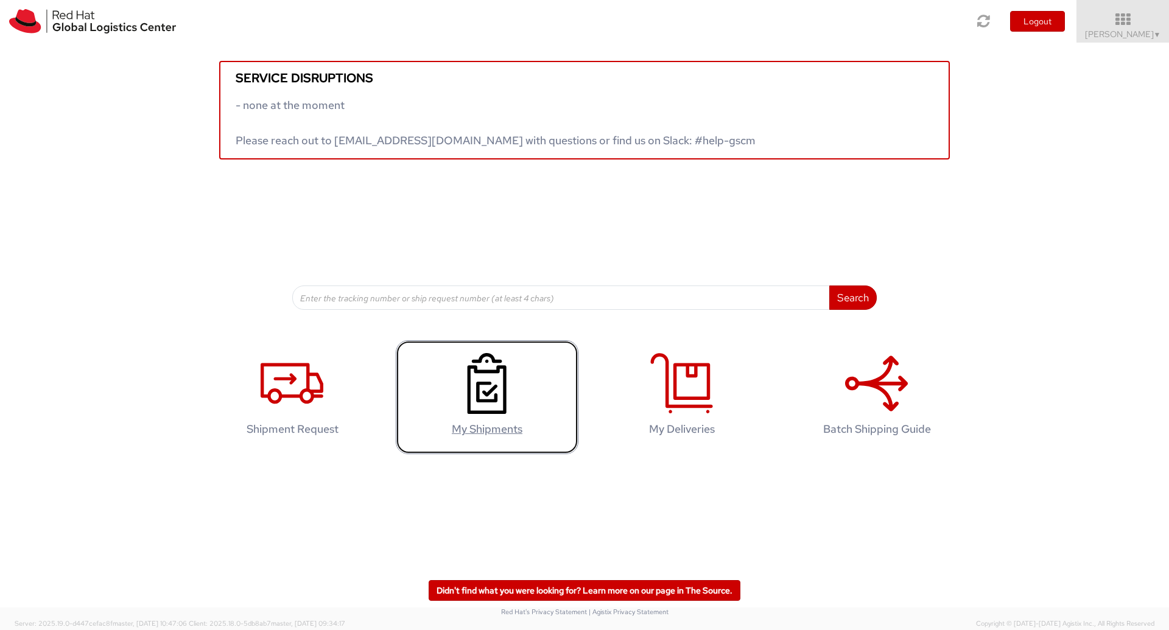
click at [457, 384] on icon at bounding box center [486, 383] width 63 height 61
